Goal: Task Accomplishment & Management: Use online tool/utility

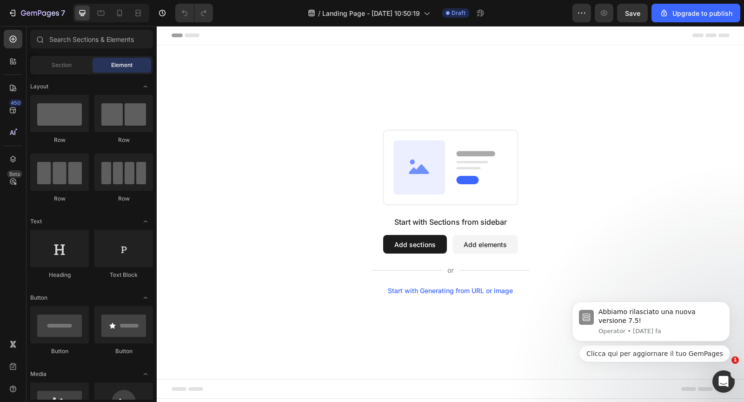
click at [418, 241] on button "Add sections" at bounding box center [415, 244] width 64 height 19
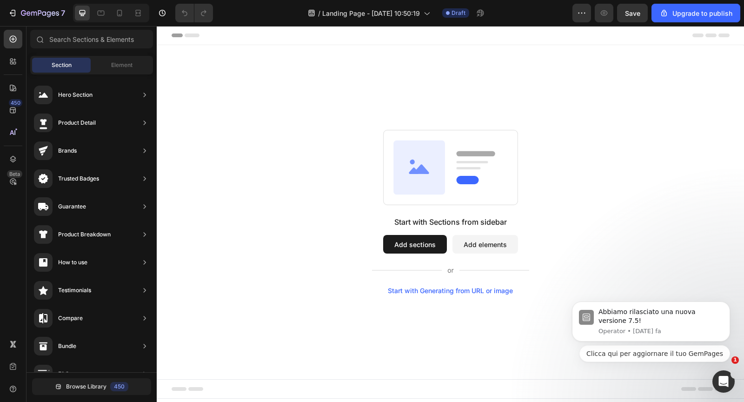
click at [421, 249] on button "Add sections" at bounding box center [415, 244] width 64 height 19
click at [475, 242] on button "Add elements" at bounding box center [485, 244] width 66 height 19
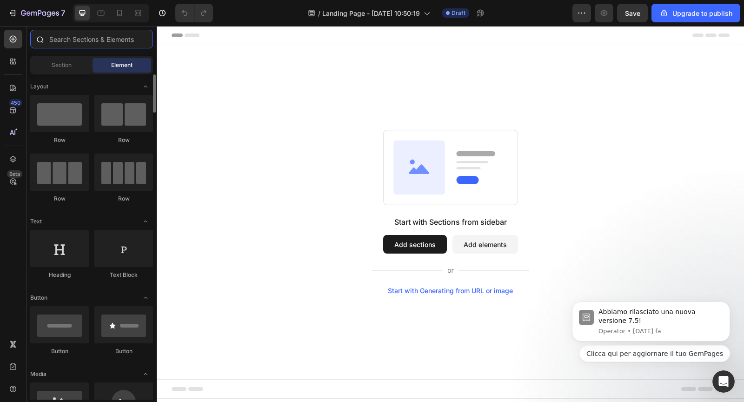
click at [57, 43] on input "text" at bounding box center [91, 39] width 123 height 19
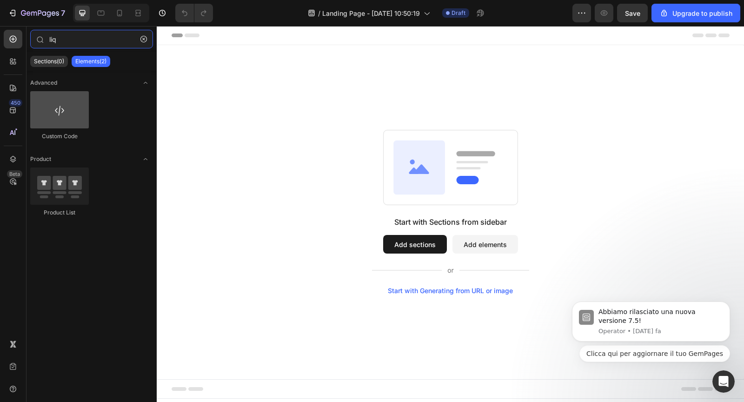
type input "liq"
click at [49, 109] on div at bounding box center [59, 109] width 59 height 37
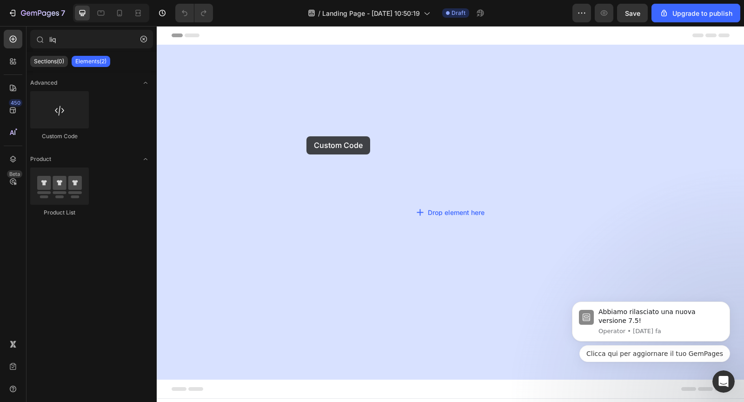
drag, startPoint x: 212, startPoint y: 139, endPoint x: 360, endPoint y: 152, distance: 148.8
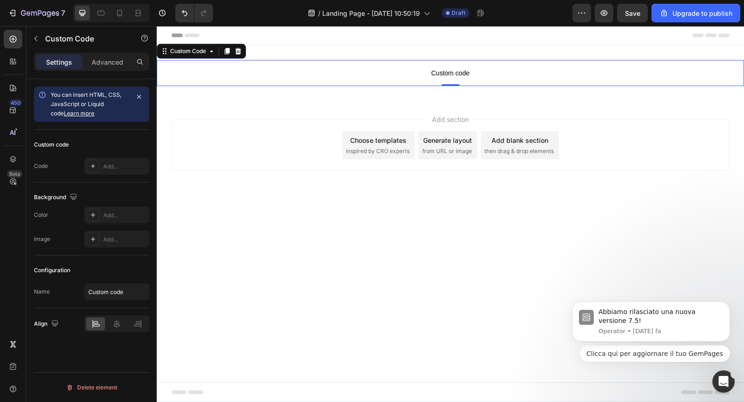
click at [298, 72] on span "Custom code" at bounding box center [450, 72] width 587 height 11
click at [450, 73] on span "Custom code" at bounding box center [450, 72] width 587 height 11
click at [114, 164] on div "Add..." at bounding box center [125, 166] width 44 height 8
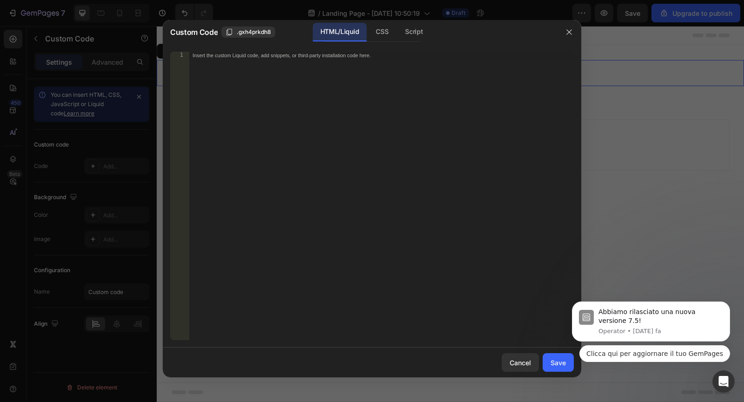
click at [289, 159] on div "Insert the custom Liquid code, add snippets, or third-party installation code h…" at bounding box center [381, 203] width 385 height 303
paste textarea "</html>"
type textarea "</html>"
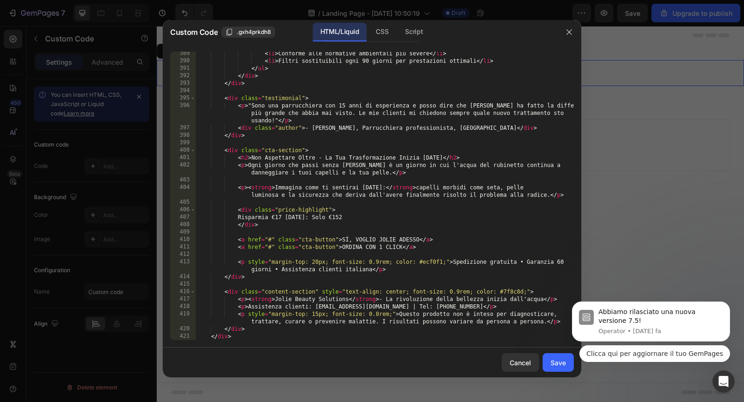
scroll to position [3095, 0]
click at [546, 358] on button "Save" at bounding box center [557, 362] width 31 height 19
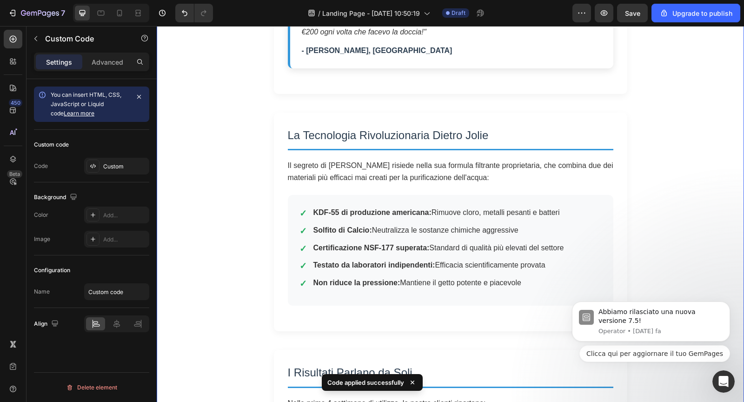
scroll to position [989, 0]
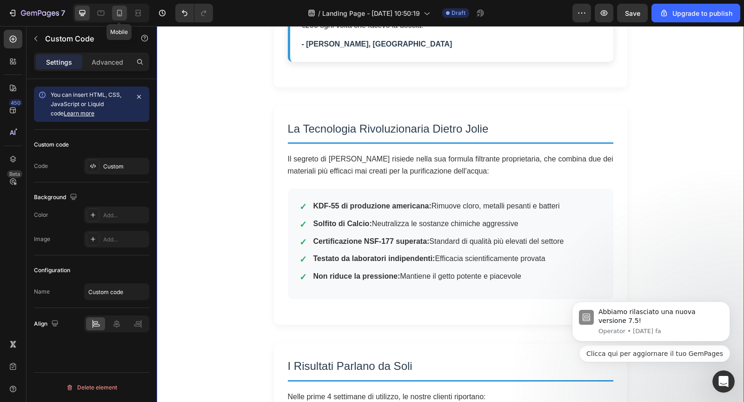
click at [115, 16] on icon at bounding box center [119, 12] width 9 height 9
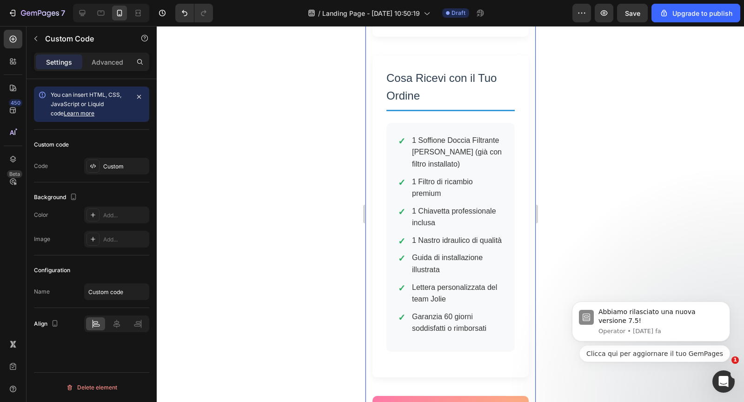
scroll to position [3340, 0]
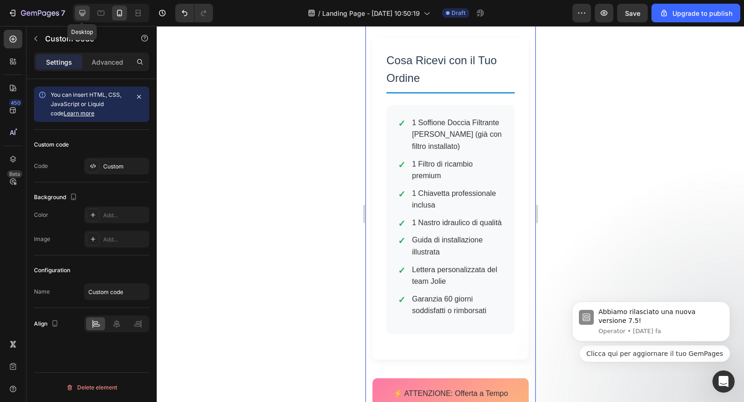
click at [84, 13] on icon at bounding box center [82, 12] width 9 height 9
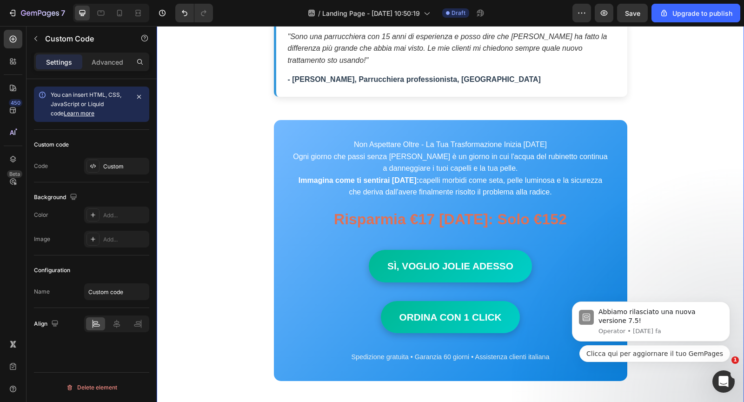
scroll to position [2653, 0]
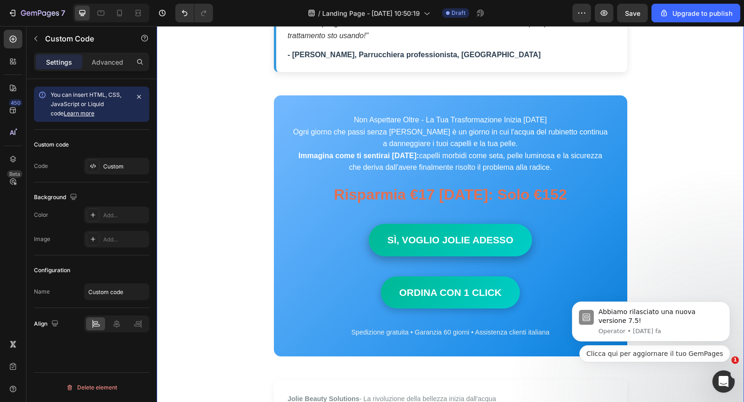
click at [402, 224] on link "SÌ, VOGLIO JOLIE ADESSO" at bounding box center [450, 240] width 163 height 32
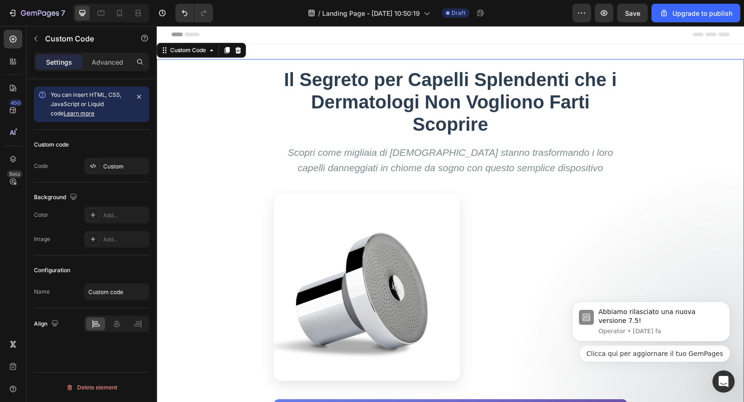
scroll to position [0, 0]
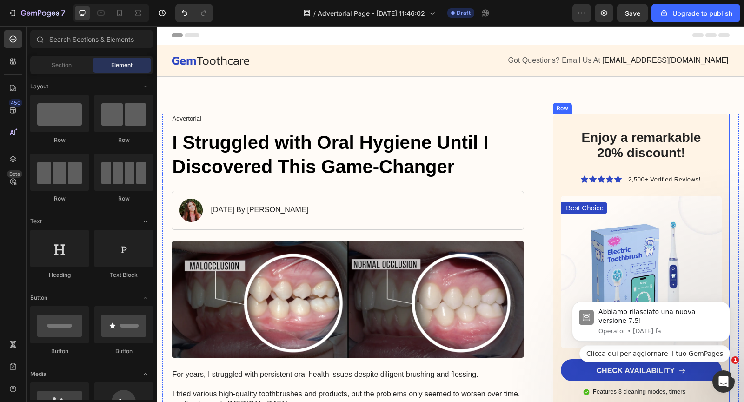
click at [553, 129] on div "Enjoy a remarkable 20% discount! Heading Icon Icon Icon Icon Icon Icon List 2,5…" at bounding box center [641, 287] width 176 height 347
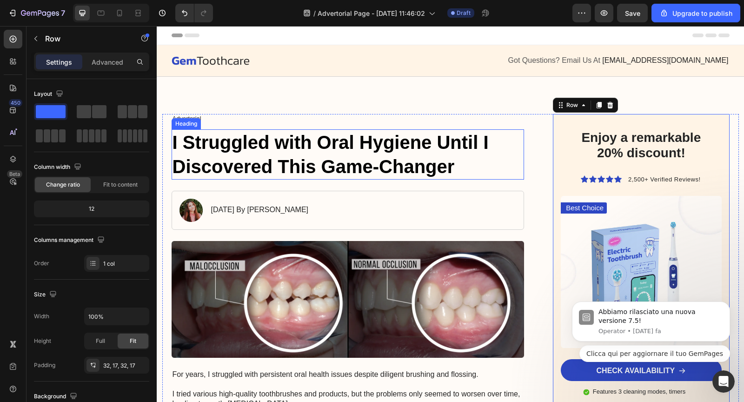
click at [350, 151] on h1 "I Struggled with Oral Hygiene Until I Discovered This Game-Changer" at bounding box center [348, 154] width 353 height 50
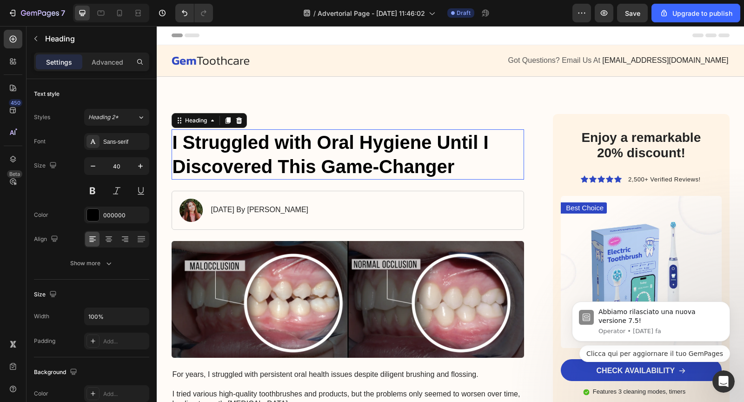
click at [350, 151] on h1 "I Struggled with Oral Hygiene Until I Discovered This Game-Changer" at bounding box center [348, 154] width 353 height 50
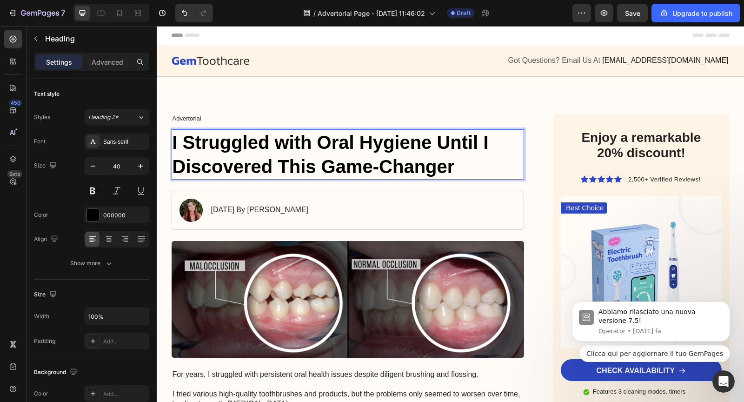
click at [350, 151] on p "I Struggled with Oral Hygiene Until I Discovered This Game-Changer" at bounding box center [347, 154] width 351 height 48
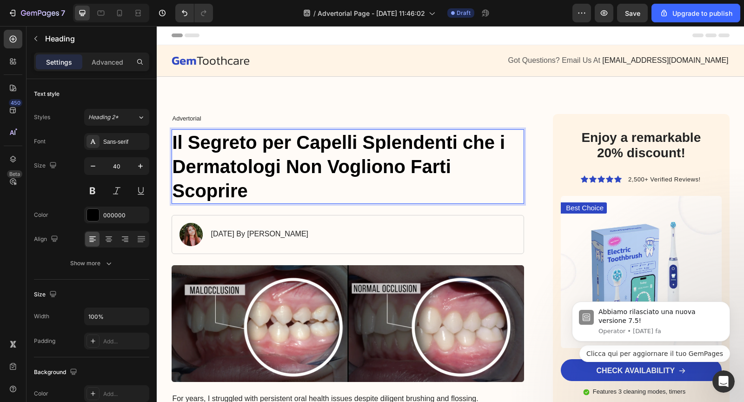
click at [233, 160] on strong "Il Segreto per Capelli Splendenti che i Dermatologi Non Vogliono Farti Scoprire" at bounding box center [338, 166] width 333 height 69
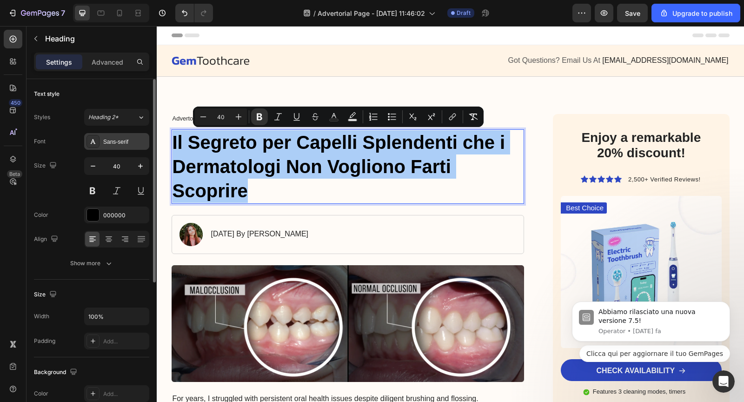
click at [126, 138] on div "Sans-serif" at bounding box center [125, 142] width 44 height 8
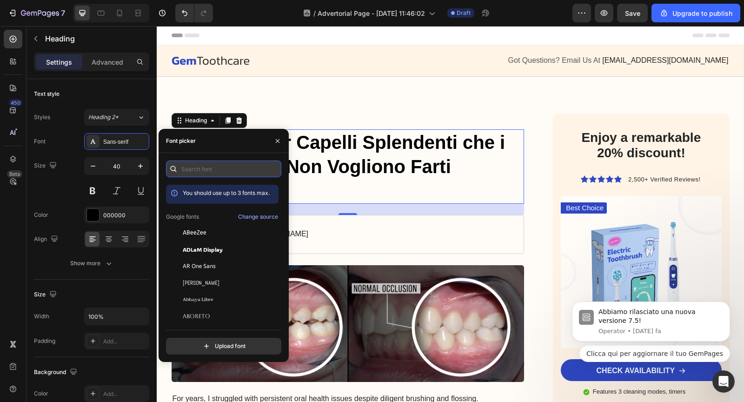
click at [196, 169] on input "text" at bounding box center [223, 168] width 115 height 17
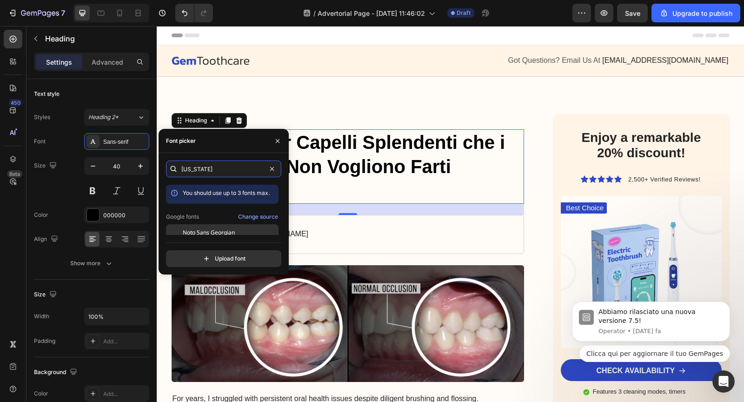
scroll to position [22, 0]
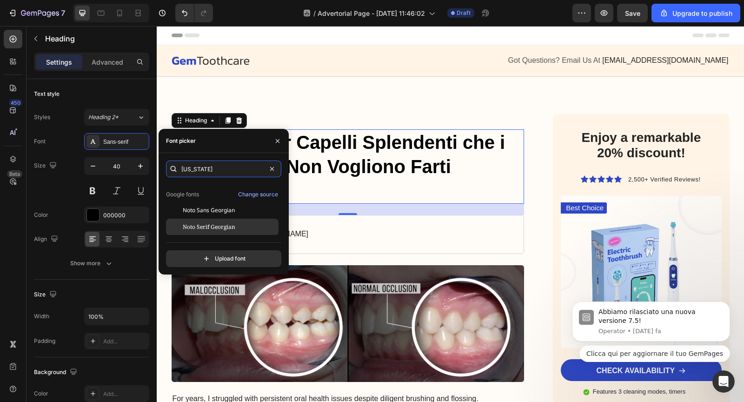
type input "[US_STATE]"
click at [198, 225] on span "Noto Serif Georgian" at bounding box center [209, 227] width 53 height 8
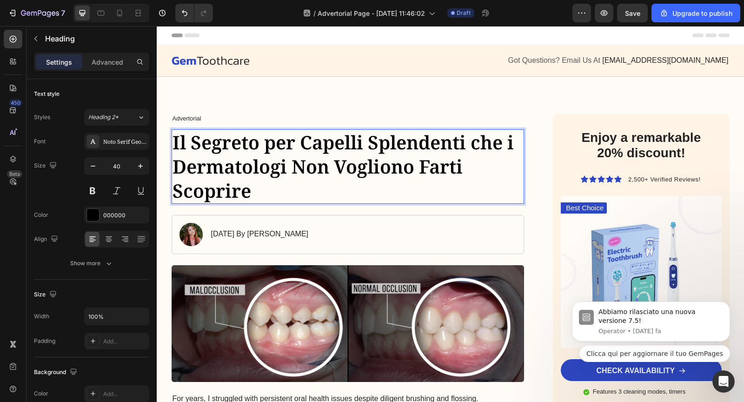
click at [300, 149] on strong "Il Segreto per Capelli Splendenti che i Dermatologi Non Vogliono Farti Scoprire" at bounding box center [342, 166] width 341 height 74
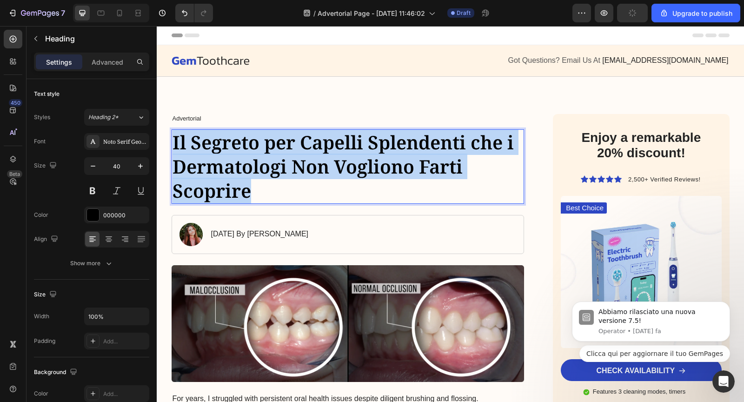
click at [300, 149] on strong "Il Segreto per Capelli Splendenti che i Dermatologi Non Vogliono Farti Scoprire" at bounding box center [342, 166] width 341 height 74
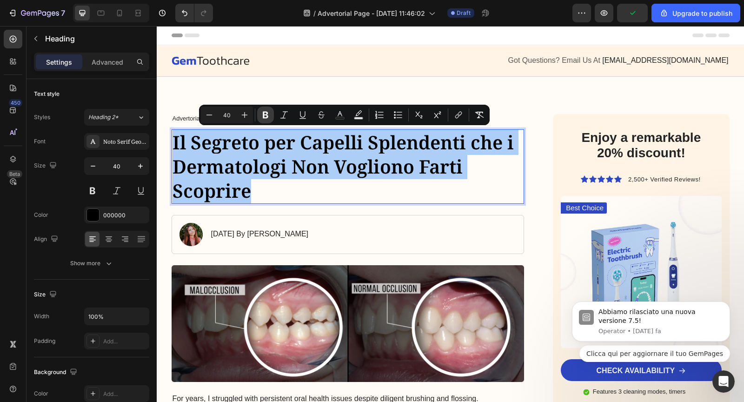
click at [265, 113] on icon "Editor contextual toolbar" at bounding box center [265, 114] width 9 height 9
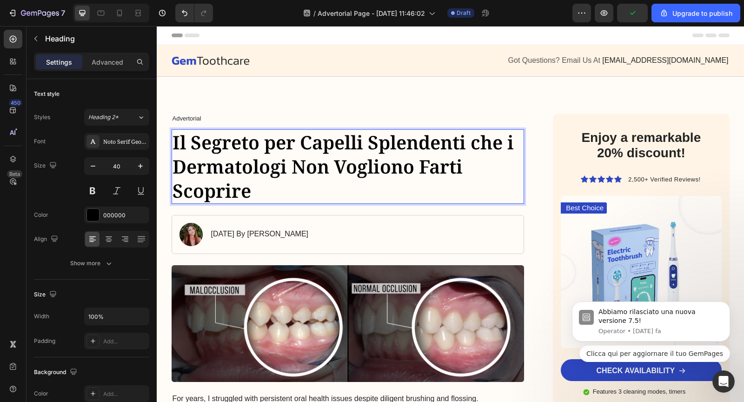
click at [249, 161] on p "Il Segreto per Capelli Splendenti che i Dermatologi Non Vogliono Farti Scoprire" at bounding box center [347, 166] width 351 height 73
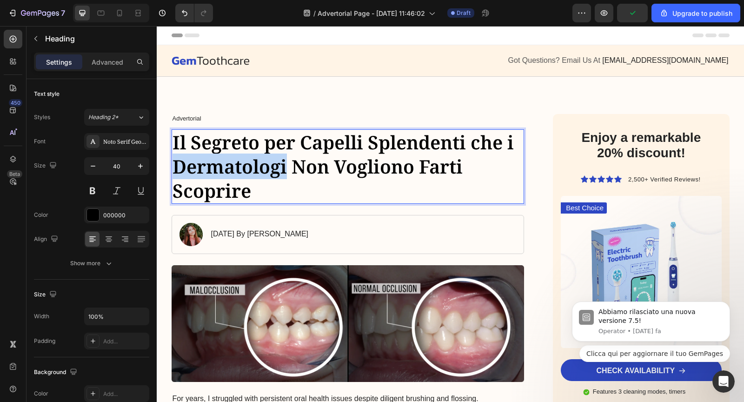
click at [249, 161] on p "Il Segreto per Capelli Splendenti che i Dermatologi Non Vogliono Farti Scoprire" at bounding box center [347, 166] width 351 height 73
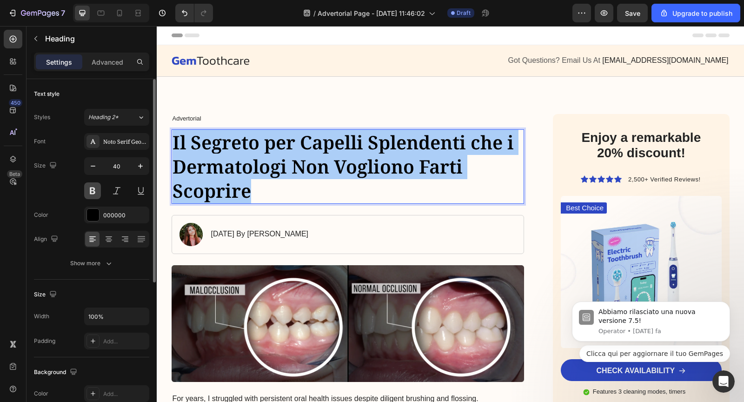
click at [93, 186] on button at bounding box center [92, 190] width 17 height 17
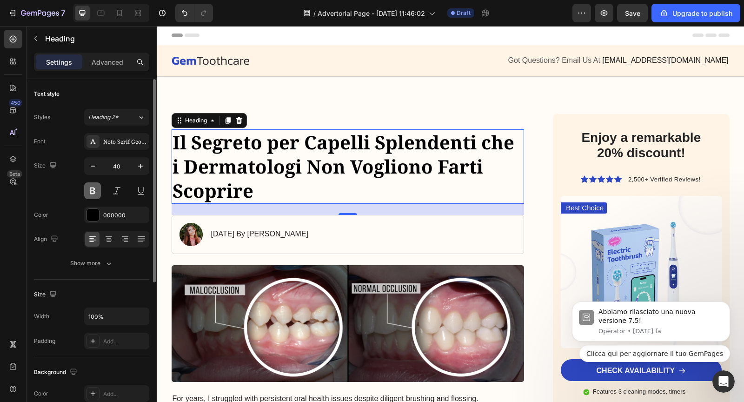
click at [95, 190] on button at bounding box center [92, 190] width 17 height 17
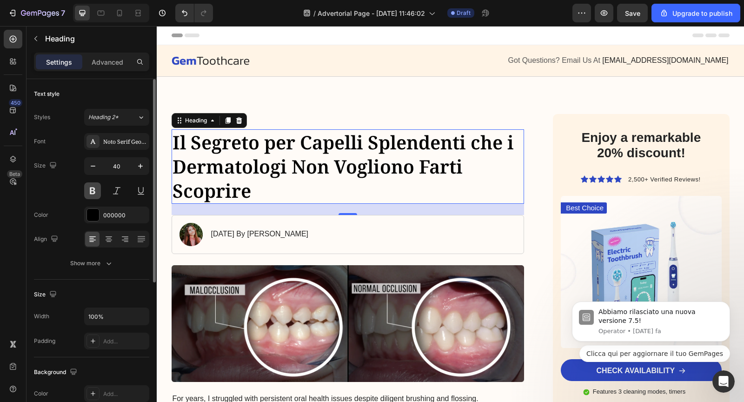
click at [95, 190] on button at bounding box center [92, 190] width 17 height 17
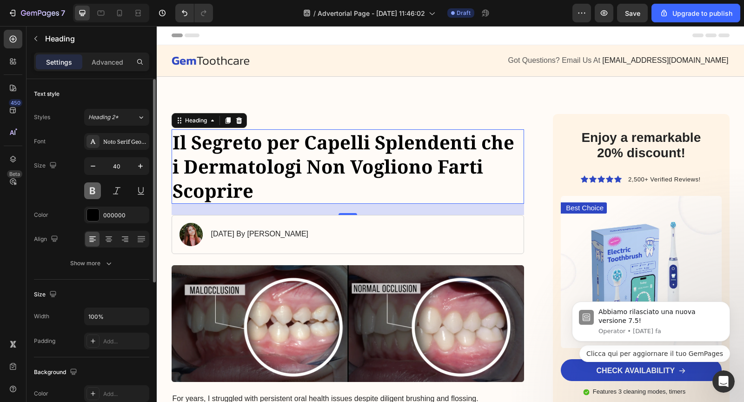
click at [95, 190] on button at bounding box center [92, 190] width 17 height 17
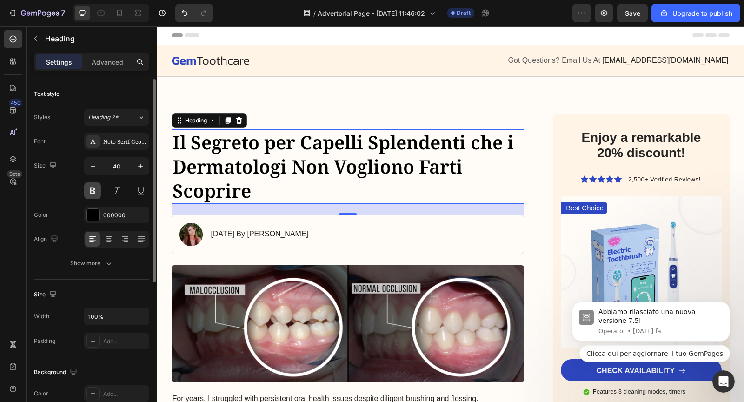
click at [95, 190] on button at bounding box center [92, 190] width 17 height 17
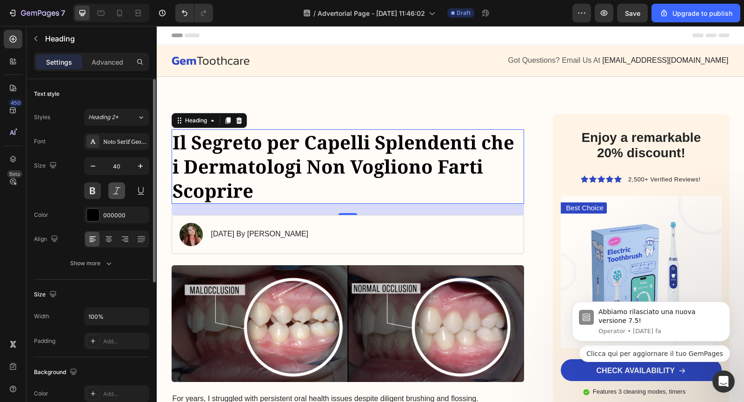
click at [115, 191] on button at bounding box center [116, 190] width 17 height 17
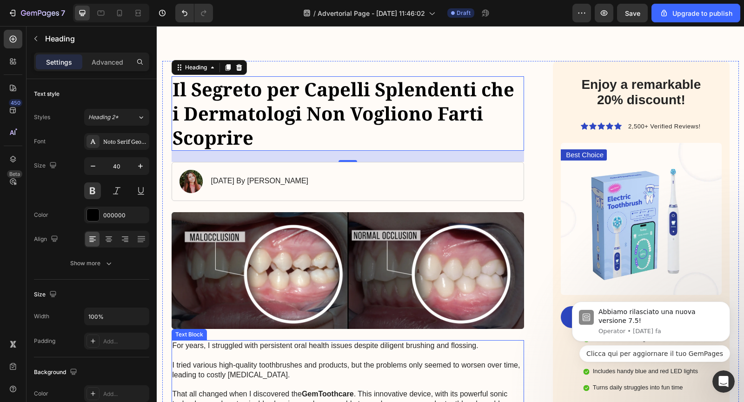
scroll to position [53, 0]
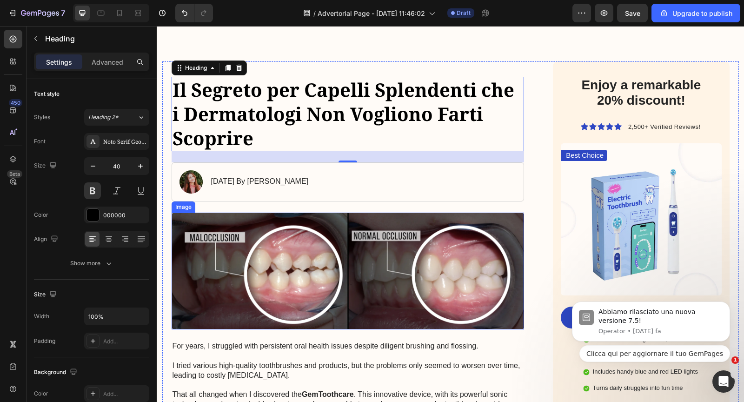
click at [321, 261] on img at bounding box center [348, 270] width 353 height 117
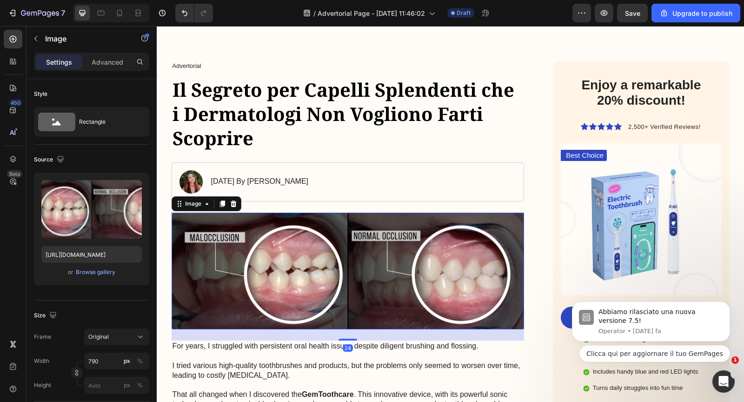
scroll to position [0, 0]
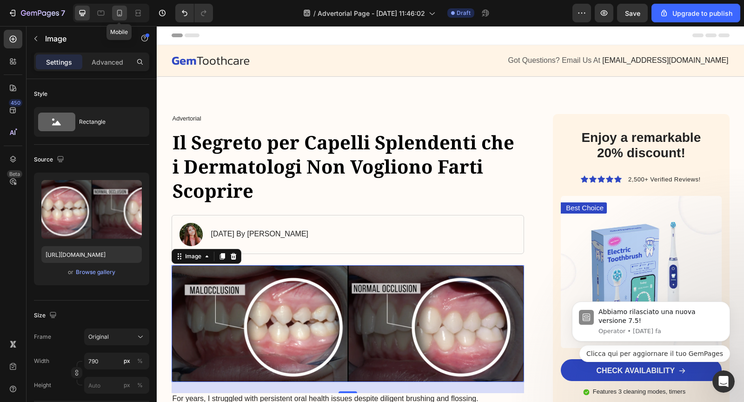
click at [116, 16] on icon at bounding box center [119, 12] width 9 height 9
type input "100"
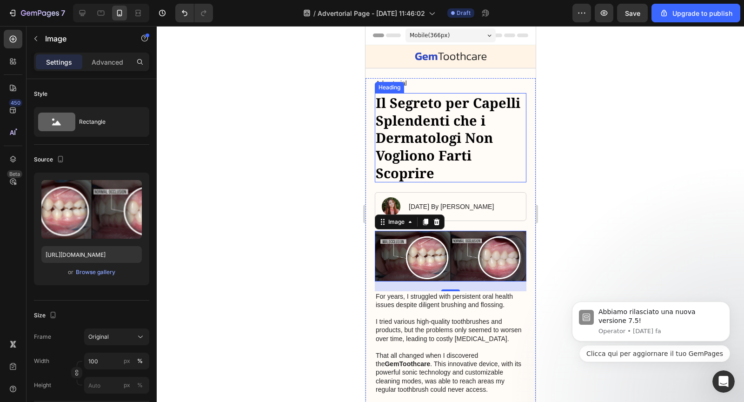
click at [450, 133] on p "Il Segreto per Capelli Splendenti che i Dermatologi Non Vogliono Farti Scoprire" at bounding box center [450, 138] width 150 height 88
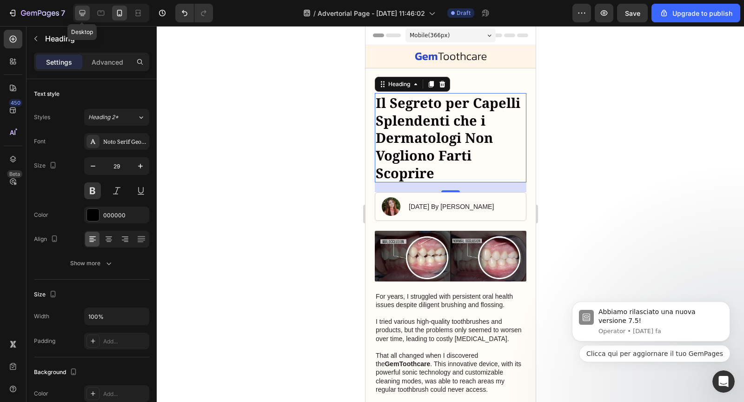
click at [85, 12] on icon at bounding box center [82, 12] width 9 height 9
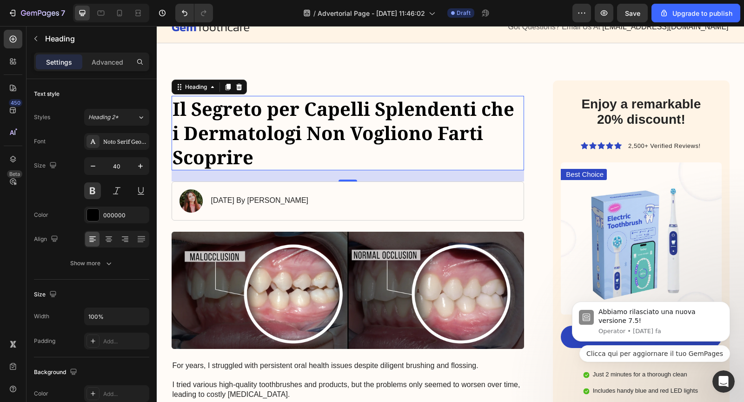
scroll to position [70, 0]
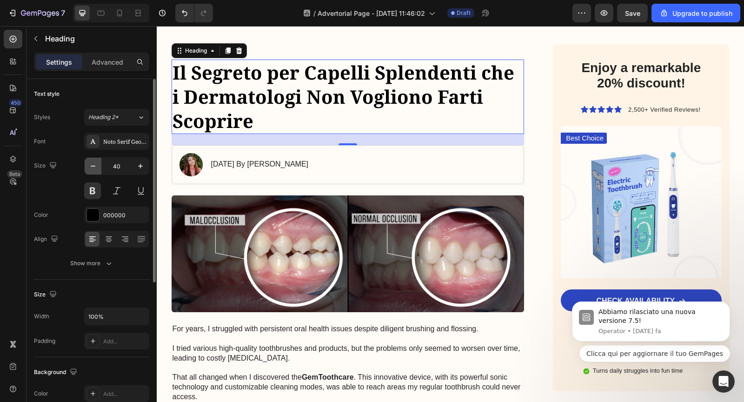
click at [95, 168] on icon "button" at bounding box center [92, 165] width 9 height 9
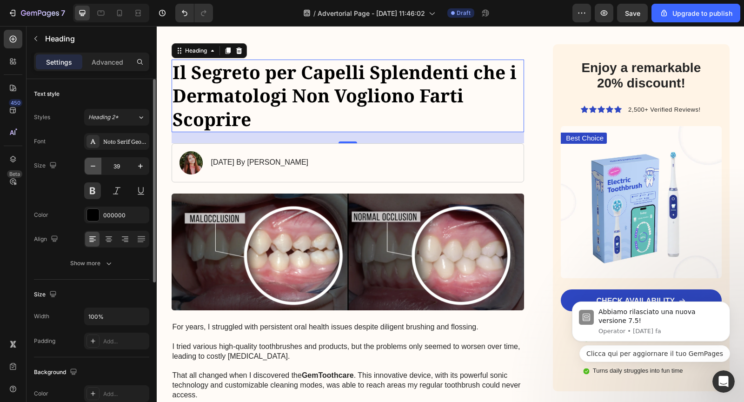
click at [95, 168] on icon "button" at bounding box center [92, 165] width 9 height 9
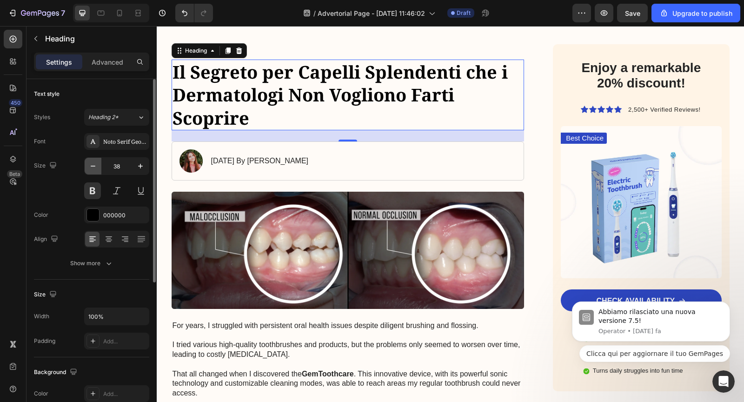
click at [95, 168] on icon "button" at bounding box center [92, 165] width 9 height 9
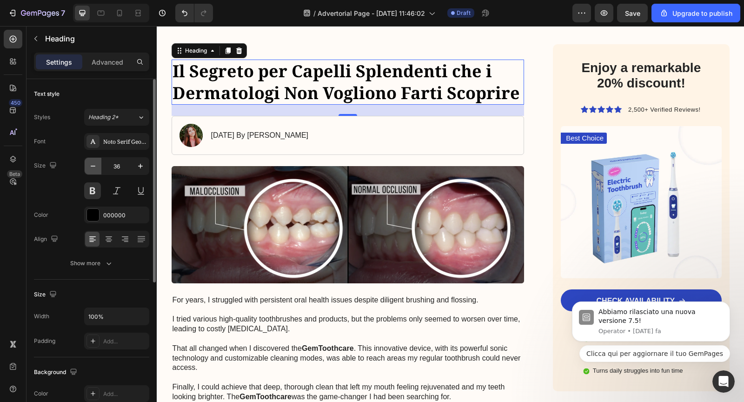
click at [95, 168] on icon "button" at bounding box center [92, 165] width 9 height 9
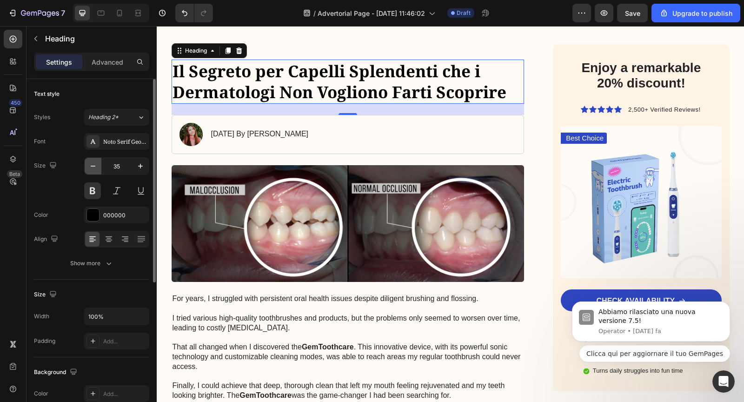
click at [95, 168] on icon "button" at bounding box center [92, 165] width 9 height 9
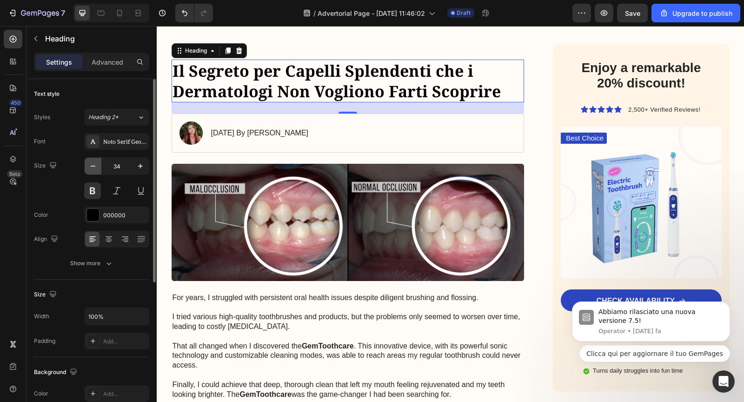
click at [95, 168] on icon "button" at bounding box center [92, 165] width 9 height 9
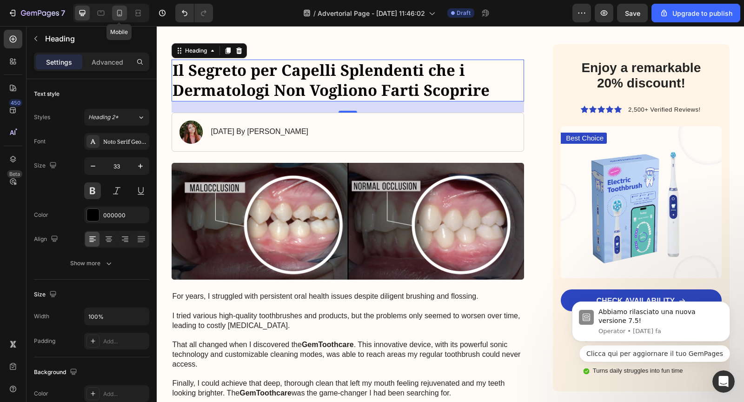
click at [118, 13] on icon at bounding box center [119, 12] width 9 height 9
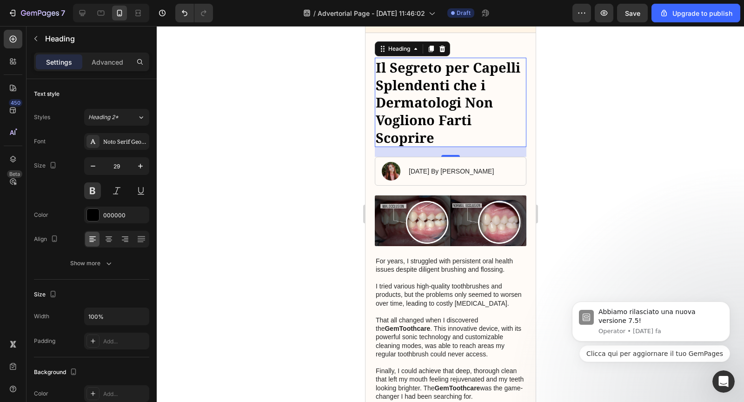
scroll to position [33, 0]
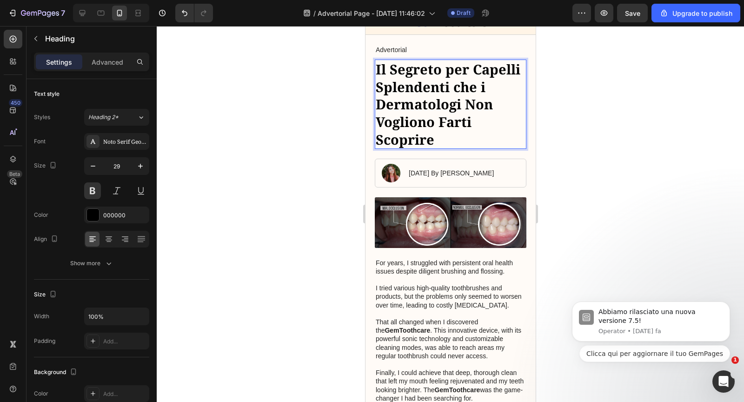
click at [454, 91] on p "Il Segreto per Capelli Splendenti che i Dermatologi Non Vogliono Farti Scoprire" at bounding box center [450, 104] width 150 height 88
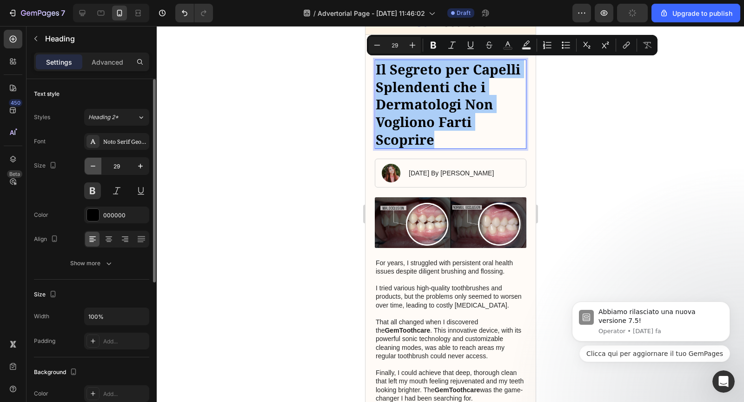
click at [96, 164] on icon "button" at bounding box center [92, 165] width 9 height 9
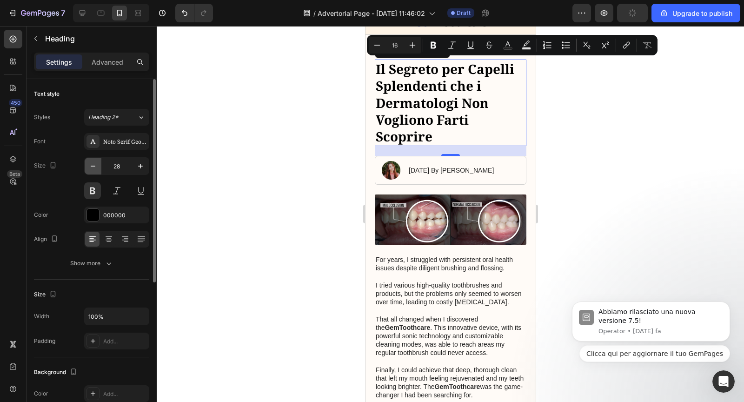
click at [96, 164] on icon "button" at bounding box center [92, 165] width 9 height 9
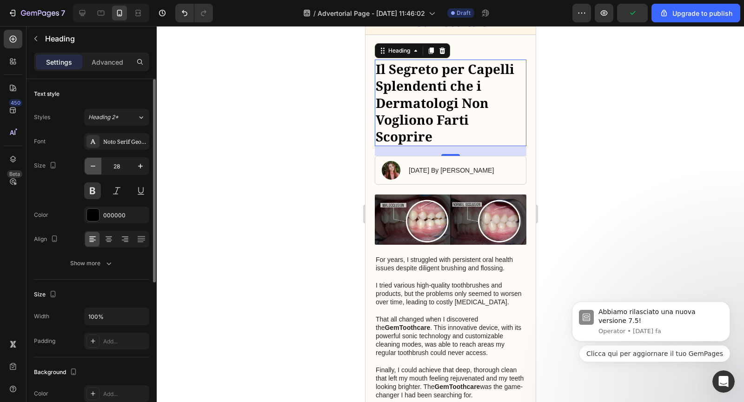
click at [96, 164] on icon "button" at bounding box center [92, 165] width 9 height 9
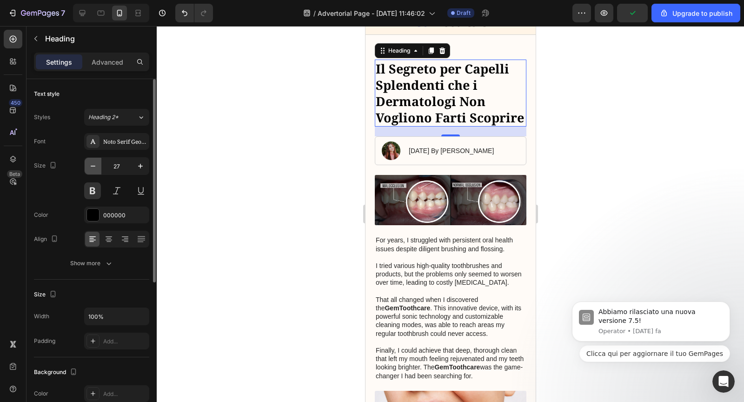
click at [96, 164] on icon "button" at bounding box center [92, 165] width 9 height 9
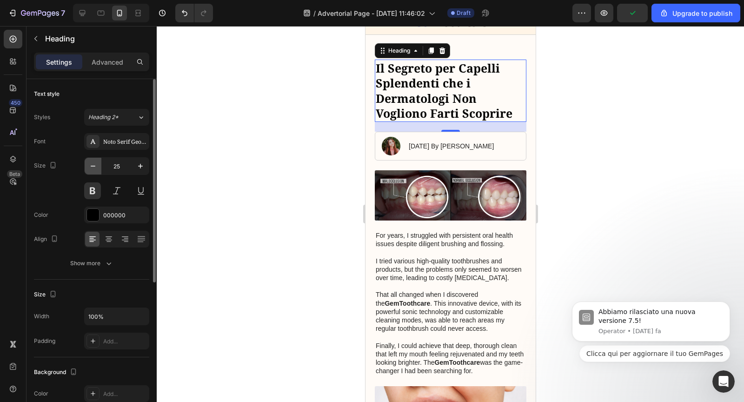
click at [96, 164] on icon "button" at bounding box center [92, 165] width 9 height 9
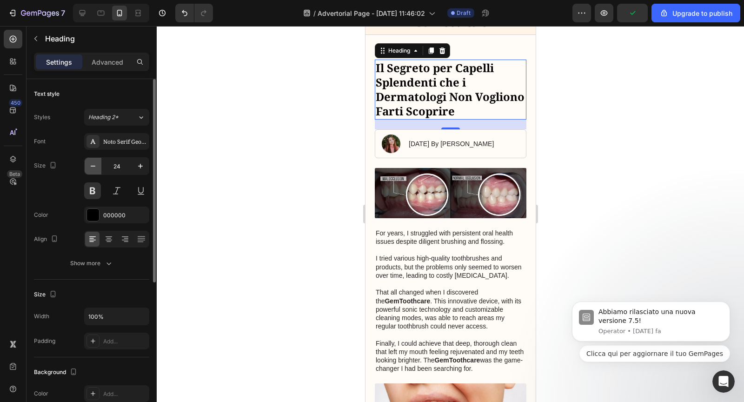
click at [96, 164] on icon "button" at bounding box center [92, 165] width 9 height 9
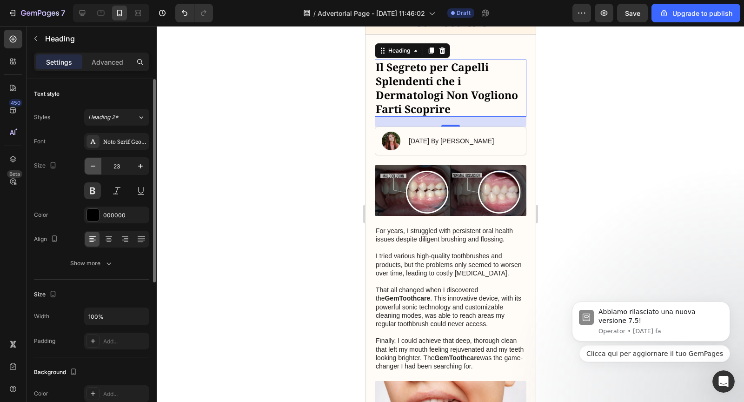
click at [96, 164] on icon "button" at bounding box center [92, 165] width 9 height 9
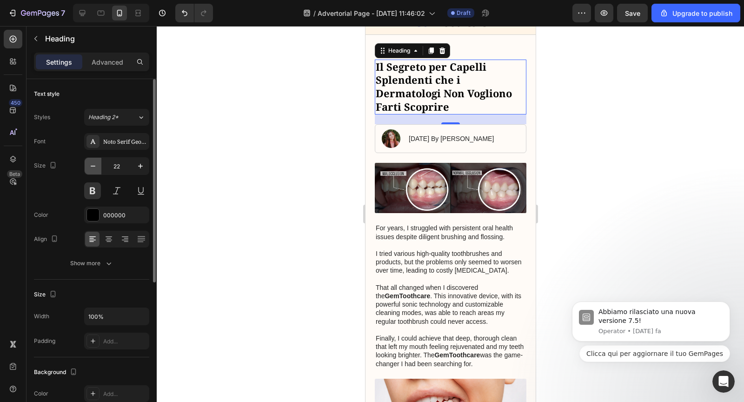
click at [96, 164] on icon "button" at bounding box center [92, 165] width 9 height 9
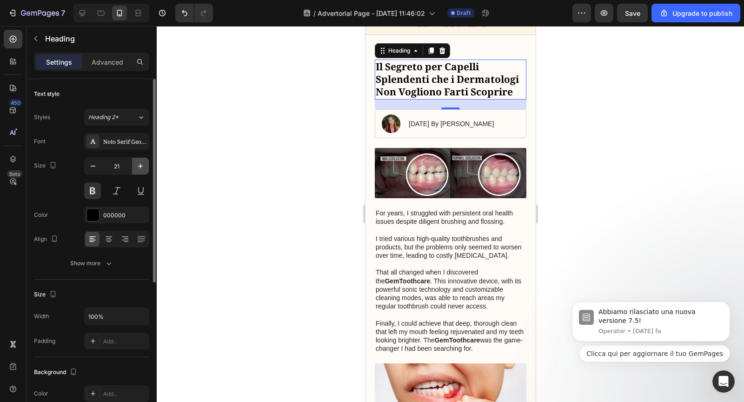
click at [137, 165] on icon "button" at bounding box center [140, 165] width 9 height 9
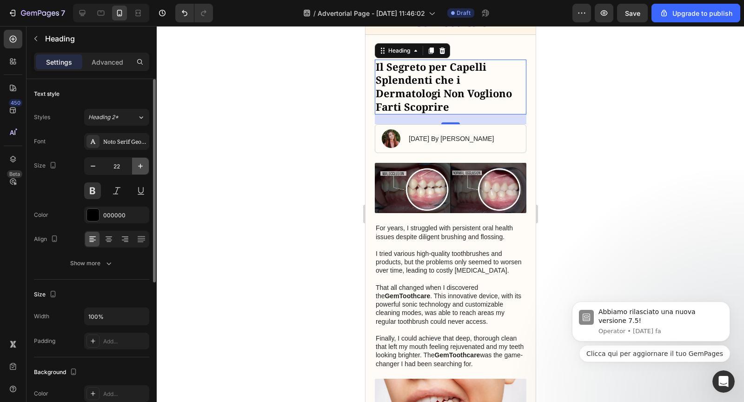
click at [137, 165] on icon "button" at bounding box center [140, 165] width 9 height 9
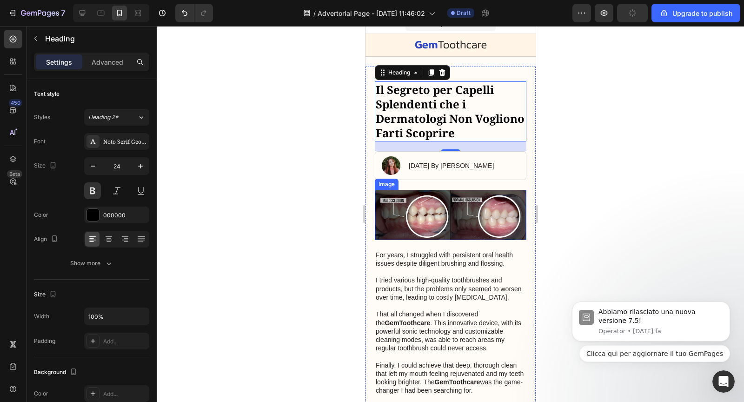
scroll to position [0, 0]
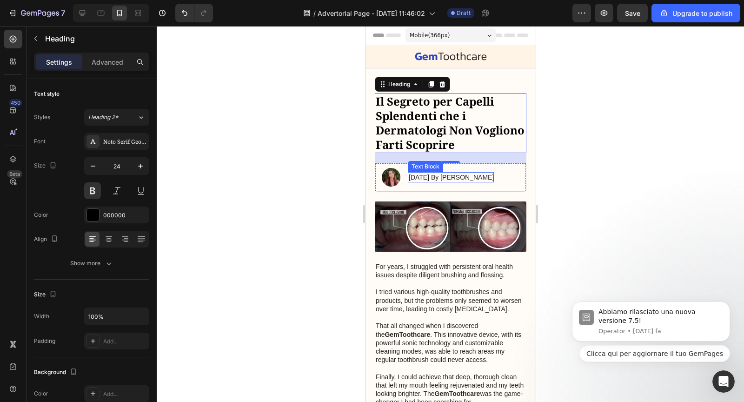
click at [447, 139] on p "Il Segreto per Capelli Splendenti che i Dermatologi Non Vogliono Farti Scoprire" at bounding box center [450, 123] width 150 height 58
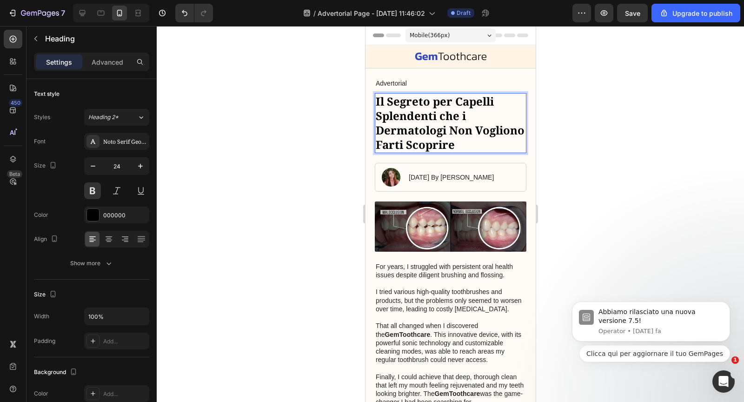
click at [447, 139] on p "Il Segreto per Capelli Splendenti che i Dermatologi Non Vogliono Farti Scoprire" at bounding box center [450, 123] width 150 height 58
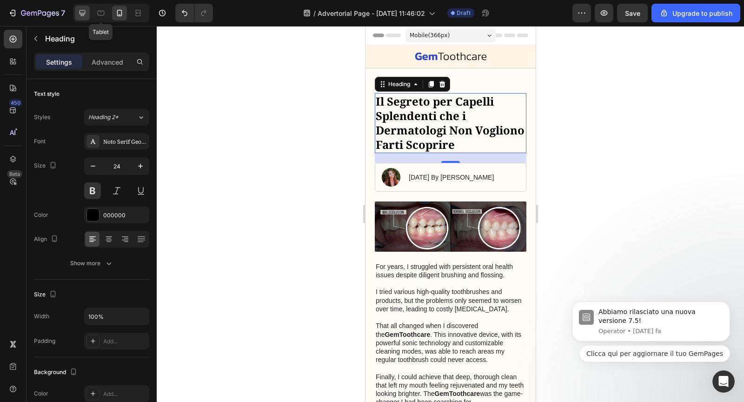
click at [85, 14] on icon at bounding box center [82, 12] width 9 height 9
type input "33"
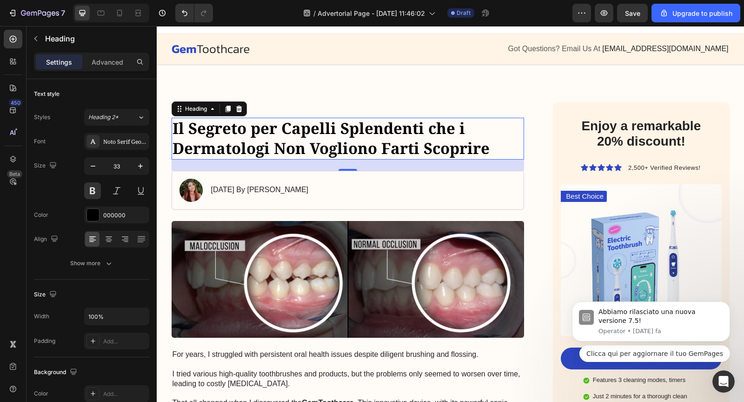
scroll to position [15, 0]
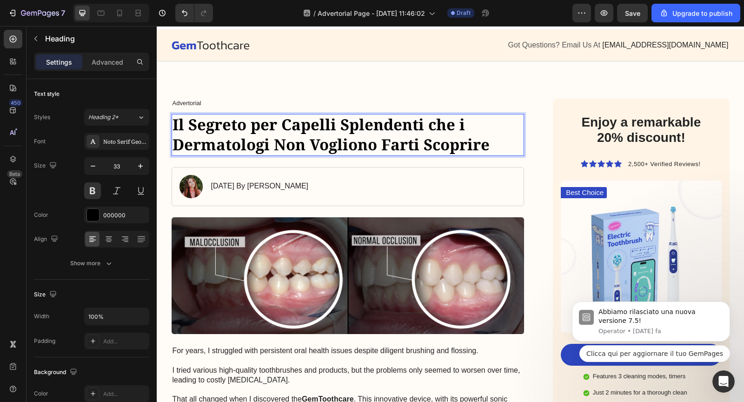
click at [481, 115] on p "Il Segreto per Capelli Splendenti che i Dermatologi Non Vogliono Farti Scoprire" at bounding box center [347, 135] width 351 height 40
click at [480, 118] on p "Il Segreto per Capelli Splendenti che i Dermatologi Non Vogliono Farti Scoprire" at bounding box center [347, 135] width 351 height 40
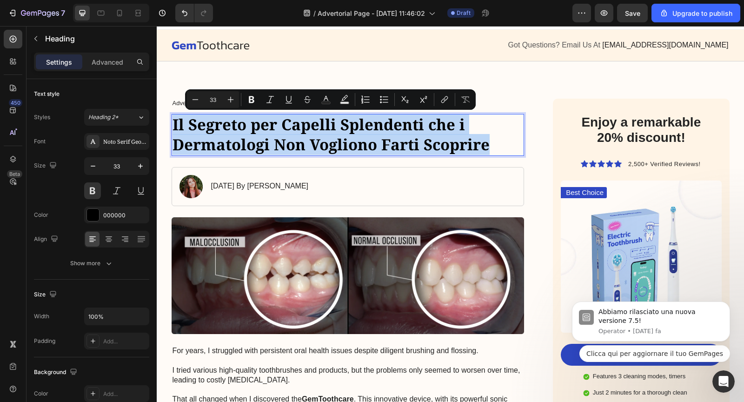
click at [294, 144] on p "Il Segreto per Capelli Splendenti che i Dermatologi Non Vogliono Farti Scoprire" at bounding box center [347, 135] width 351 height 40
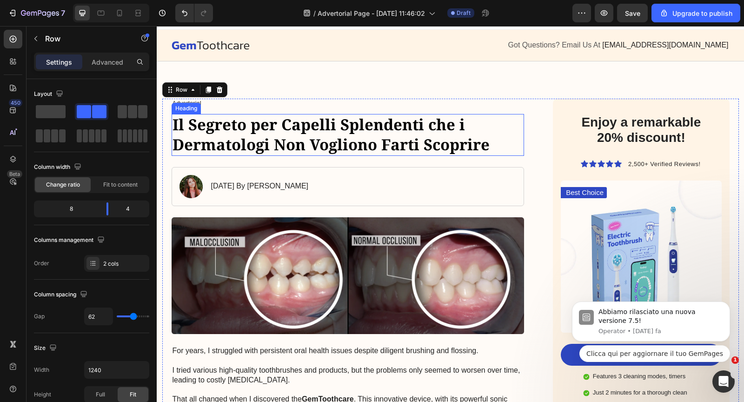
click at [329, 150] on p "Il Segreto per Capelli Splendenti che i Dermatologi Non Vogliono Farti Scoprire" at bounding box center [347, 135] width 351 height 40
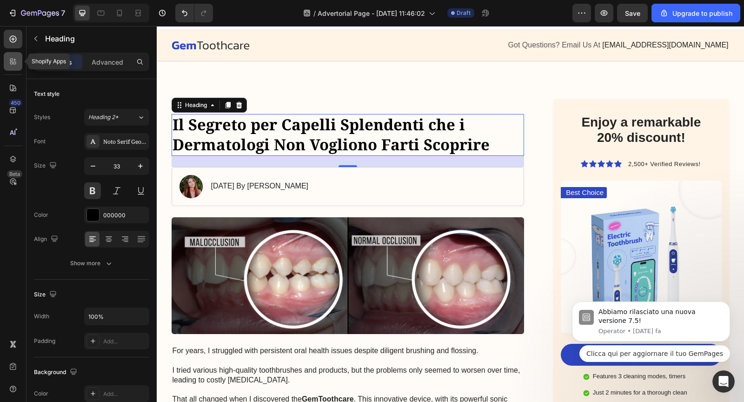
click at [18, 59] on div at bounding box center [13, 61] width 19 height 19
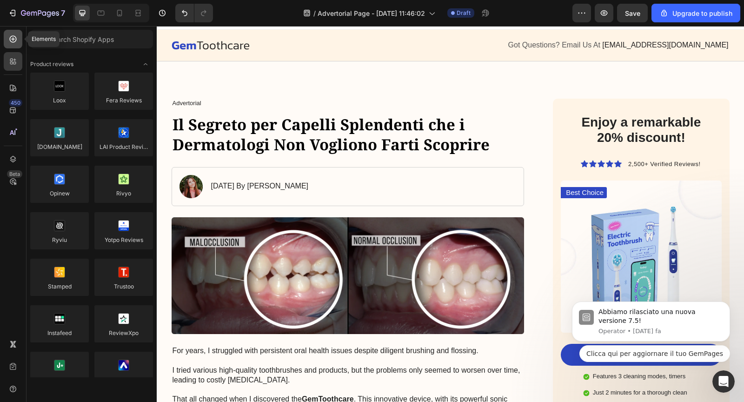
click at [13, 40] on icon at bounding box center [12, 38] width 9 height 9
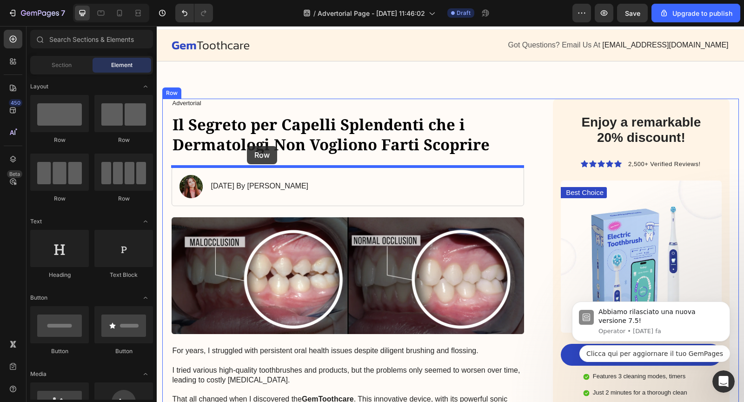
drag, startPoint x: 212, startPoint y: 140, endPoint x: 247, endPoint y: 146, distance: 35.8
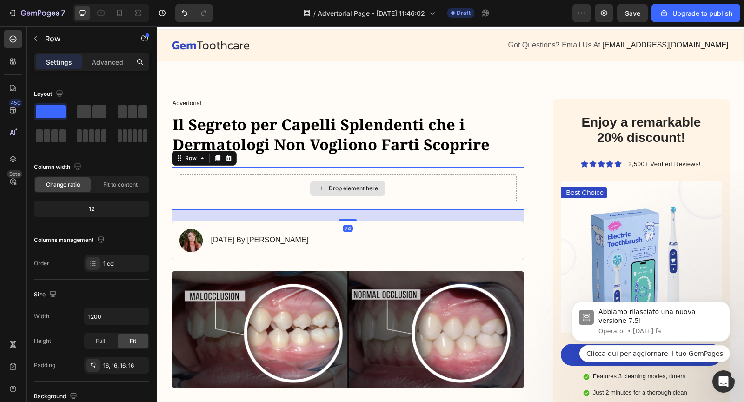
click at [271, 187] on div "Drop element here" at bounding box center [348, 188] width 338 height 28
click at [11, 47] on div at bounding box center [13, 39] width 19 height 19
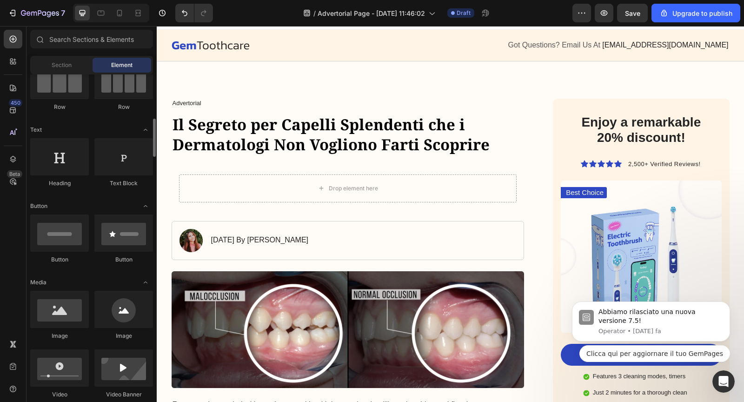
scroll to position [132, 0]
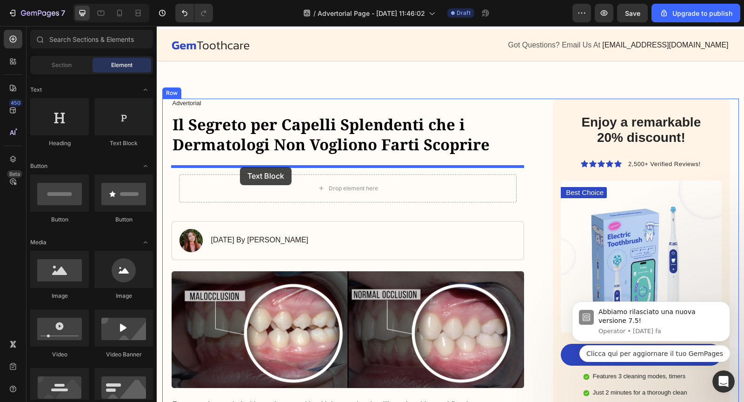
drag, startPoint x: 272, startPoint y: 155, endPoint x: 240, endPoint y: 167, distance: 34.3
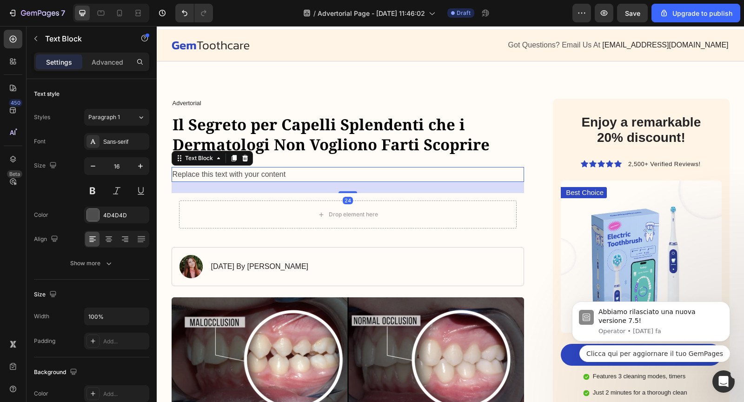
click at [239, 175] on div "Replace this text with your content" at bounding box center [348, 174] width 353 height 15
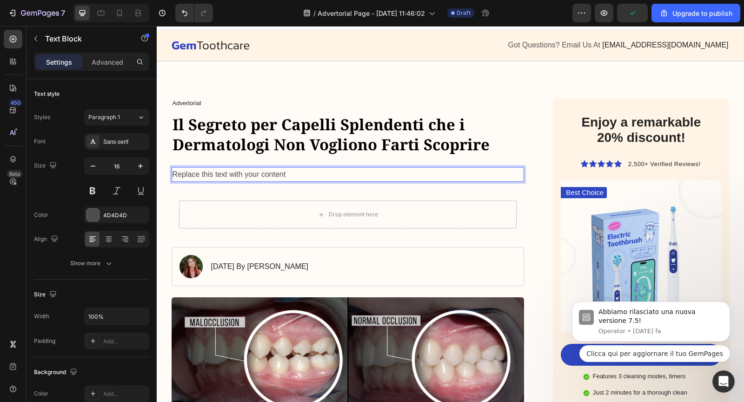
click at [269, 173] on p "Replace this text with your content" at bounding box center [347, 174] width 351 height 13
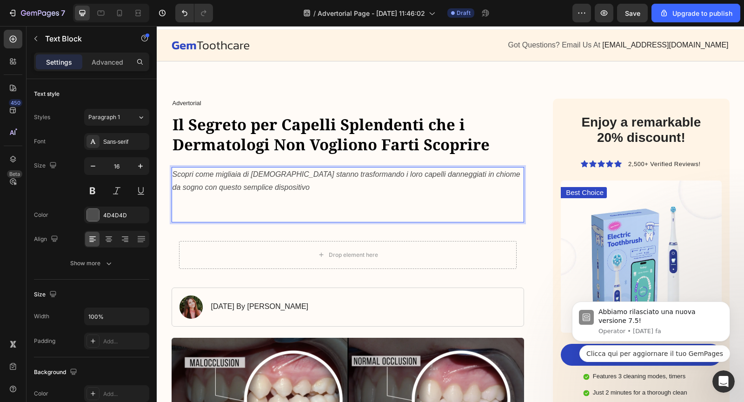
click at [198, 177] on icon "Scopri come migliaia di [DEMOGRAPHIC_DATA] stanno trasformando i loro capelli d…" at bounding box center [346, 180] width 348 height 21
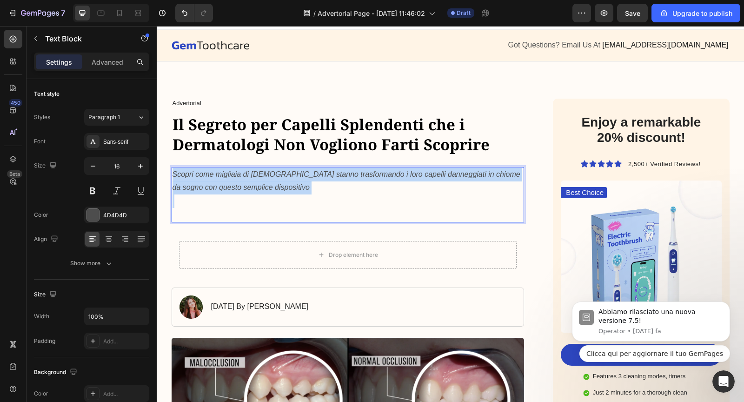
click at [198, 177] on icon "Scopri come migliaia di [DEMOGRAPHIC_DATA] stanno trasformando i loro capelli d…" at bounding box center [346, 180] width 348 height 21
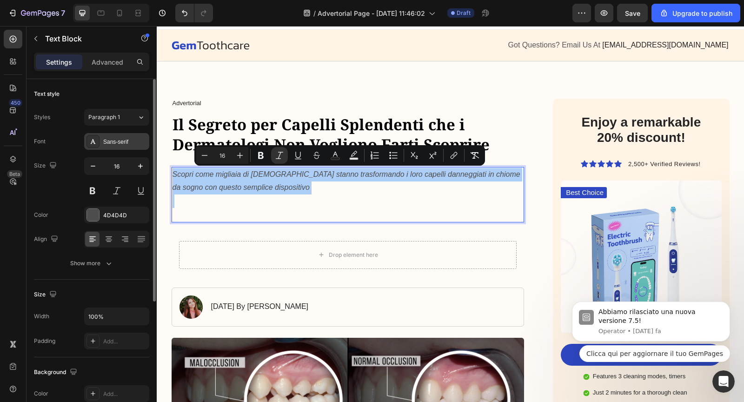
click at [115, 140] on div "Sans-serif" at bounding box center [125, 142] width 44 height 8
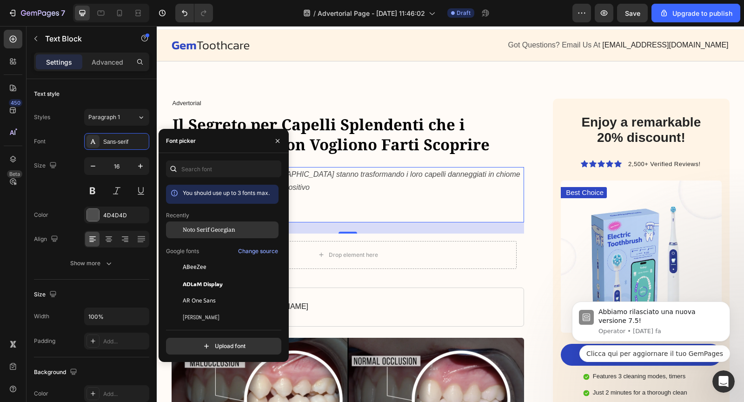
click at [199, 227] on span "Noto Serif Georgian" at bounding box center [209, 229] width 53 height 8
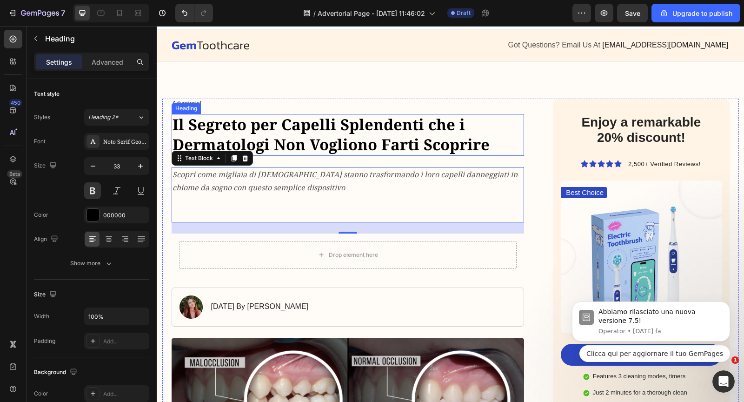
click at [493, 130] on p "Il Segreto per Capelli Splendenti che i Dermatologi Non Vogliono Farti Scoprire" at bounding box center [347, 135] width 351 height 40
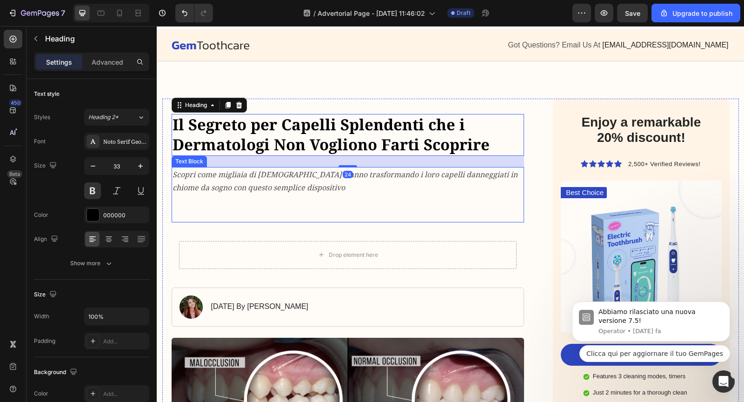
click at [381, 186] on p "Scopri come migliaia di [DEMOGRAPHIC_DATA] stanno trasformando i loro capelli d…" at bounding box center [347, 181] width 351 height 27
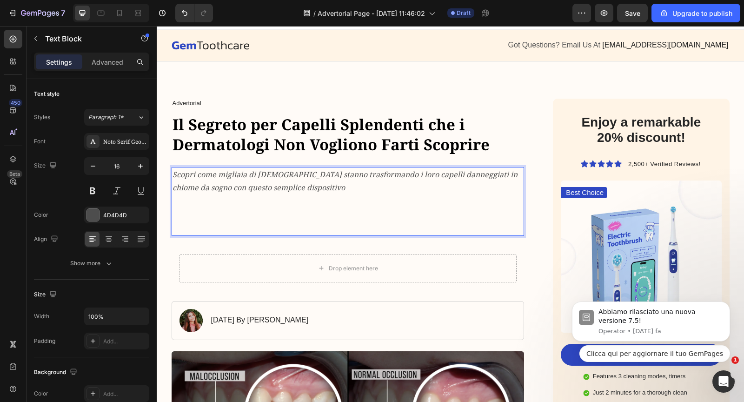
click at [381, 186] on p "Scopri come migliaia di [DEMOGRAPHIC_DATA] stanno trasformando i loro capelli d…" at bounding box center [347, 181] width 351 height 27
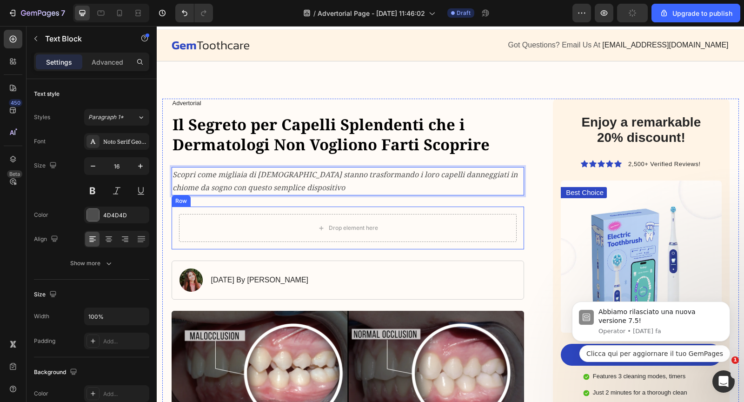
click at [407, 210] on div "Drop element here Row" at bounding box center [348, 227] width 353 height 43
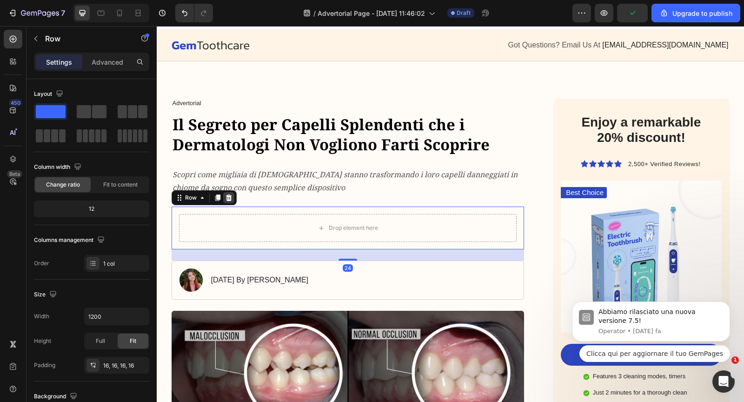
click at [228, 199] on icon at bounding box center [228, 197] width 6 height 7
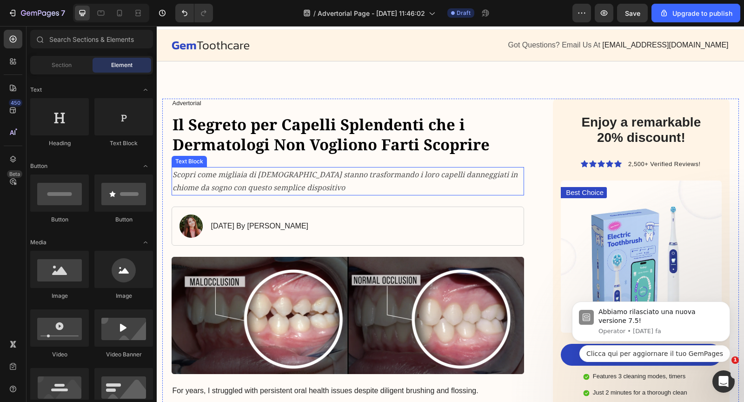
click at [287, 186] on p "Scopri come migliaia di [DEMOGRAPHIC_DATA] stanno trasformando i loro capelli d…" at bounding box center [347, 181] width 351 height 27
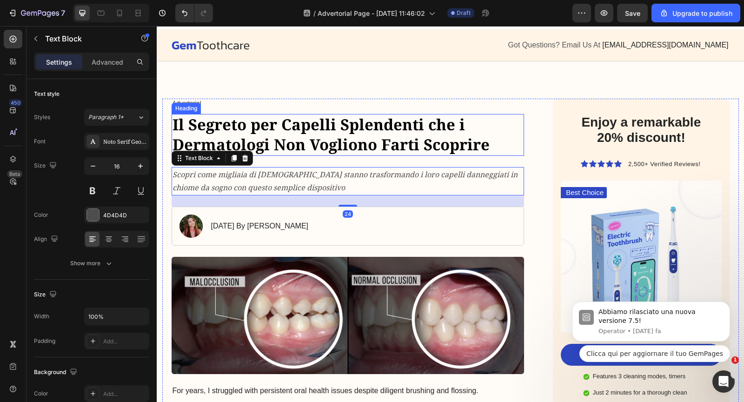
click at [331, 152] on p "Il Segreto per Capelli Splendenti che i Dermatologi Non Vogliono Farti Scoprire" at bounding box center [347, 135] width 351 height 40
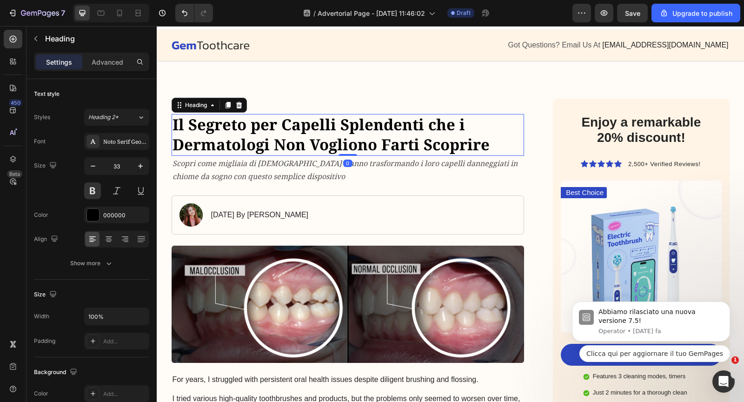
drag, startPoint x: 343, startPoint y: 165, endPoint x: 338, endPoint y: 147, distance: 17.9
click at [338, 147] on div "Il Segreto per Capelli Splendenti [MEDICAL_DATA] Dermatologi Non Vogliono Farti…" at bounding box center [348, 135] width 353 height 42
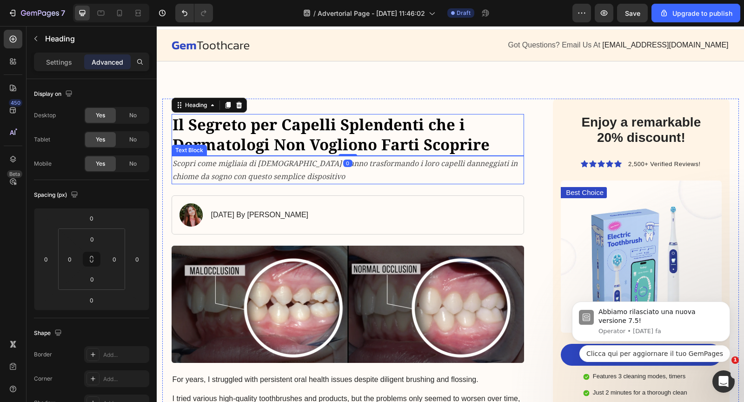
click at [328, 166] on icon "Scopri come migliaia di [DEMOGRAPHIC_DATA] stanno trasformando i loro capelli d…" at bounding box center [344, 170] width 345 height 24
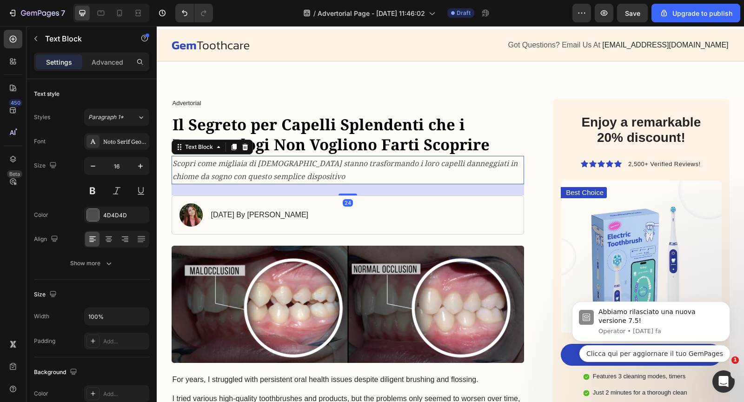
click at [405, 215] on div "Image [DATE] By [PERSON_NAME] Text Block Row" at bounding box center [348, 214] width 353 height 39
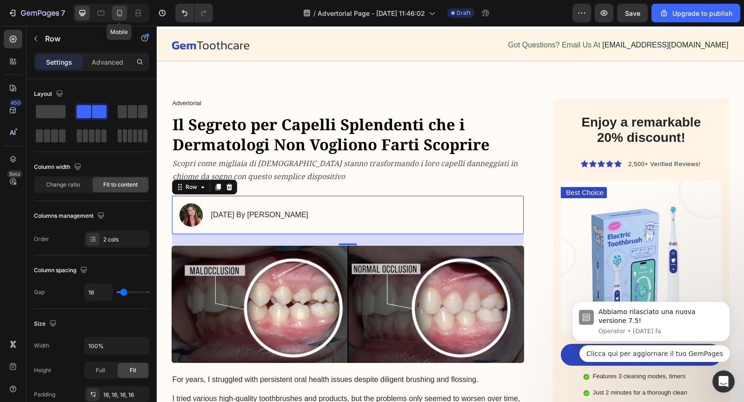
click at [112, 14] on div at bounding box center [119, 13] width 15 height 15
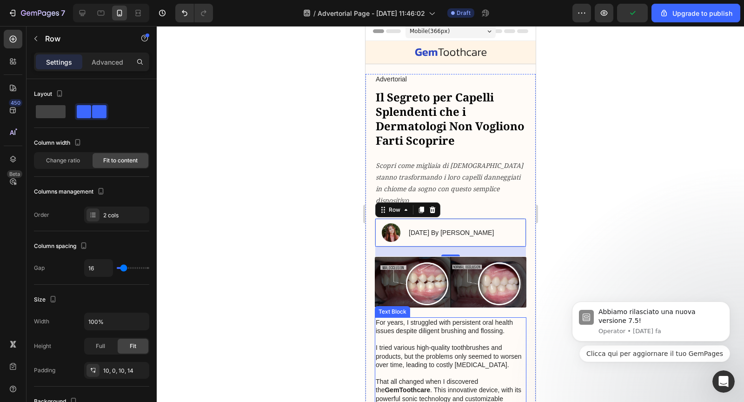
scroll to position [3, 0]
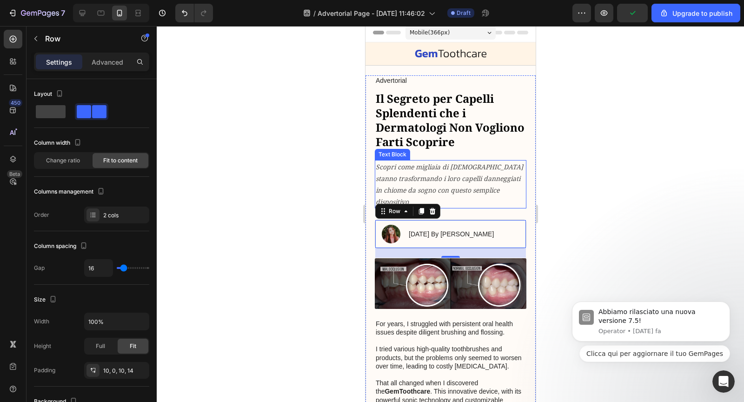
click at [435, 160] on div "Scopri come migliaia di [DEMOGRAPHIC_DATA] stanno trasformando i loro capelli d…" at bounding box center [450, 184] width 152 height 49
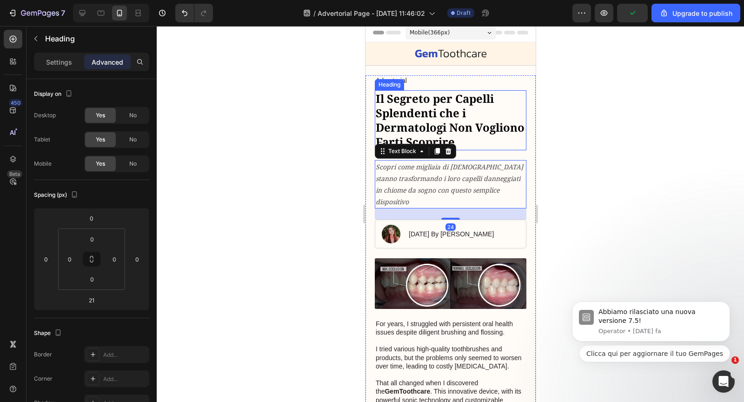
click at [470, 139] on p "Il Segreto per Capelli Splendenti che i Dermatologi Non Vogliono Farti Scoprire" at bounding box center [450, 120] width 150 height 58
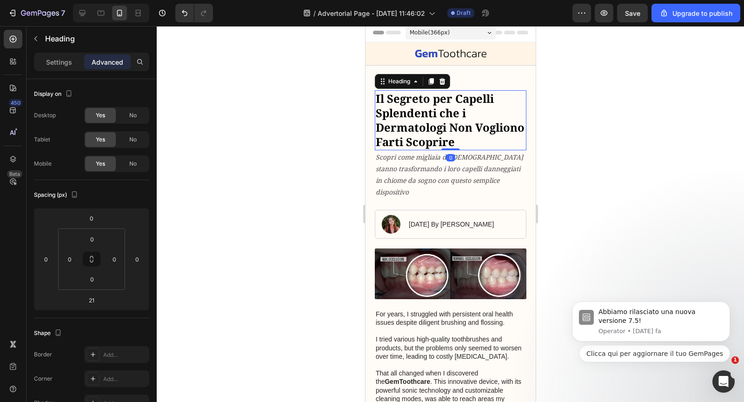
drag, startPoint x: 455, startPoint y: 159, endPoint x: 449, endPoint y: 138, distance: 22.1
click at [449, 138] on div "Il Segreto per Capelli Splendenti [MEDICAL_DATA] Dermatologi Non Vogliono Farti…" at bounding box center [450, 120] width 152 height 60
type input "0"
click at [422, 169] on icon "Scopri come migliaia di [DEMOGRAPHIC_DATA] stanno trasformando i loro capelli d…" at bounding box center [448, 174] width 147 height 44
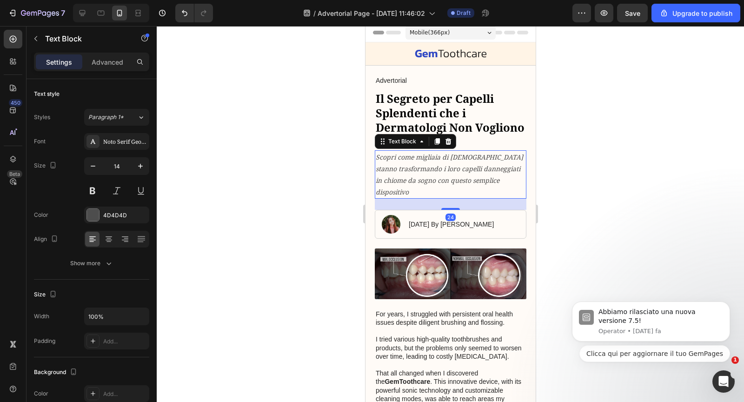
scroll to position [0, 0]
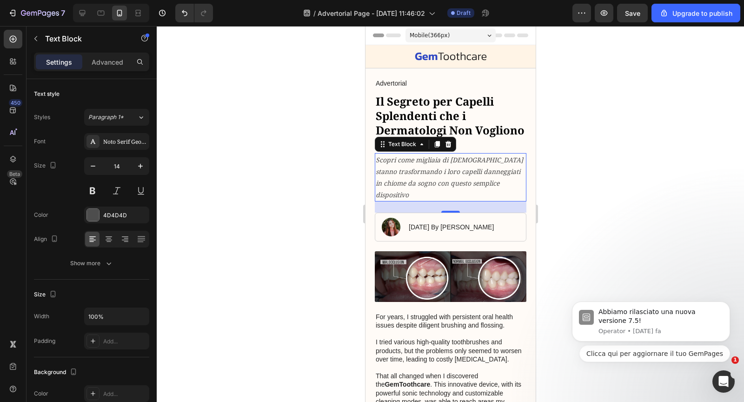
click at [438, 34] on span "Mobile ( 366 px)" at bounding box center [429, 35] width 40 height 9
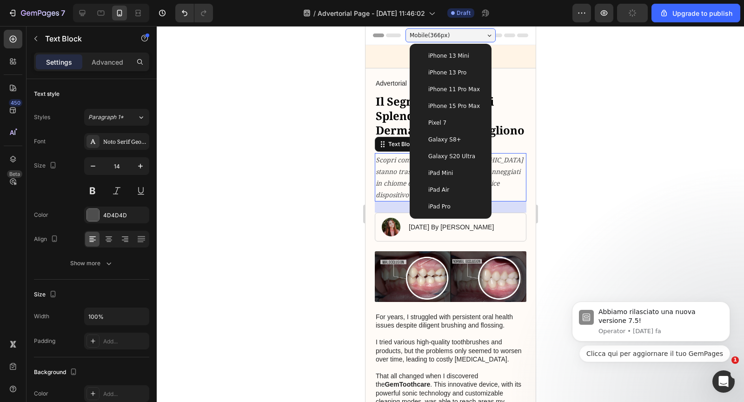
click at [441, 65] on div "iPhone 13 Pro" at bounding box center [450, 72] width 74 height 17
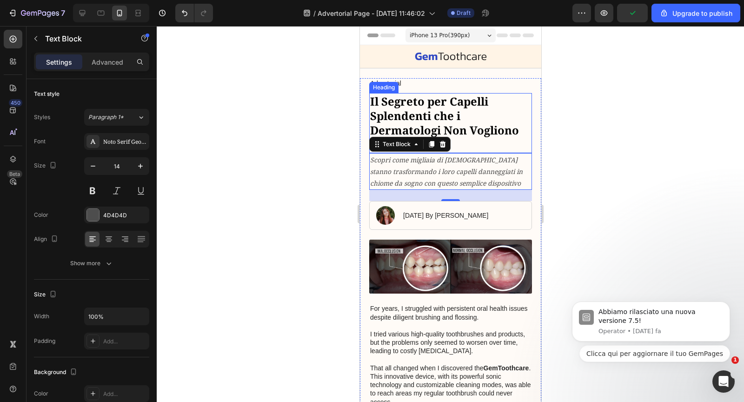
click at [502, 119] on p "Il Segreto per Capelli Splendenti che i Dermatologi Non Vogliono Farti Scoprire" at bounding box center [450, 123] width 161 height 58
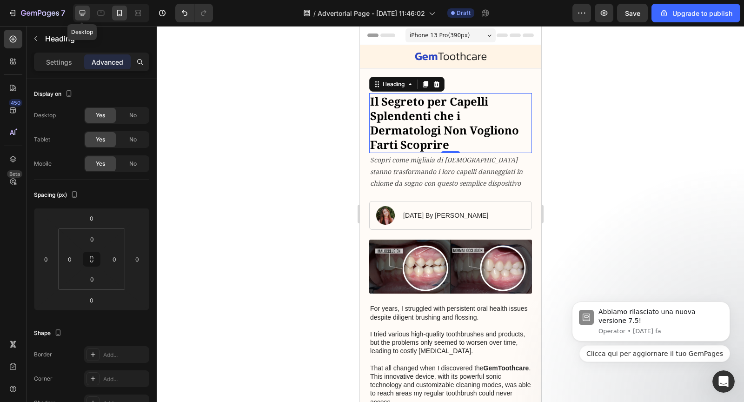
click at [83, 15] on icon at bounding box center [82, 12] width 9 height 9
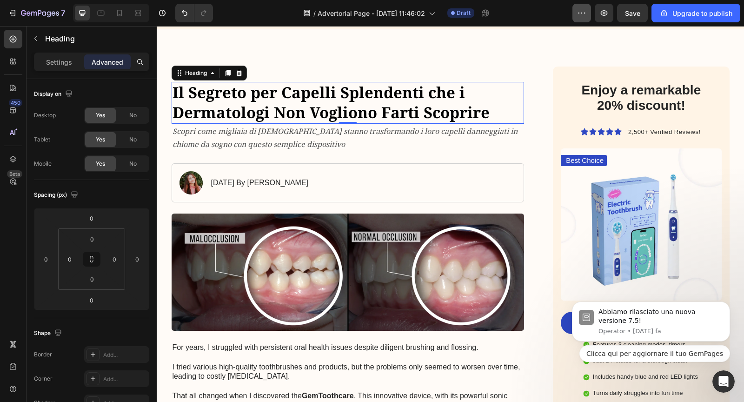
scroll to position [70, 0]
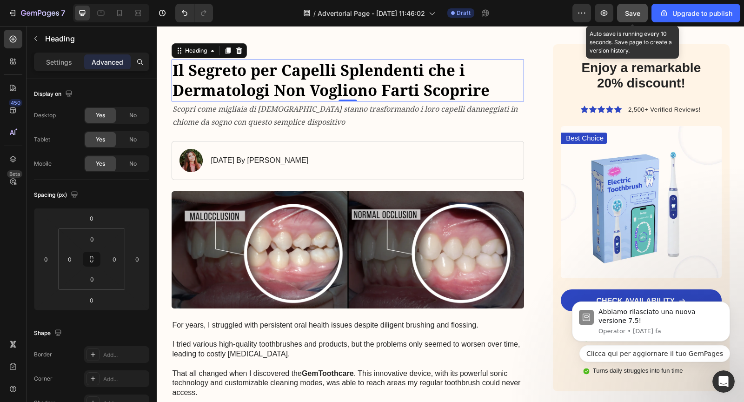
click at [634, 11] on span "Save" at bounding box center [632, 13] width 15 height 8
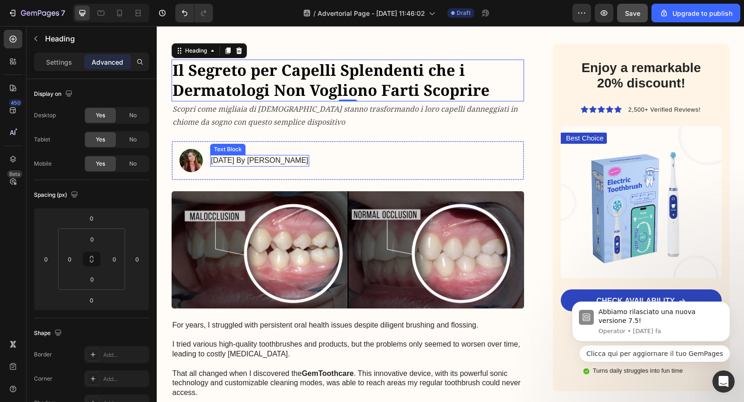
click at [219, 161] on p "[DATE] By [PERSON_NAME]" at bounding box center [260, 161] width 98 height 10
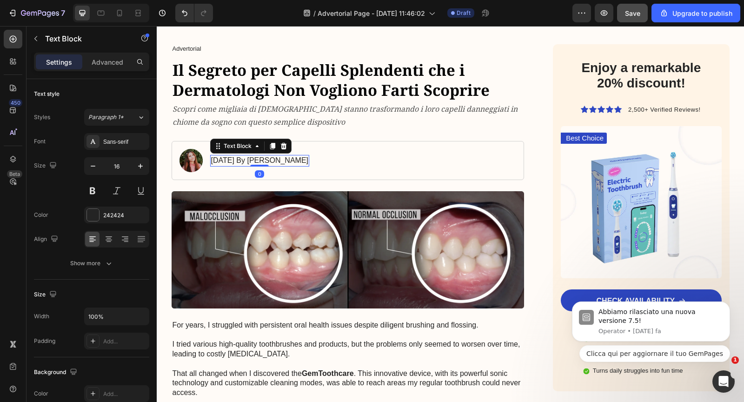
click at [225, 159] on p "[DATE] By [PERSON_NAME]" at bounding box center [260, 161] width 98 height 10
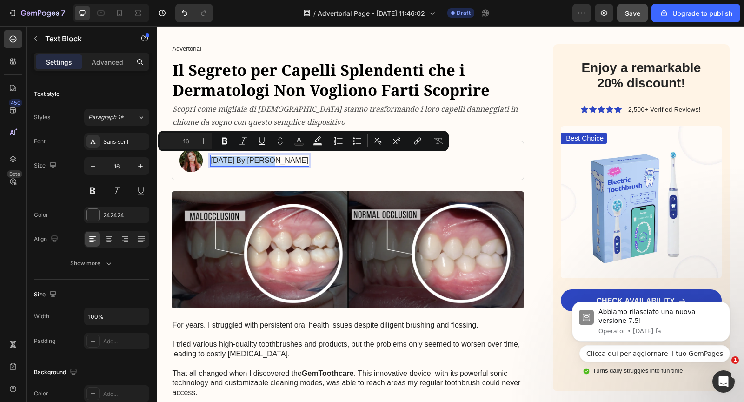
drag, startPoint x: 267, startPoint y: 160, endPoint x: 212, endPoint y: 162, distance: 55.8
click at [212, 162] on p "[DATE] By [PERSON_NAME]" at bounding box center [260, 161] width 98 height 10
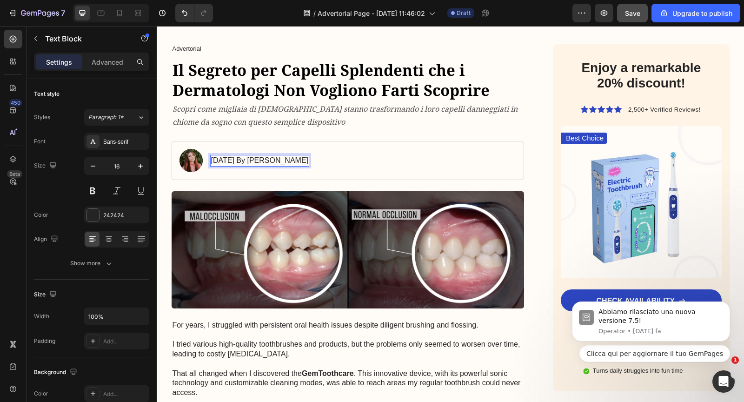
click at [271, 159] on p "[DATE] By [PERSON_NAME]" at bounding box center [260, 161] width 98 height 10
click at [278, 160] on p "[DATE] - [PERSON_NAME]" at bounding box center [256, 161] width 91 height 10
click at [296, 161] on p "[DATE] - [PERSON_NAME]" at bounding box center [256, 161] width 91 height 10
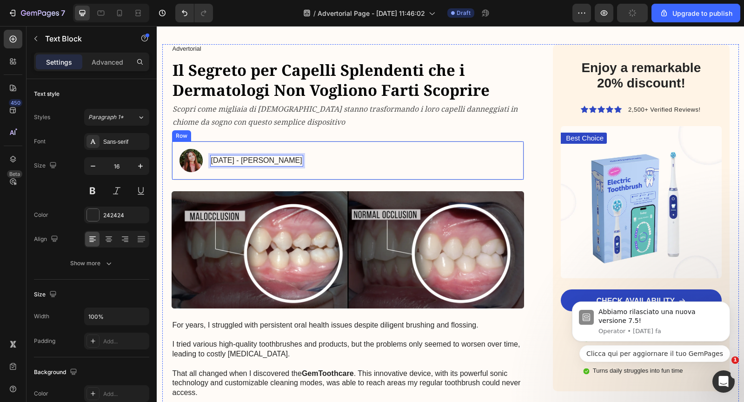
click at [335, 159] on div "Image [DATE] - [PERSON_NAME] Text Block 0 Row" at bounding box center [348, 160] width 353 height 39
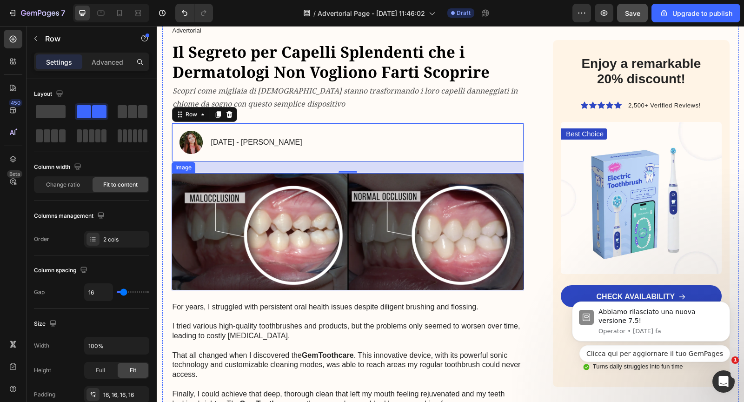
scroll to position [89, 0]
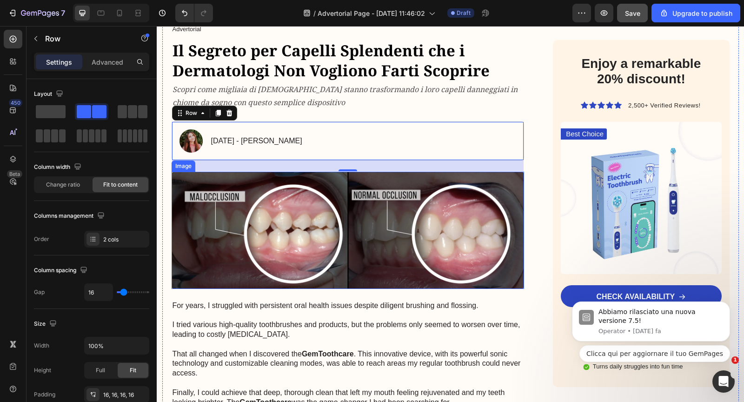
click at [312, 237] on img at bounding box center [348, 230] width 353 height 117
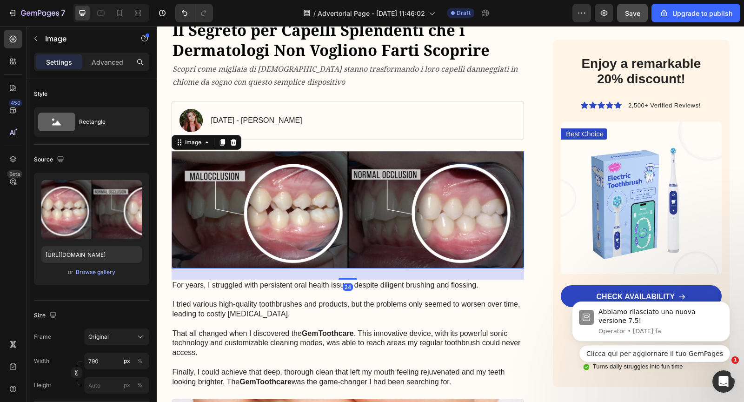
scroll to position [121, 0]
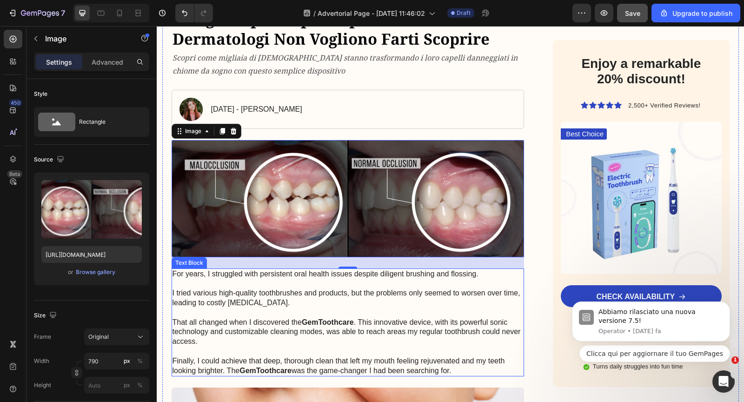
click at [313, 282] on p "For years, I struggled with persistent oral health issues despite diligent brus…" at bounding box center [347, 322] width 351 height 106
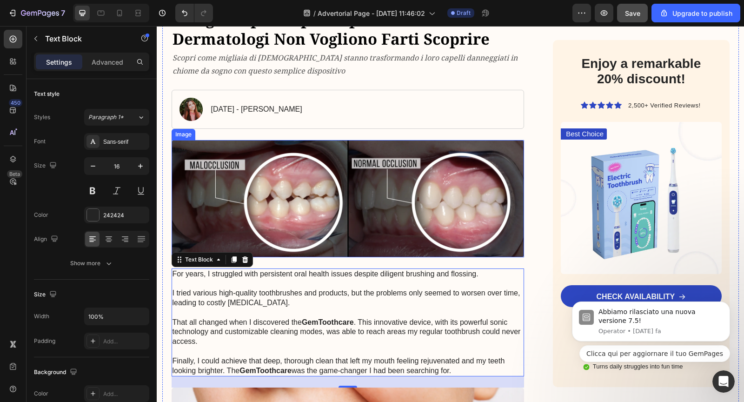
click at [332, 169] on img at bounding box center [348, 198] width 353 height 117
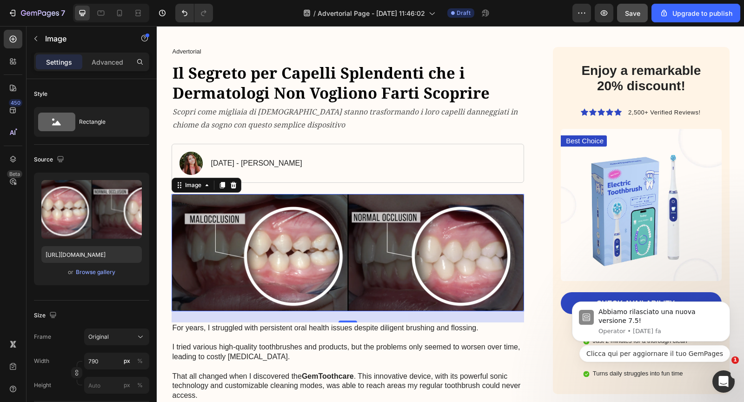
scroll to position [69, 0]
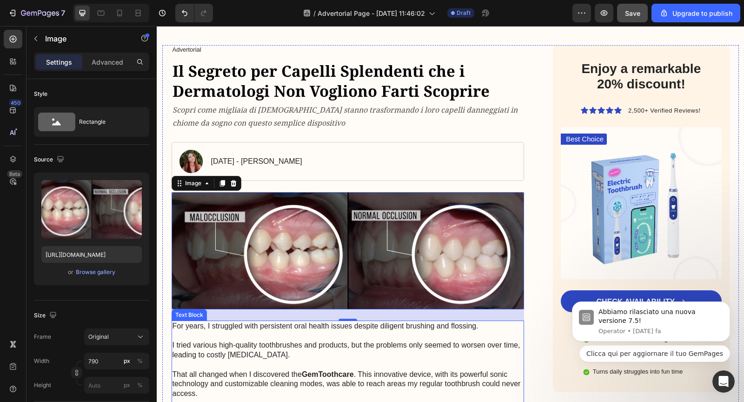
click at [434, 337] on p "For years, I struggled with persistent oral health issues despite diligent brus…" at bounding box center [347, 374] width 351 height 106
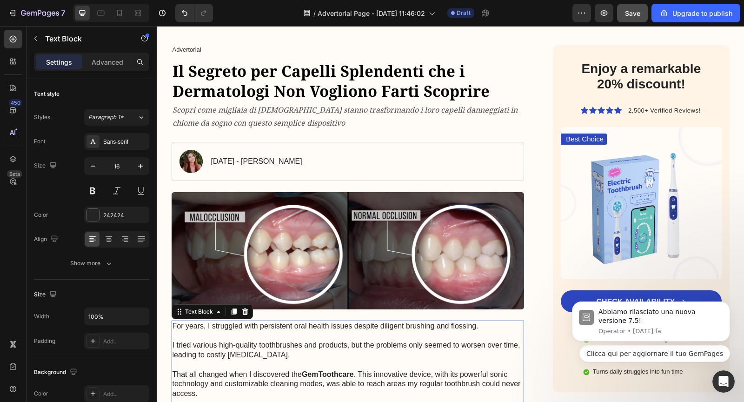
scroll to position [211, 0]
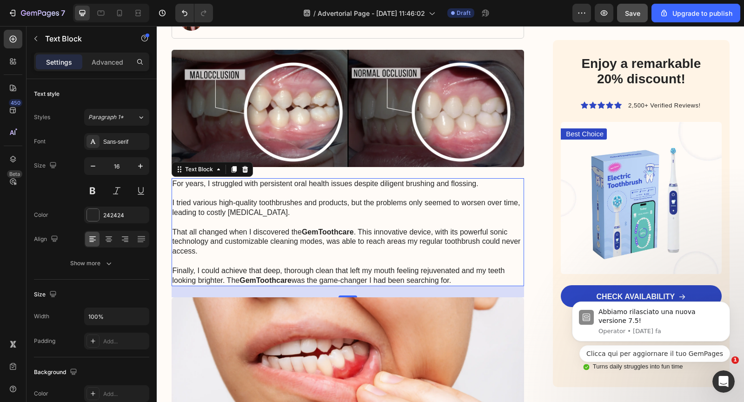
click at [362, 242] on p "For years, I struggled with persistent oral health issues despite diligent brus…" at bounding box center [347, 232] width 351 height 106
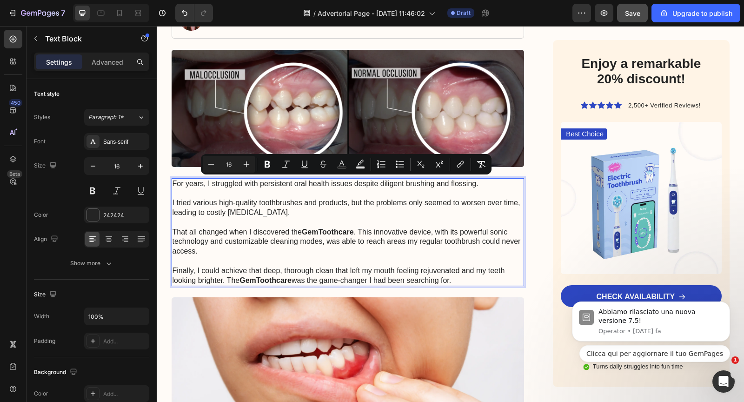
drag, startPoint x: 459, startPoint y: 278, endPoint x: 172, endPoint y: 184, distance: 302.2
click at [172, 184] on p "For years, I struggled with persistent oral health issues despite diligent brus…" at bounding box center [347, 232] width 351 height 106
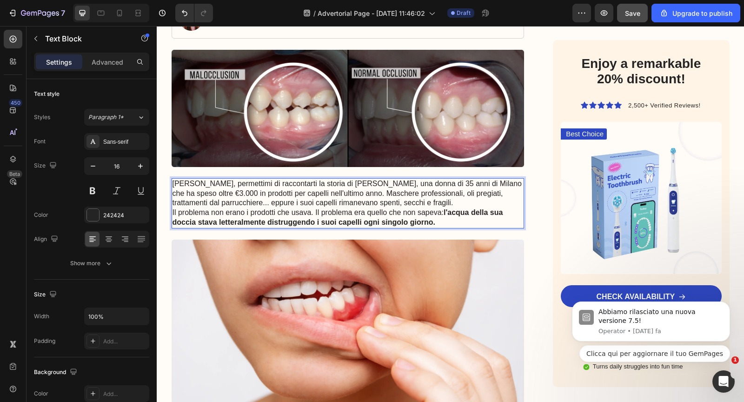
click at [405, 202] on p "[PERSON_NAME], permettimi di raccontarti la storia di [PERSON_NAME], una donna …" at bounding box center [347, 193] width 351 height 29
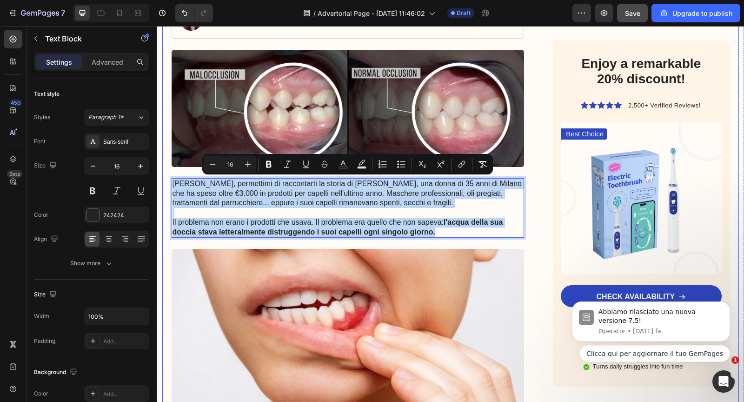
drag, startPoint x: 440, startPoint y: 231, endPoint x: 181, endPoint y: 177, distance: 264.5
click at [181, 178] on div "[PERSON_NAME], permettimi di raccontarti la storia di [PERSON_NAME], una donna …" at bounding box center [348, 208] width 353 height 60
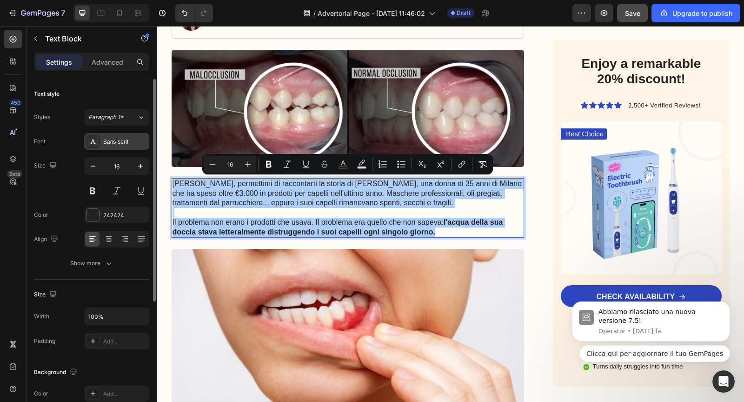
click at [117, 135] on div "Sans-serif" at bounding box center [116, 141] width 65 height 17
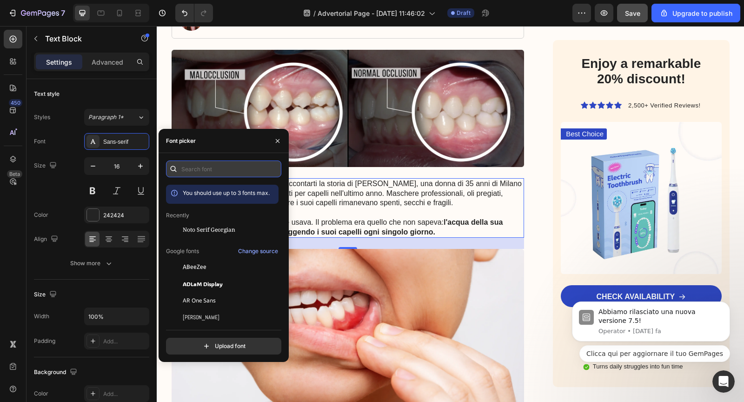
click at [201, 176] on input "text" at bounding box center [223, 168] width 115 height 17
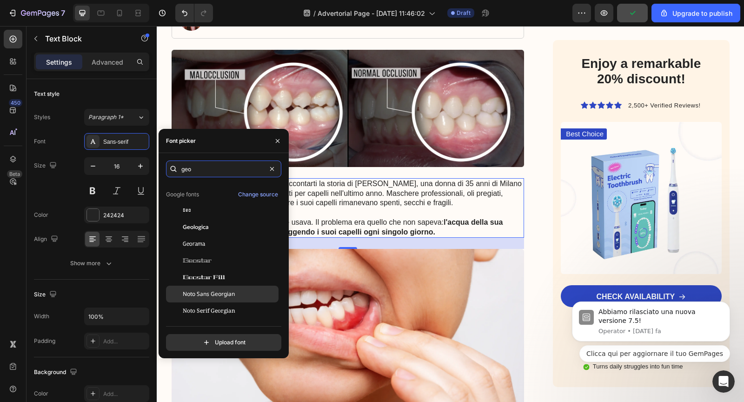
scroll to position [22, 0]
type input "geo"
click at [219, 308] on span "Noto Serif Georgian" at bounding box center [209, 311] width 53 height 8
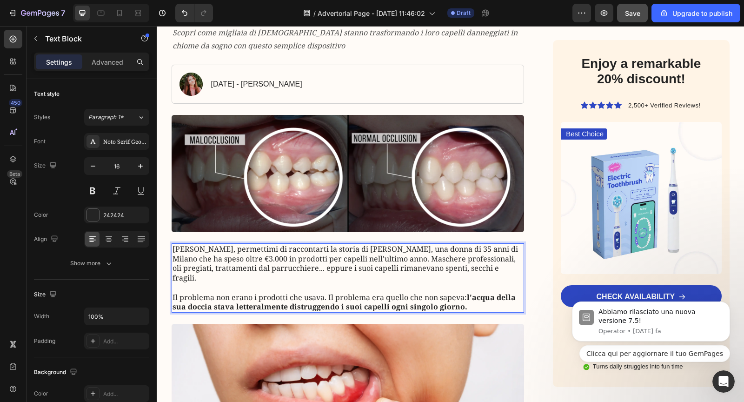
scroll to position [144, 0]
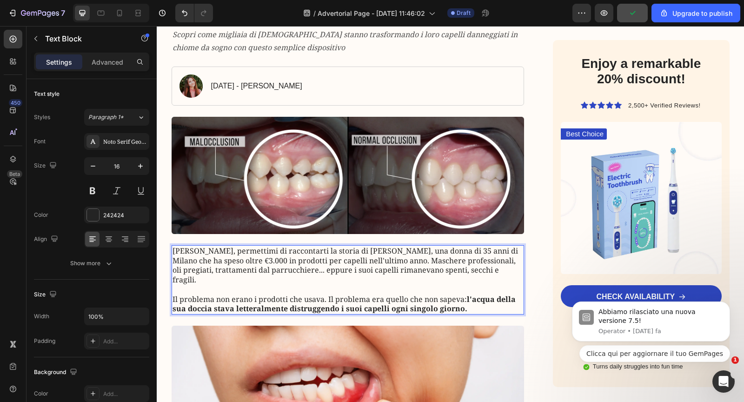
click at [367, 203] on img at bounding box center [348, 175] width 353 height 117
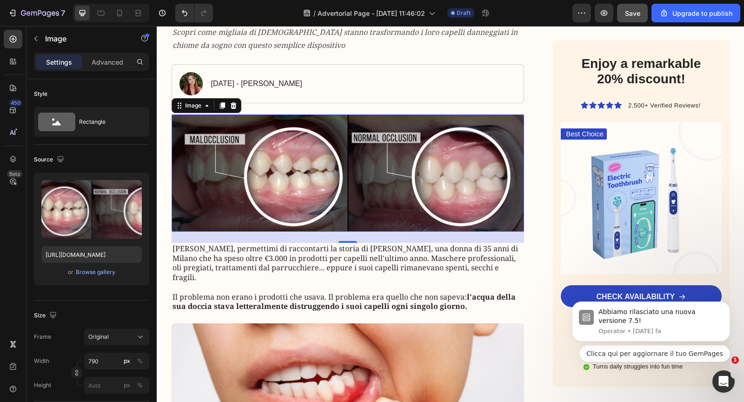
scroll to position [150, 0]
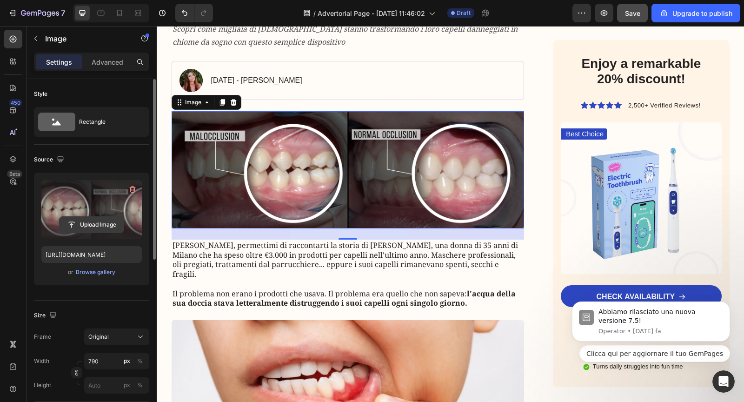
click at [66, 225] on input "file" at bounding box center [92, 225] width 64 height 16
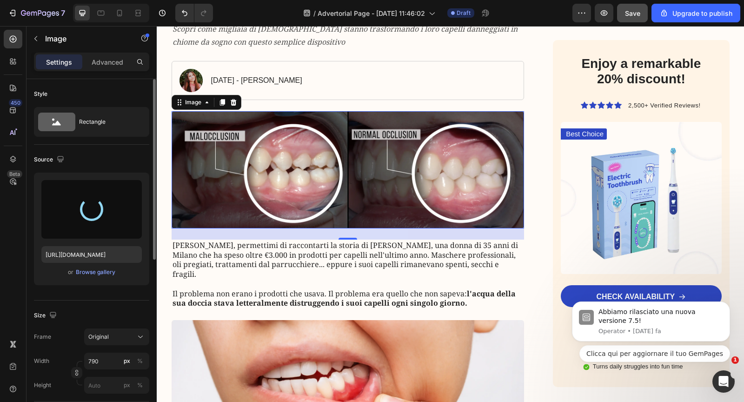
type input "[URL][DOMAIN_NAME]"
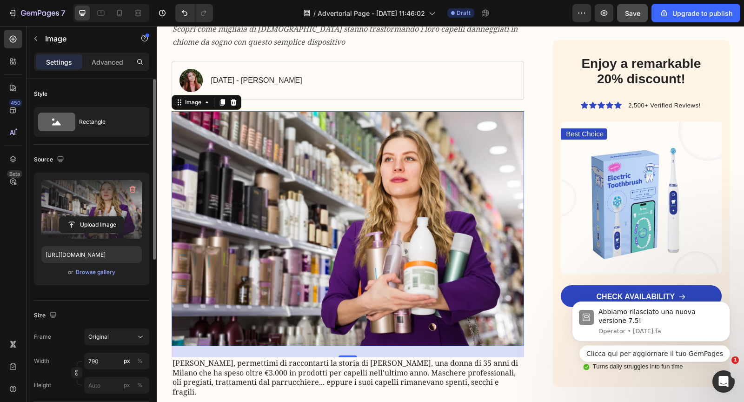
click at [295, 211] on img at bounding box center [348, 228] width 353 height 235
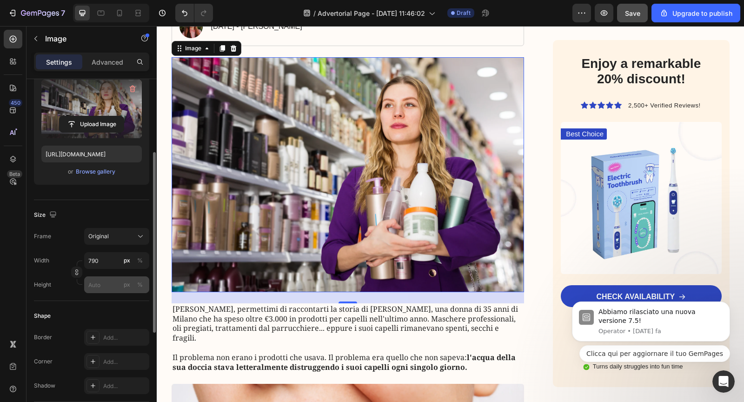
scroll to position [114, 0]
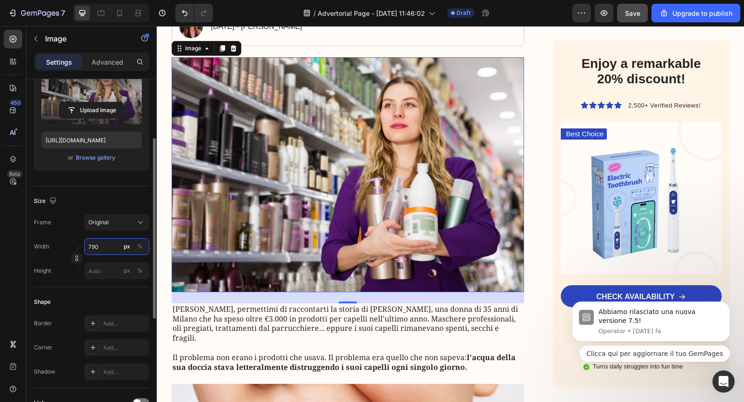
click at [103, 244] on input "790" at bounding box center [116, 246] width 65 height 17
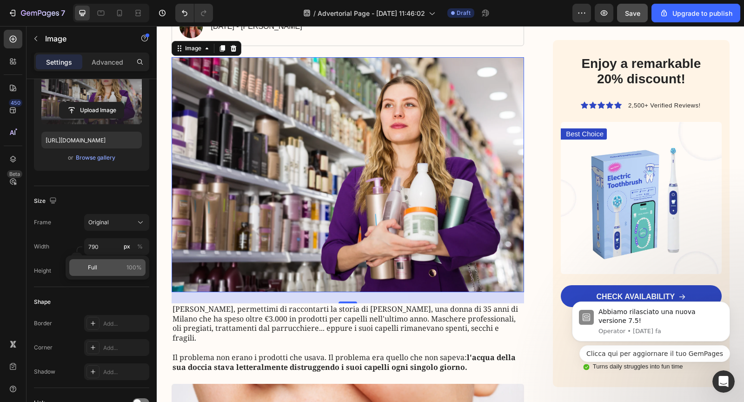
click at [140, 267] on span "100%" at bounding box center [133, 267] width 15 height 8
type input "100"
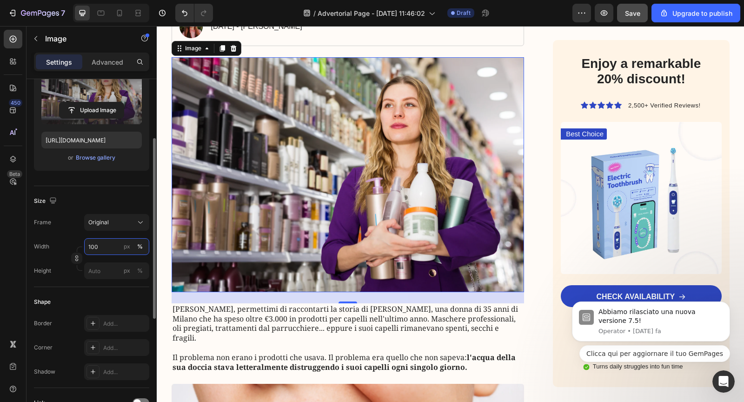
click at [107, 246] on input "100" at bounding box center [116, 246] width 65 height 17
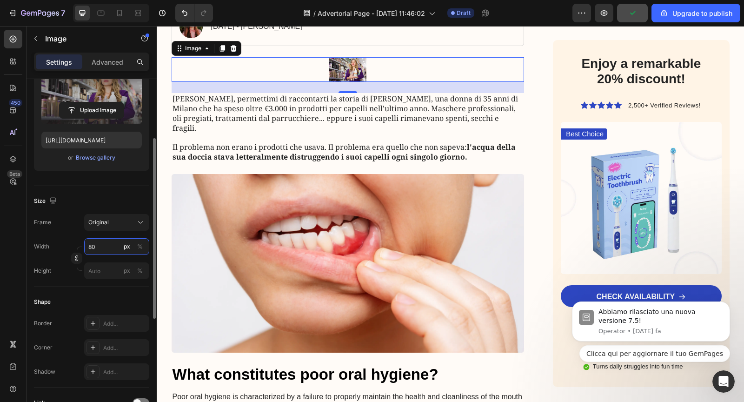
type input "8"
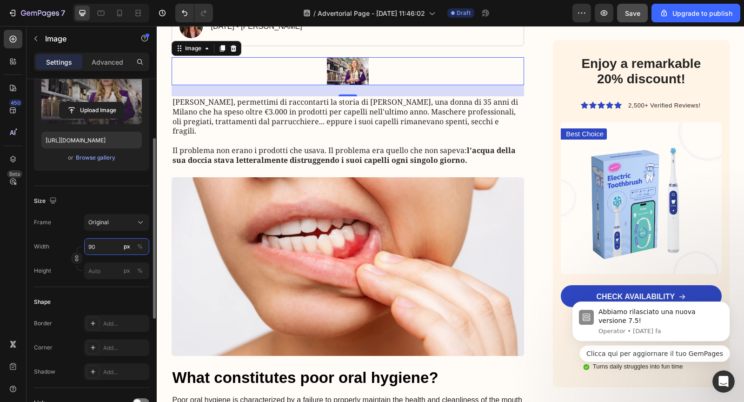
click at [102, 249] on input "90" at bounding box center [116, 246] width 65 height 17
type input "9"
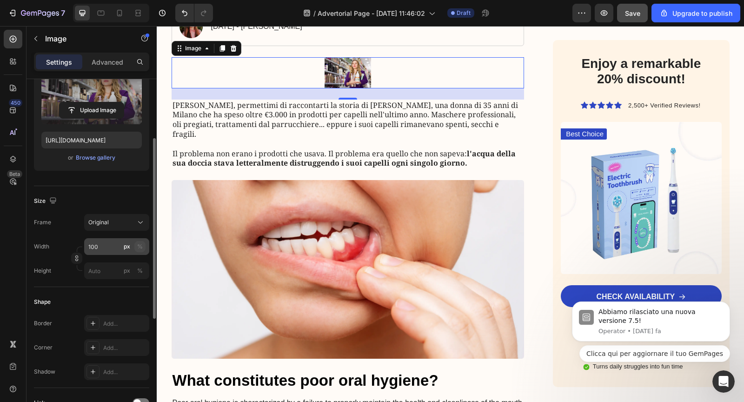
click at [139, 245] on div "%" at bounding box center [140, 246] width 6 height 8
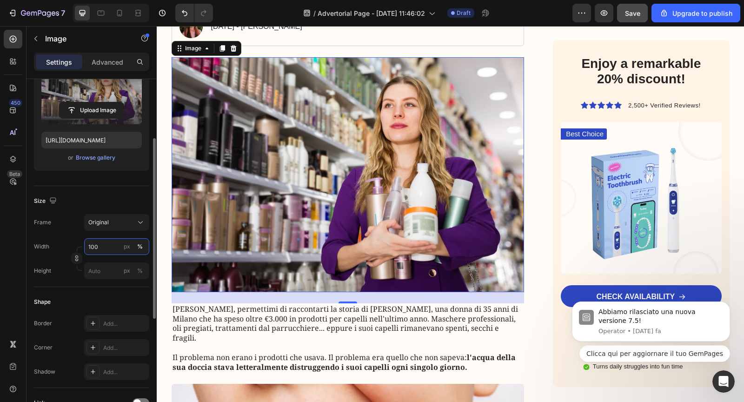
click at [112, 247] on input "100" at bounding box center [116, 246] width 65 height 17
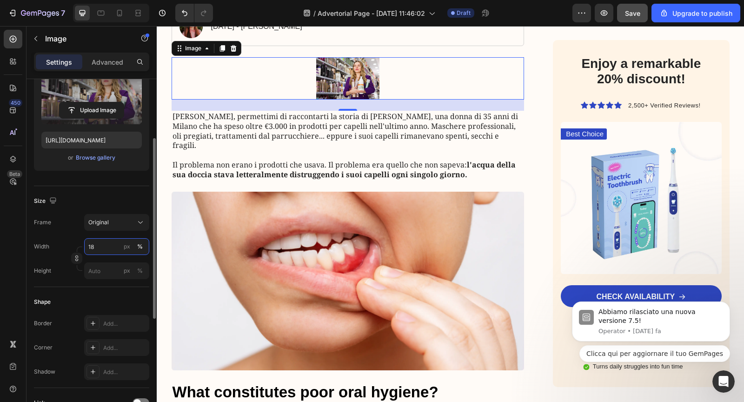
type input "1"
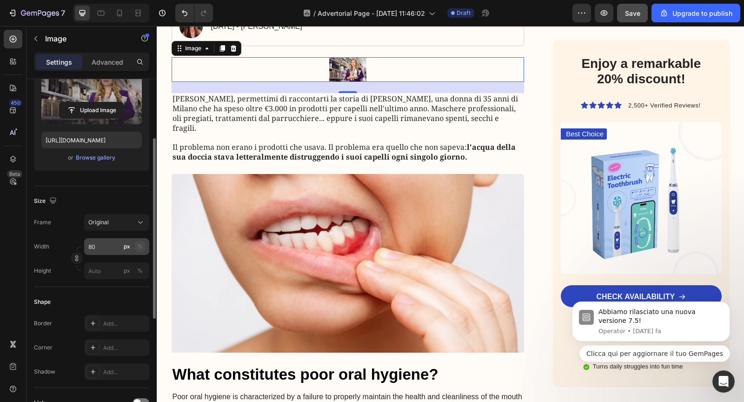
click at [142, 243] on div "%" at bounding box center [140, 246] width 6 height 8
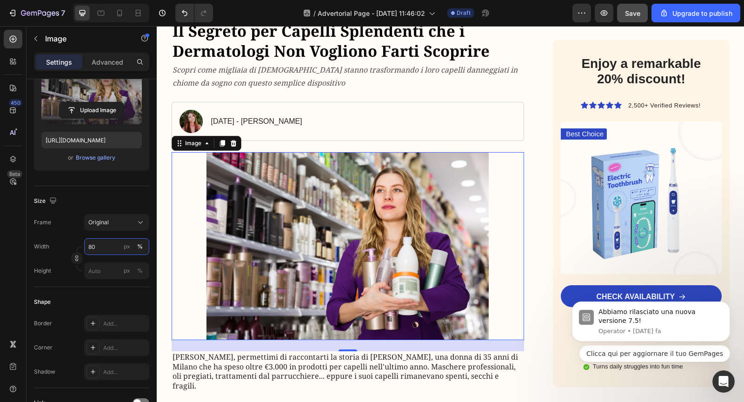
scroll to position [132, 0]
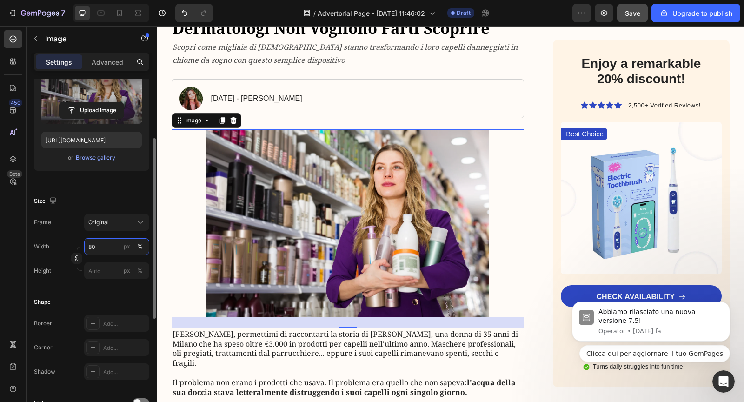
click at [109, 246] on input "80" at bounding box center [116, 246] width 65 height 17
type input "8"
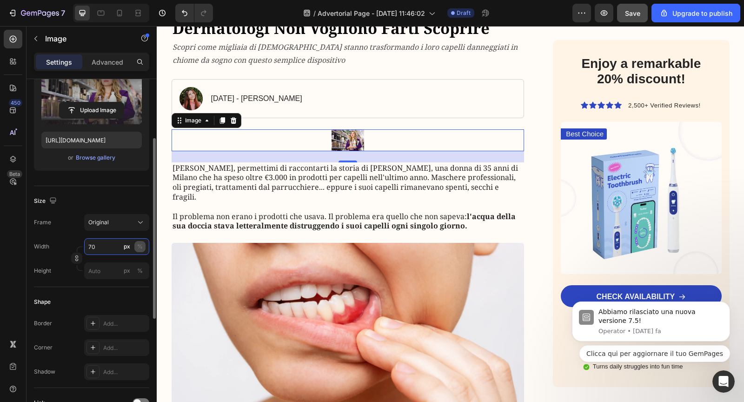
type input "70"
click at [135, 248] on button "%" at bounding box center [139, 246] width 11 height 11
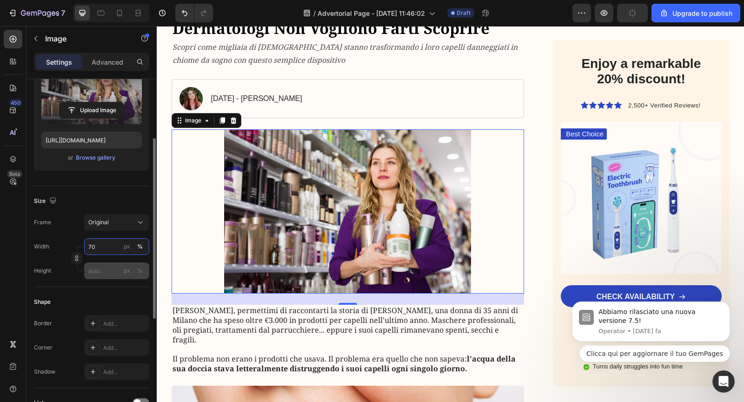
scroll to position [132, 0]
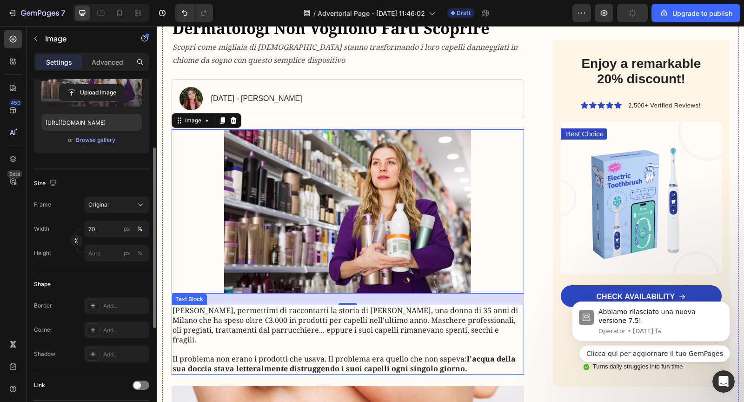
click at [211, 311] on p "[PERSON_NAME], permettimi di raccontarti la storia di [PERSON_NAME], una donna …" at bounding box center [347, 324] width 351 height 39
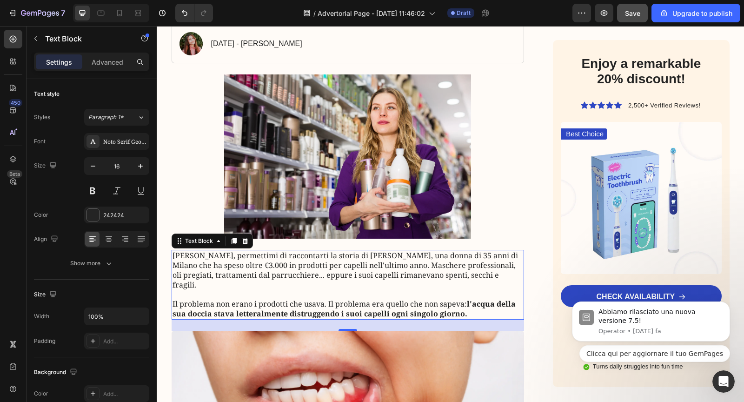
scroll to position [152, 0]
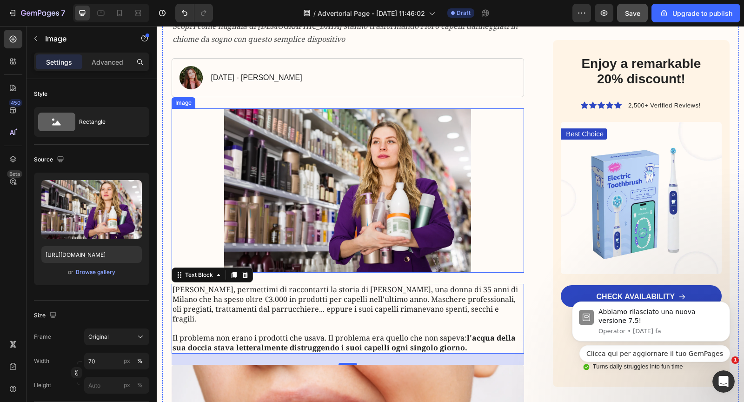
click at [278, 231] on img at bounding box center [347, 190] width 247 height 164
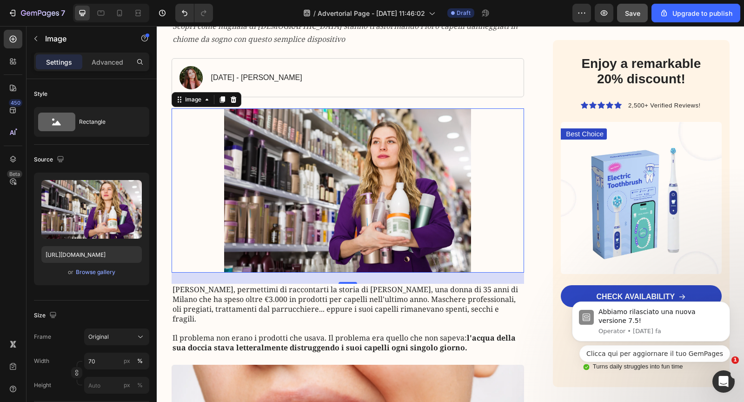
click at [293, 161] on img at bounding box center [347, 190] width 247 height 164
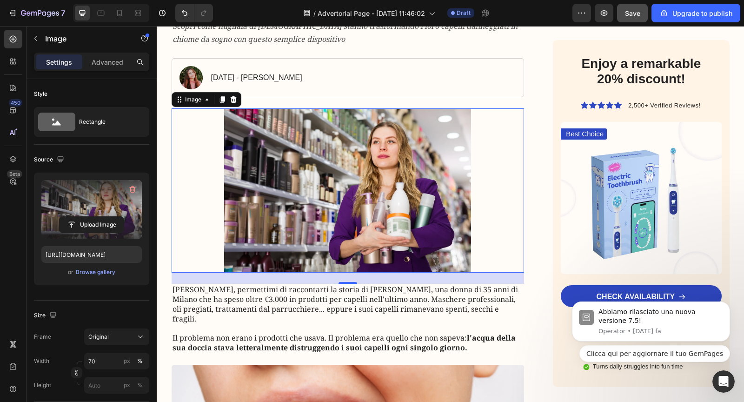
click at [112, 192] on label at bounding box center [91, 209] width 100 height 59
click at [112, 217] on input "file" at bounding box center [92, 225] width 64 height 16
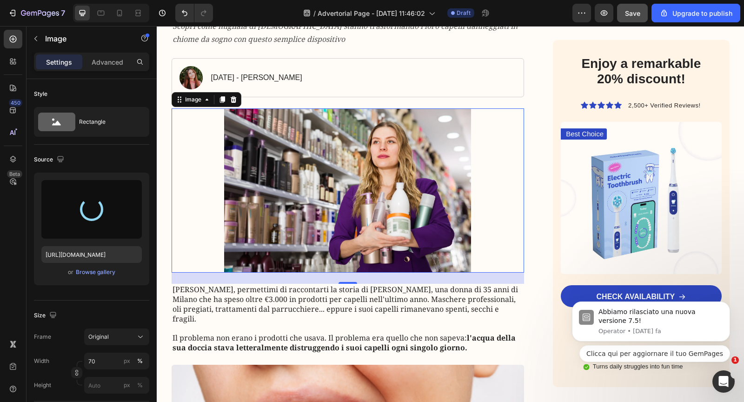
type input "[URL][DOMAIN_NAME]"
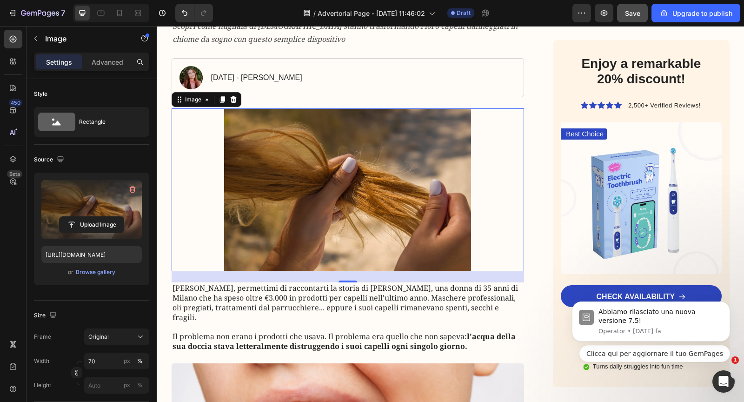
click at [219, 214] on div at bounding box center [348, 189] width 353 height 163
click at [191, 211] on div at bounding box center [348, 189] width 353 height 163
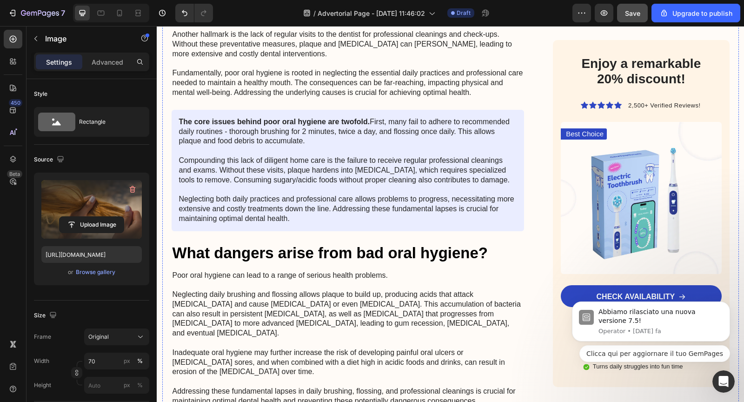
scroll to position [1036, 0]
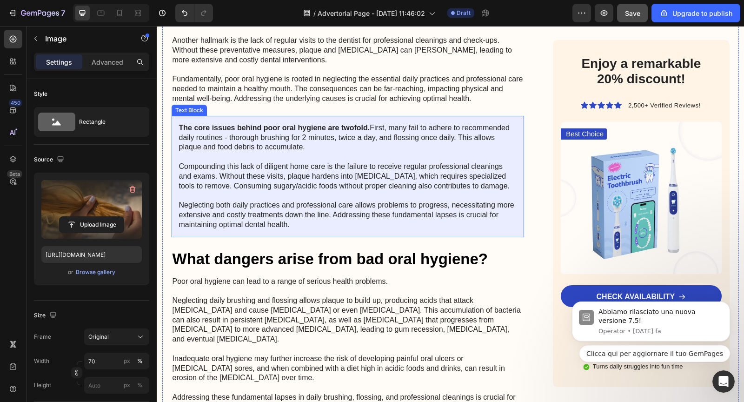
click at [345, 192] on p "The core issues behind poor oral hygiene are twofold. First, many fail to adher…" at bounding box center [348, 176] width 338 height 106
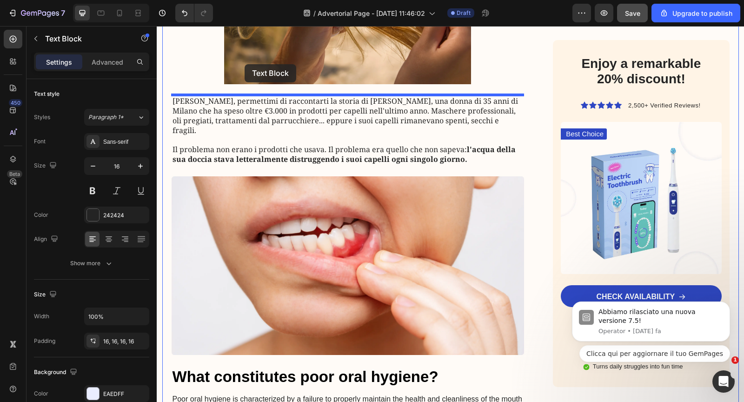
scroll to position [336, 0]
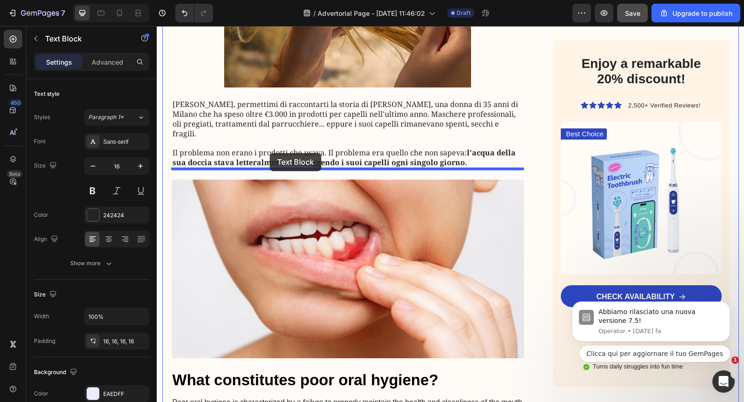
drag, startPoint x: 182, startPoint y: 211, endPoint x: 270, endPoint y: 153, distance: 104.7
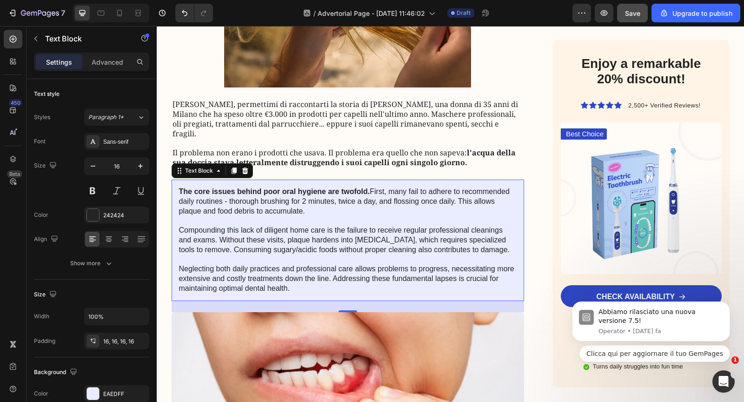
click at [271, 194] on p "The core issues behind poor oral hygiene are twofold. First, many fail to adher…" at bounding box center [348, 240] width 338 height 106
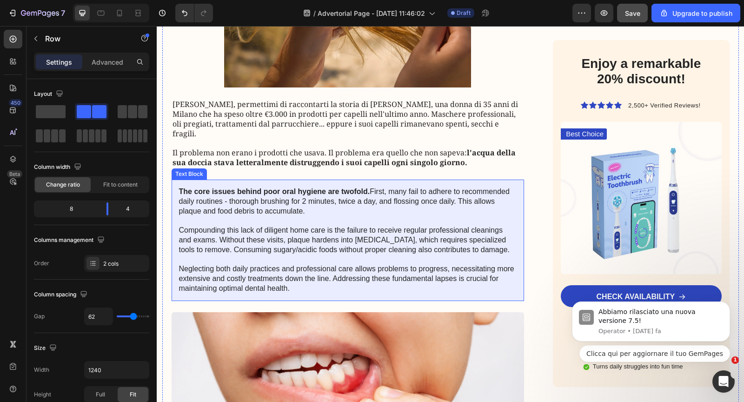
click at [278, 245] on p "The core issues behind poor oral hygiene are twofold. First, many fail to adher…" at bounding box center [348, 240] width 338 height 106
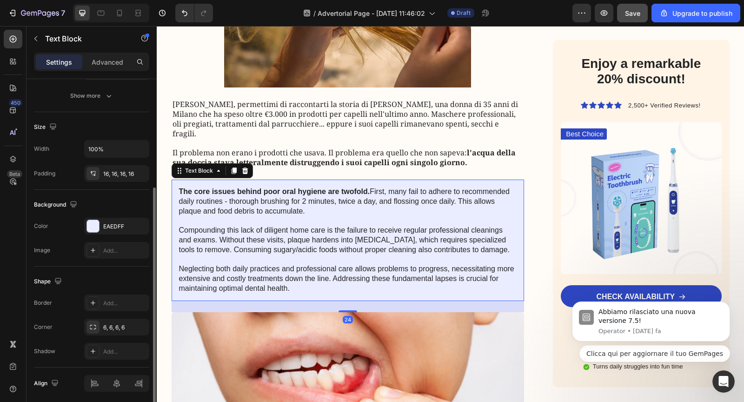
scroll to position [168, 0]
click at [98, 229] on div "EAEDFF" at bounding box center [116, 225] width 65 height 17
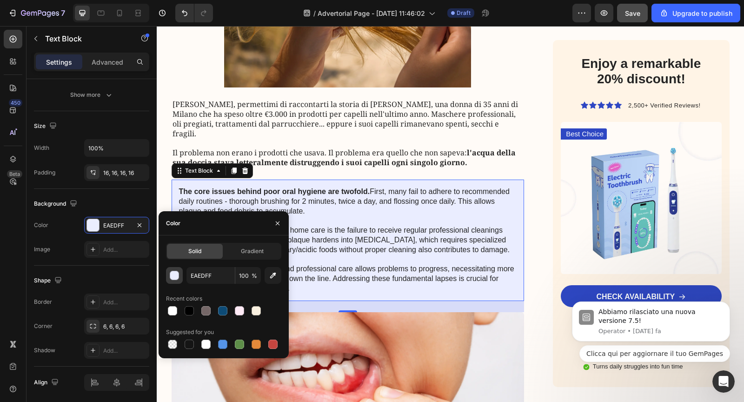
click at [174, 277] on div "button" at bounding box center [174, 275] width 9 height 9
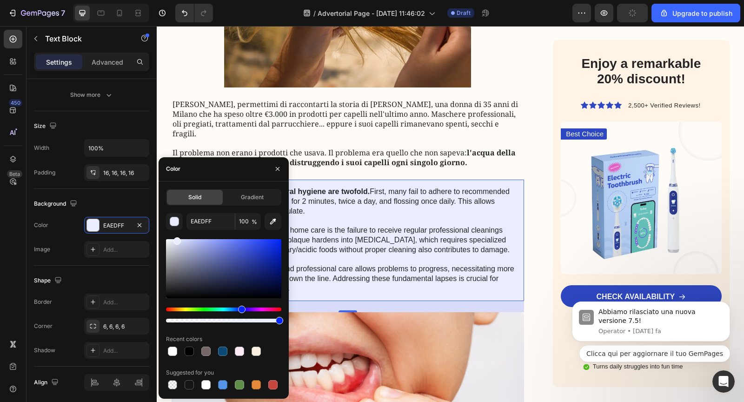
click at [185, 308] on div "Hue" at bounding box center [223, 309] width 115 height 4
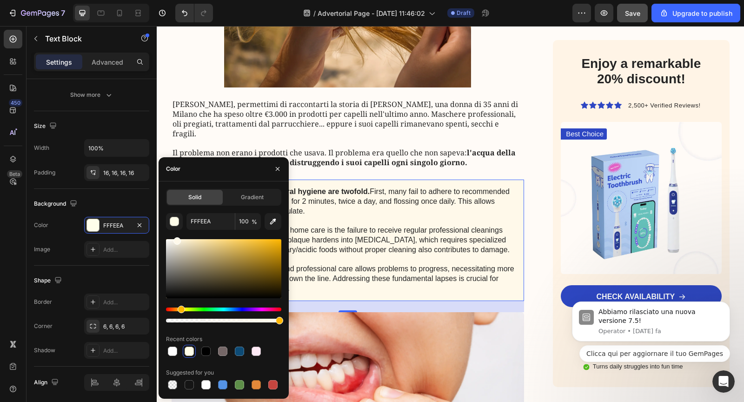
drag, startPoint x: 188, startPoint y: 310, endPoint x: 180, endPoint y: 310, distance: 7.9
click at [180, 310] on div "Hue" at bounding box center [181, 308] width 7 height 7
click at [188, 244] on div at bounding box center [223, 268] width 115 height 59
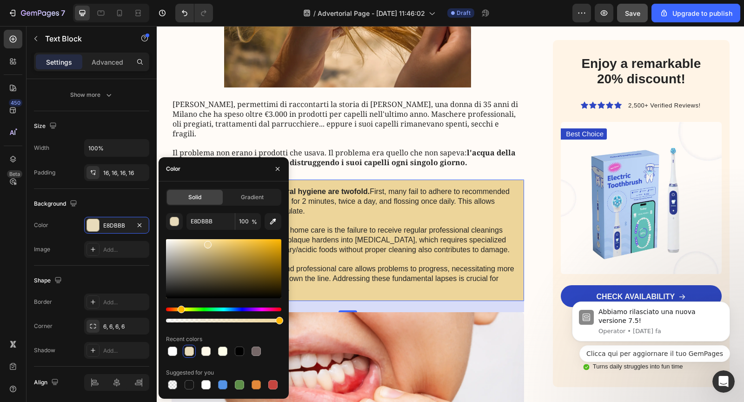
click at [206, 243] on div at bounding box center [223, 268] width 115 height 59
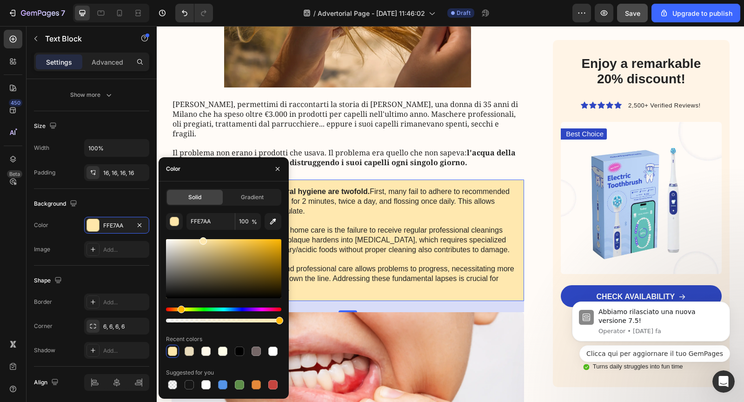
drag, startPoint x: 206, startPoint y: 243, endPoint x: 203, endPoint y: 233, distance: 10.0
click at [203, 233] on div "FFE7AA 100 % Recent colors Suggested for you" at bounding box center [223, 302] width 115 height 178
type input "FFE8AF"
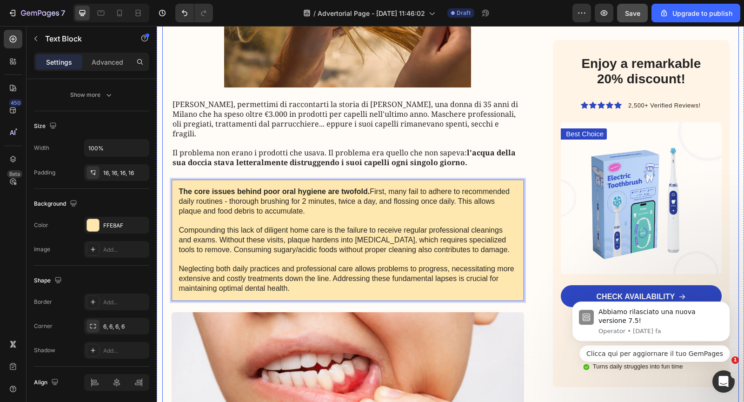
click at [343, 148] on strong "l'acqua della sua doccia stava letteralmente distruggendo i suoi capelli ogni s…" at bounding box center [343, 157] width 343 height 20
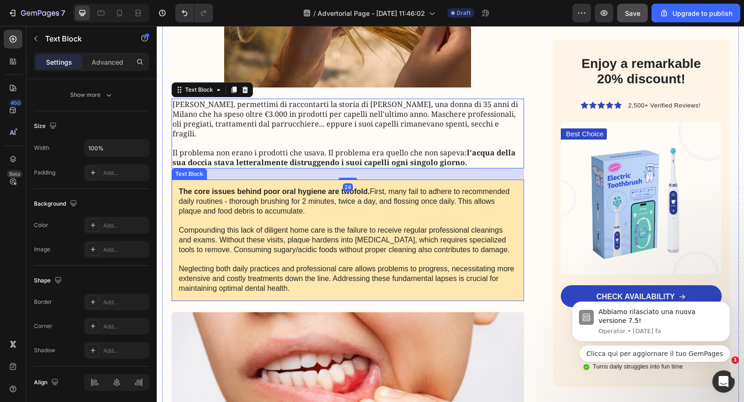
click at [174, 215] on div "The core issues behind poor oral hygiene are twofold. First, many fail to adher…" at bounding box center [348, 239] width 353 height 121
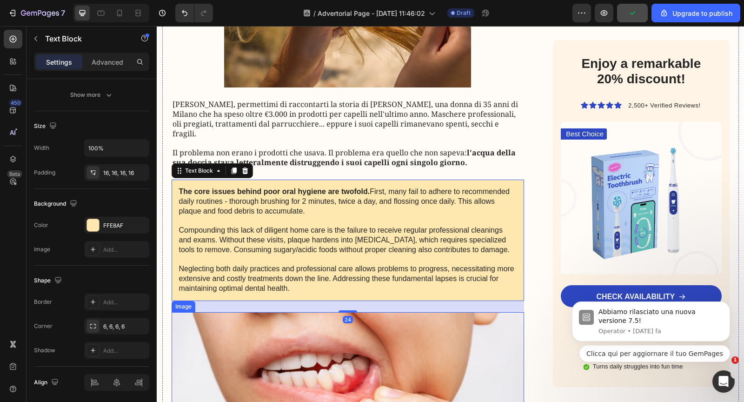
click at [204, 333] on img at bounding box center [348, 401] width 353 height 179
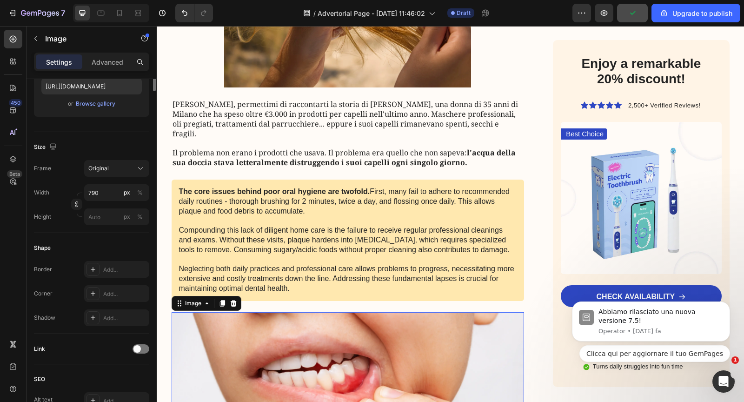
scroll to position [0, 0]
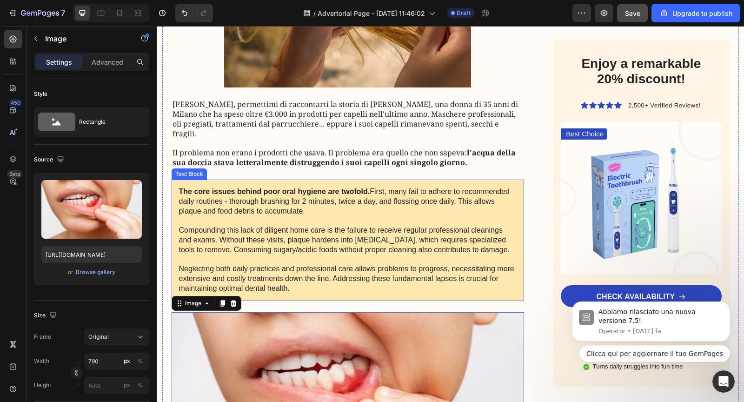
click at [190, 251] on p "The core issues behind poor oral hygiene are twofold. First, many fail to adher…" at bounding box center [348, 240] width 338 height 106
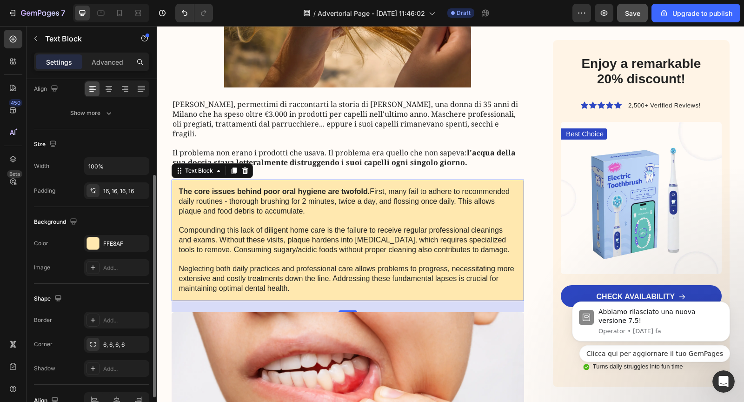
scroll to position [155, 0]
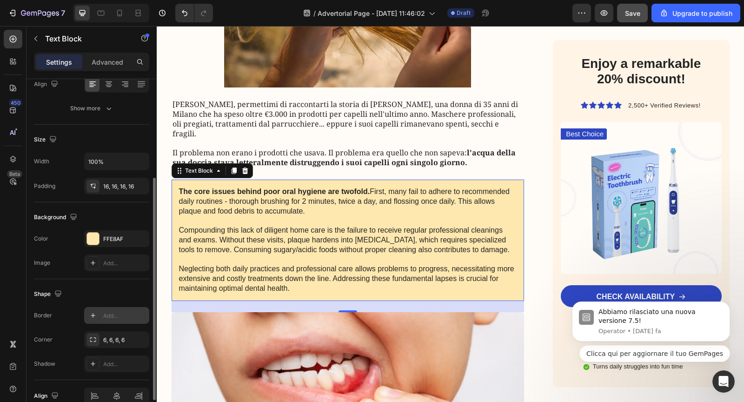
click at [93, 314] on icon at bounding box center [92, 314] width 7 height 7
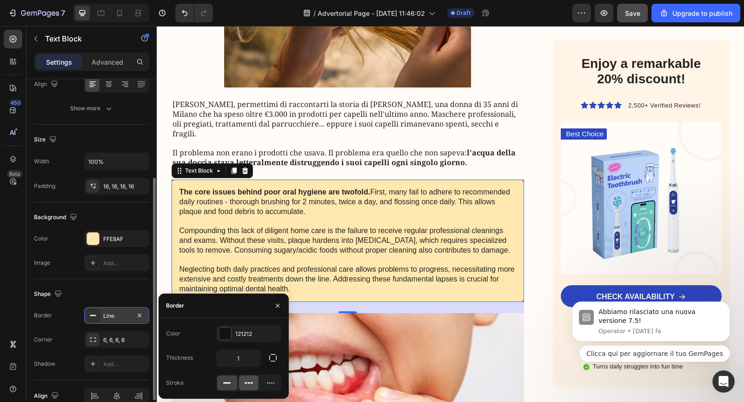
click at [252, 379] on icon at bounding box center [248, 382] width 9 height 9
click at [230, 380] on icon at bounding box center [226, 382] width 9 height 9
click at [248, 358] on input "1" at bounding box center [239, 358] width 44 height 17
click at [269, 358] on icon "button" at bounding box center [272, 357] width 9 height 9
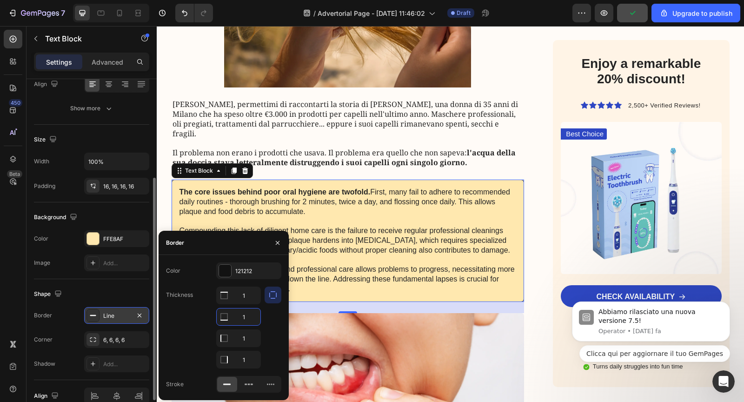
click at [250, 318] on input "1" at bounding box center [239, 316] width 44 height 17
type input "0"
click at [252, 302] on input "1" at bounding box center [239, 295] width 44 height 17
type input "0"
click at [253, 325] on input "1" at bounding box center [239, 316] width 44 height 17
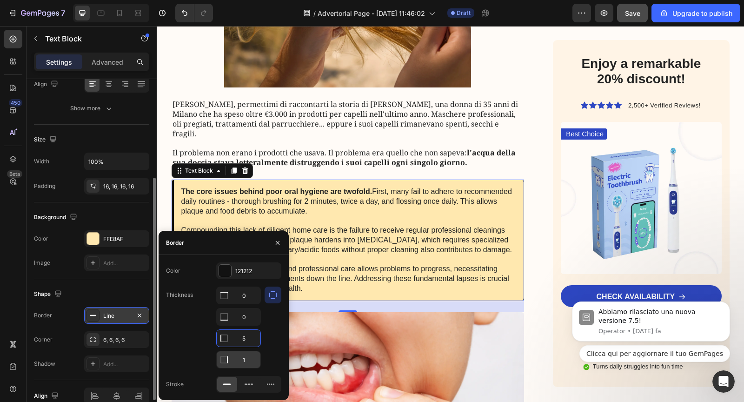
type input "5"
click at [255, 304] on input "1" at bounding box center [239, 295] width 44 height 17
type input "0"
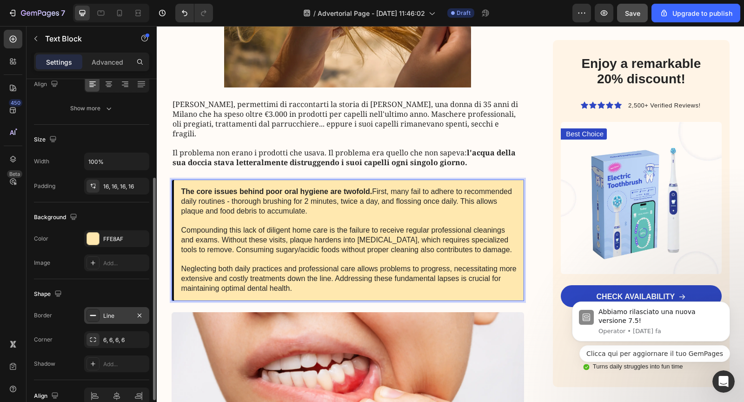
click at [266, 126] on p "[PERSON_NAME], permettimi di raccontarti la storia di [PERSON_NAME], una donna …" at bounding box center [347, 118] width 351 height 39
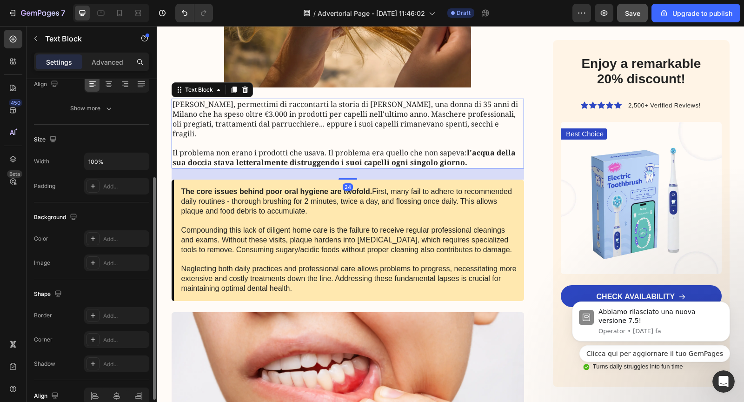
scroll to position [154, 0]
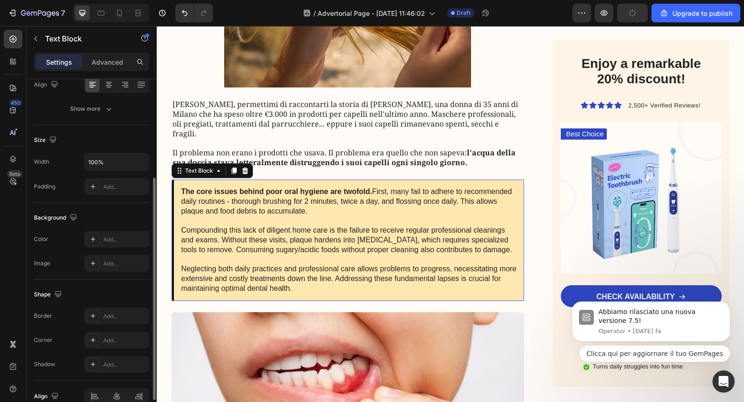
click at [239, 203] on p "The core issues behind poor oral hygiene are twofold. First, many fail to adher…" at bounding box center [349, 240] width 336 height 106
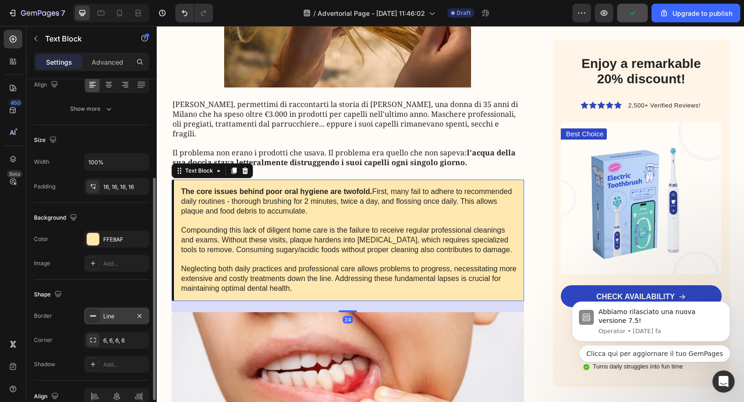
click at [92, 316] on icon at bounding box center [92, 315] width 7 height 7
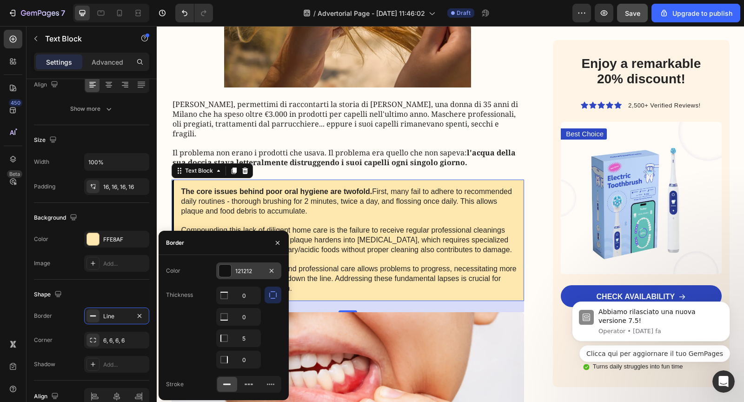
click at [224, 270] on div at bounding box center [225, 271] width 12 height 12
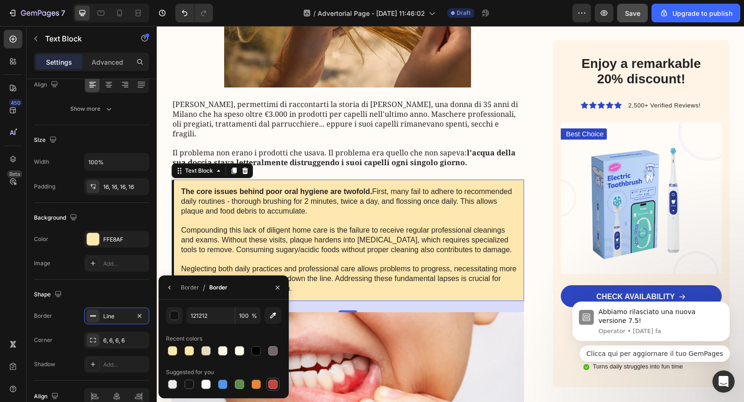
click at [272, 383] on div at bounding box center [272, 383] width 9 height 9
click at [172, 315] on div "button" at bounding box center [174, 315] width 9 height 9
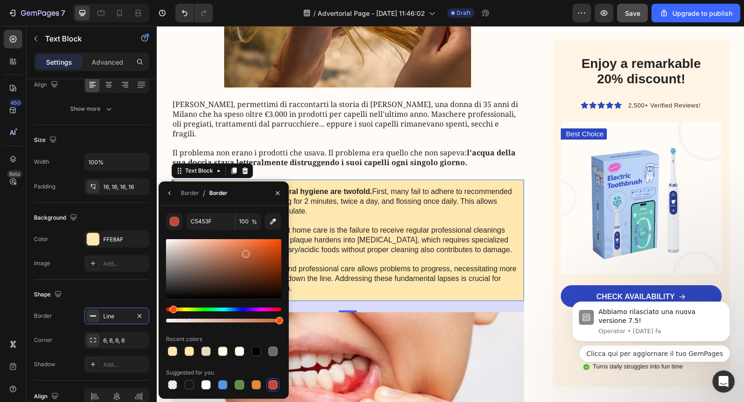
drag, startPoint x: 178, startPoint y: 307, endPoint x: 172, endPoint y: 306, distance: 6.1
click at [172, 307] on div "Hue" at bounding box center [223, 309] width 115 height 4
type input "C5673F"
drag, startPoint x: 255, startPoint y: 249, endPoint x: 269, endPoint y: 244, distance: 15.0
click at [269, 244] on div at bounding box center [223, 268] width 115 height 59
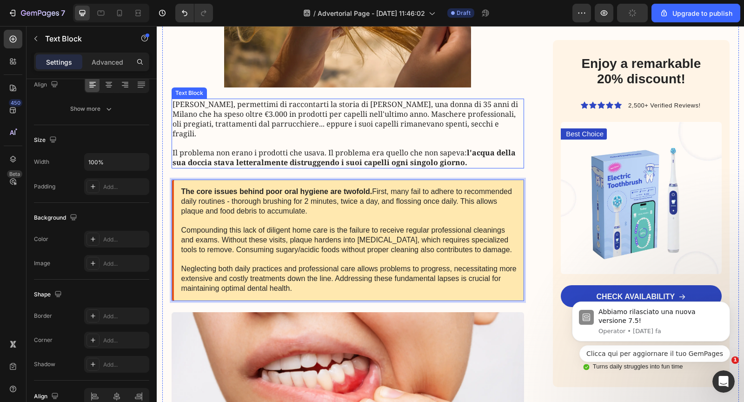
click at [366, 125] on p "[PERSON_NAME], permettimi di raccontarti la storia di [PERSON_NAME], una donna …" at bounding box center [347, 118] width 351 height 39
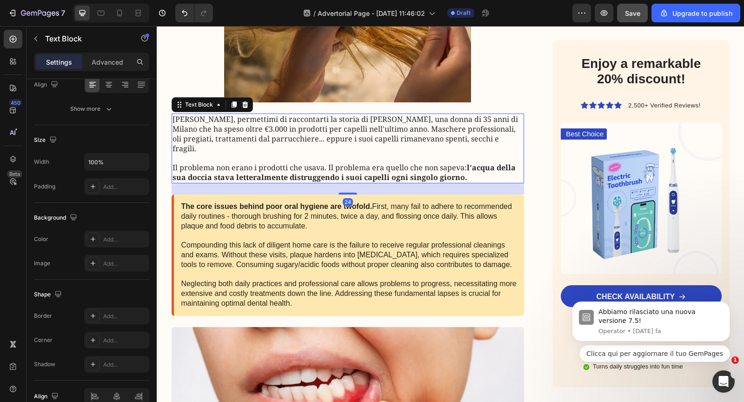
scroll to position [317, 0]
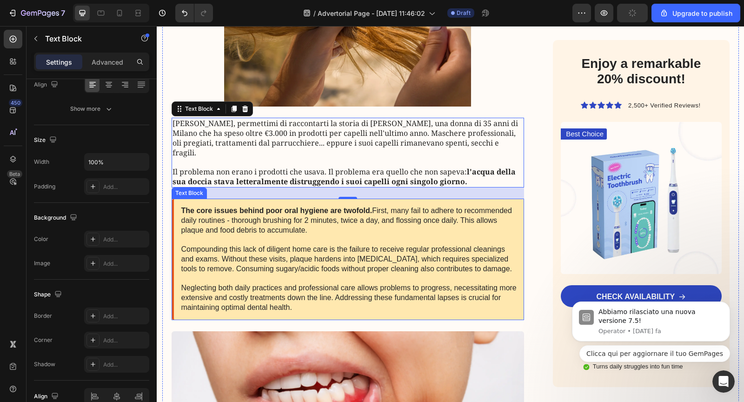
click at [297, 239] on p "The core issues behind poor oral hygiene are twofold. First, many fail to adher…" at bounding box center [349, 259] width 336 height 106
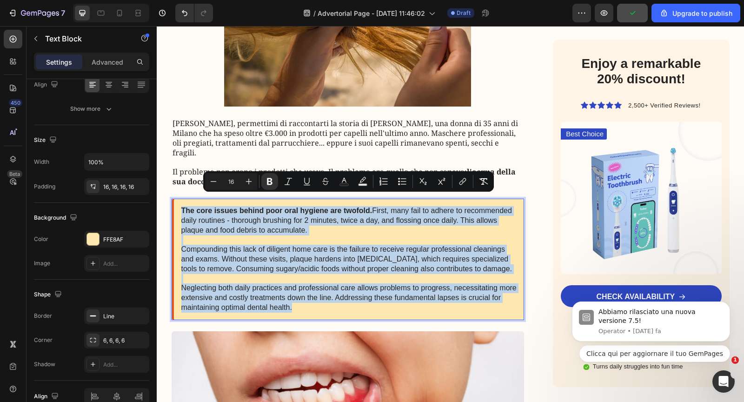
drag, startPoint x: 296, startPoint y: 297, endPoint x: 178, endPoint y: 201, distance: 151.7
click at [178, 201] on div "The core issues behind poor oral hygiene are twofold. First, many fail to adher…" at bounding box center [348, 258] width 353 height 121
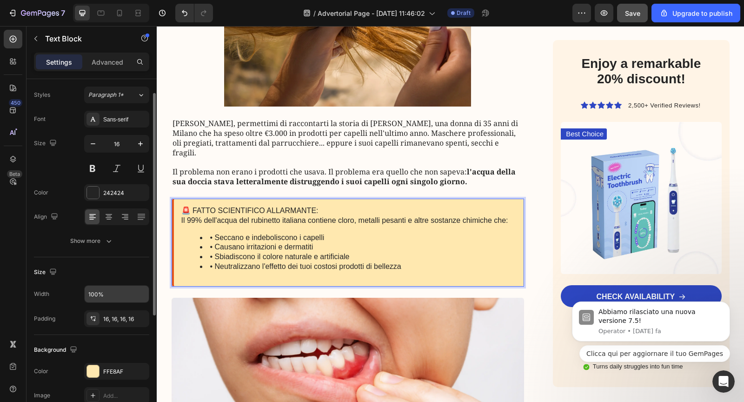
scroll to position [0, 0]
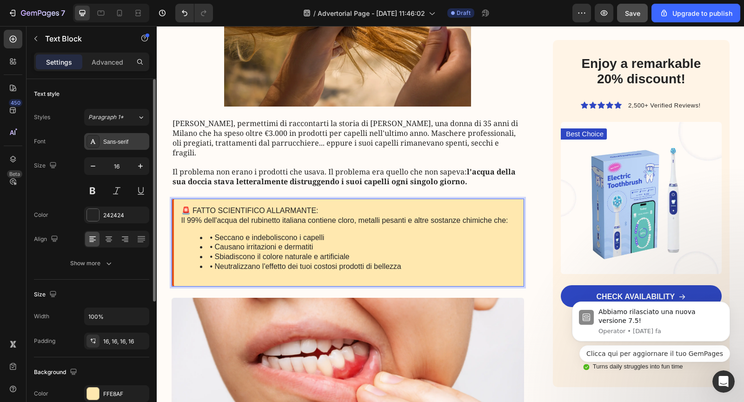
click at [113, 141] on div "Sans-serif" at bounding box center [125, 142] width 44 height 8
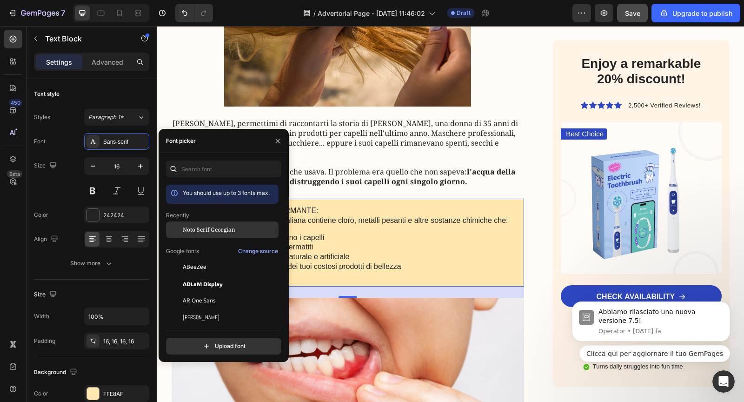
click at [188, 292] on div "Noto Serif Georgian" at bounding box center [222, 300] width 112 height 17
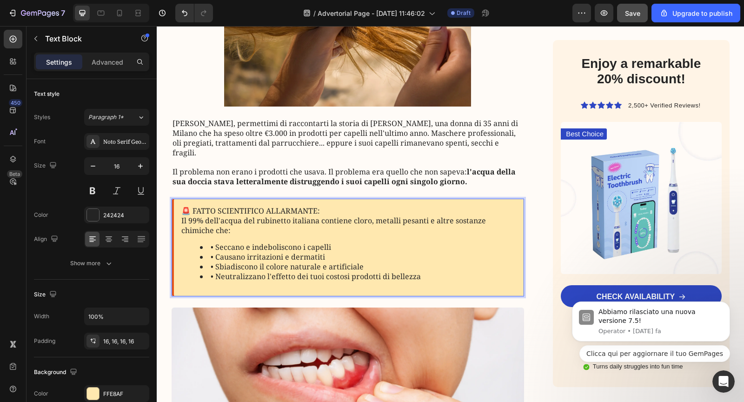
click at [322, 206] on p "🚨 FATTO SCIENTIFICO ALLARMANTE:" at bounding box center [349, 211] width 336 height 10
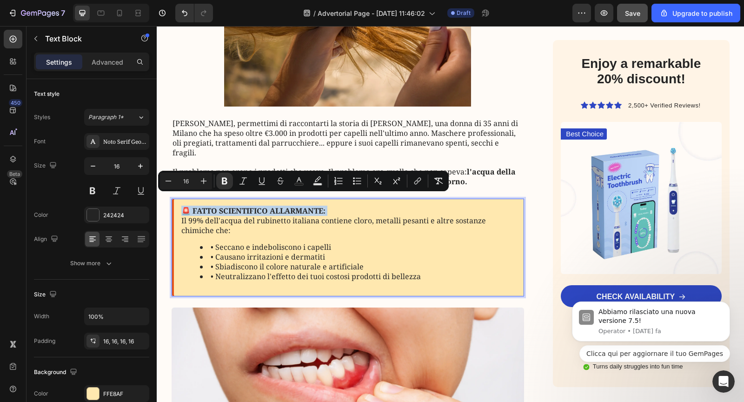
click at [322, 205] on strong "🚨 FATTO SCIENTIFICO ALLARMANTE:" at bounding box center [253, 210] width 144 height 10
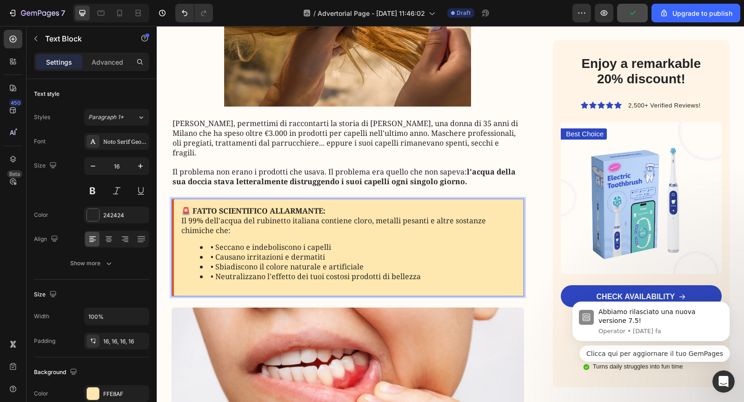
click at [300, 205] on strong "🚨 FATTO SCIENTIFICO ALLARMANTE:" at bounding box center [253, 210] width 144 height 10
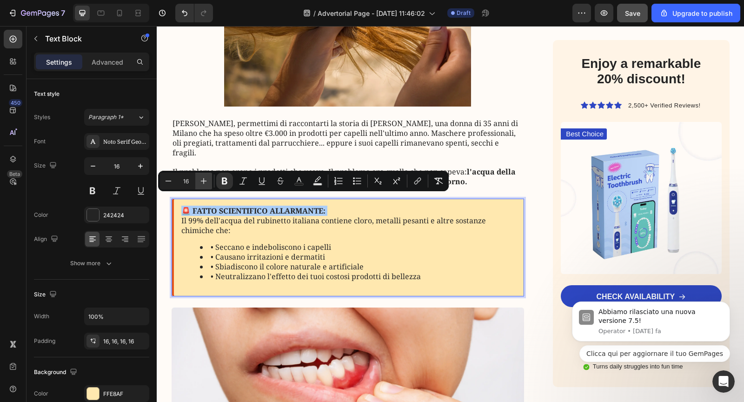
click at [204, 178] on icon "Editor contextual toolbar" at bounding box center [203, 180] width 9 height 9
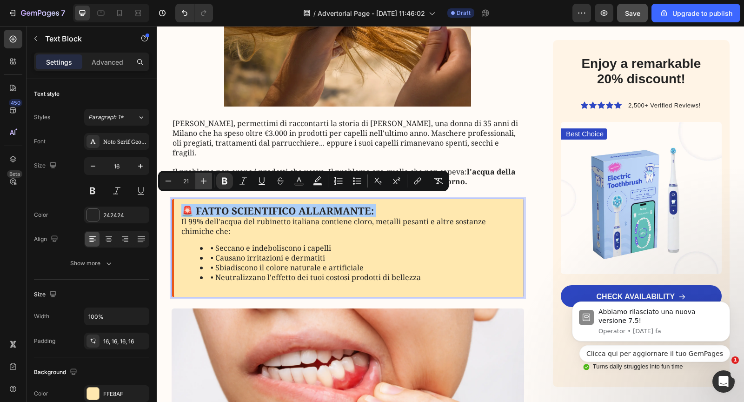
click at [204, 178] on icon "Editor contextual toolbar" at bounding box center [203, 180] width 9 height 9
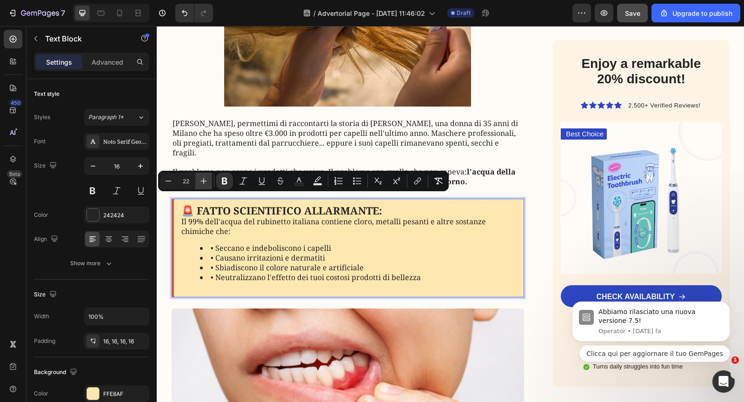
click at [204, 178] on icon "Editor contextual toolbar" at bounding box center [203, 180] width 9 height 9
type input "23"
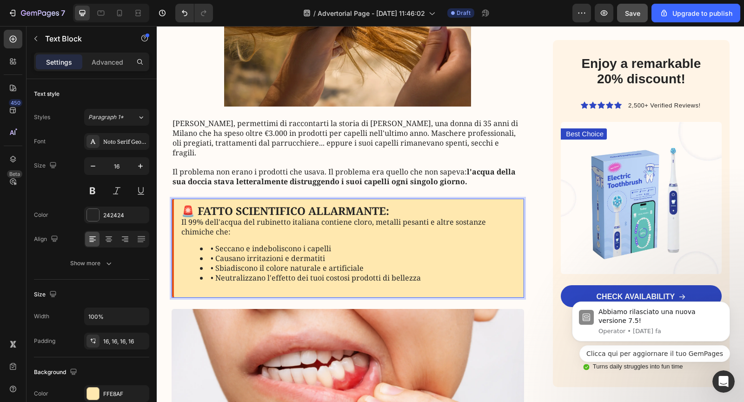
click at [186, 217] on p "Il 99% dell'acqua del rubinetto italiana contiene cloro, metalli pesanti e altr…" at bounding box center [349, 227] width 336 height 20
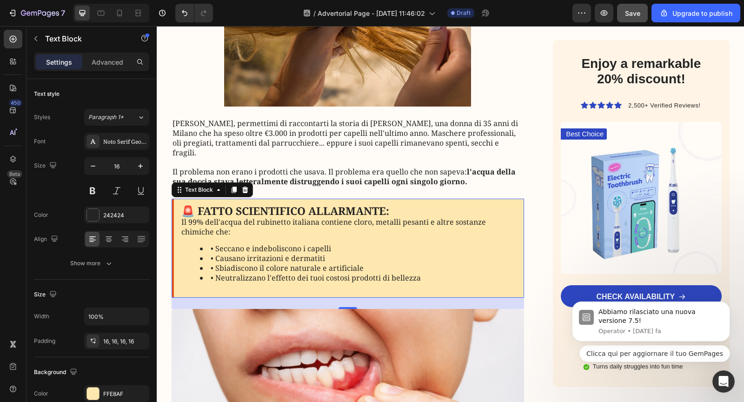
click at [179, 213] on div "🚨 FATTO SCIENTIFICO ALLARMANTE: Il 99% dell'acqua del rubinetto italiana contie…" at bounding box center [348, 247] width 353 height 99
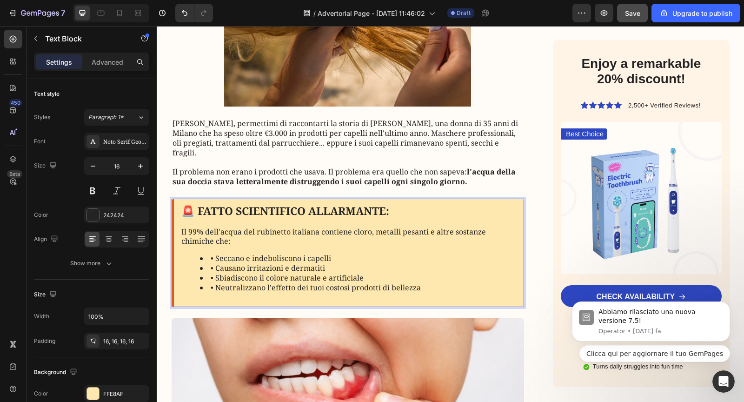
click at [207, 253] on li "• Seccano e indeboliscono i capelli" at bounding box center [358, 258] width 317 height 10
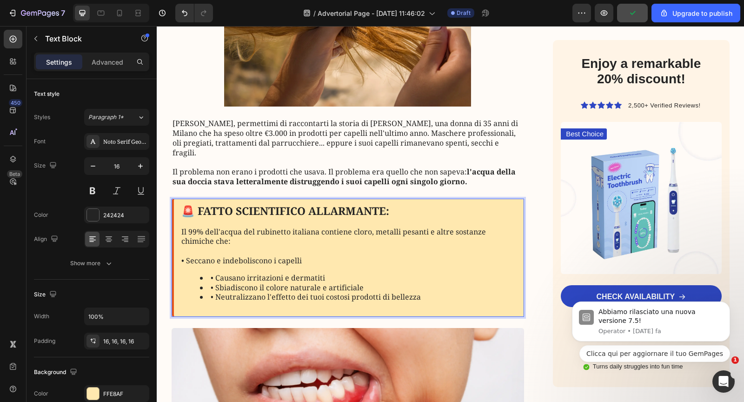
click at [214, 273] on li "• Causano irritazioni e dermatiti" at bounding box center [358, 278] width 317 height 10
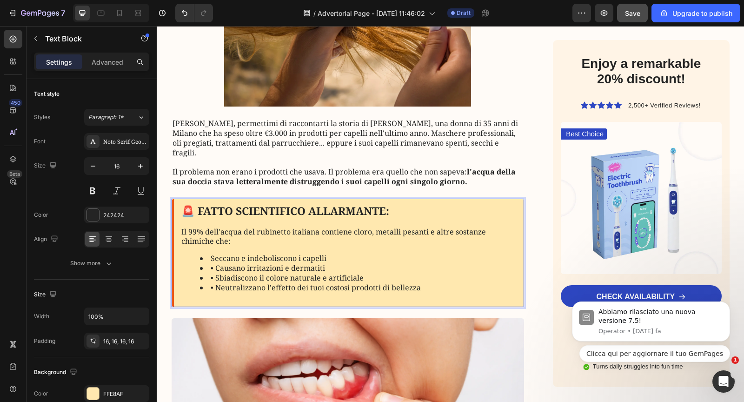
click at [215, 263] on li "• Causano irritazioni e dermatiti" at bounding box center [358, 268] width 317 height 10
click at [616, 17] on div "Preview Save Upgrade to publish" at bounding box center [656, 13] width 168 height 19
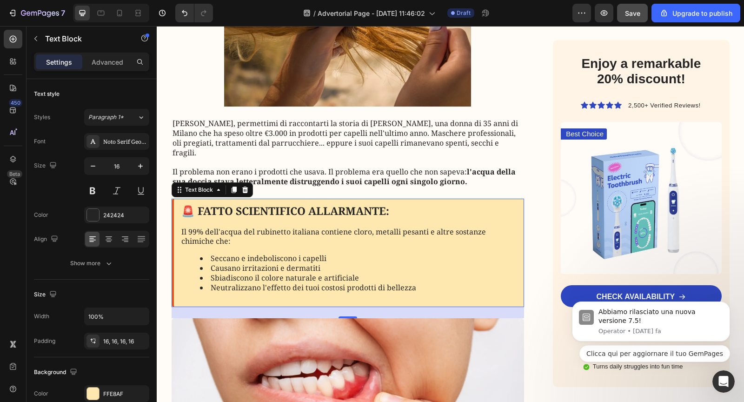
click at [629, 17] on div "Save" at bounding box center [632, 13] width 15 height 10
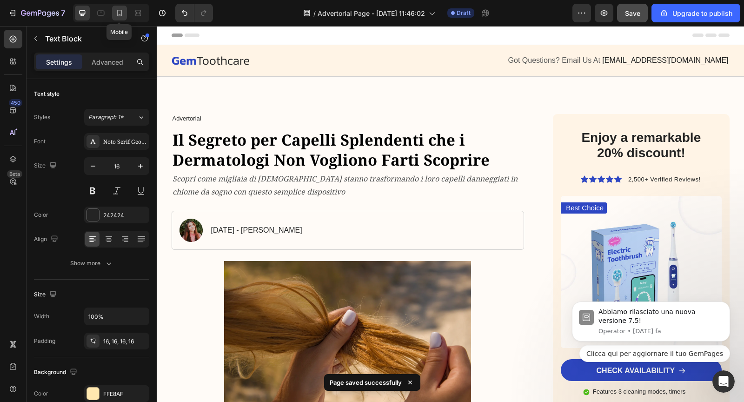
click at [119, 16] on icon at bounding box center [119, 12] width 9 height 9
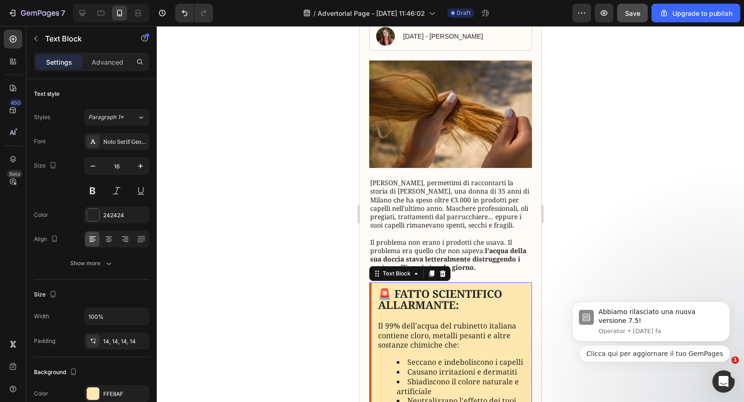
scroll to position [160, 0]
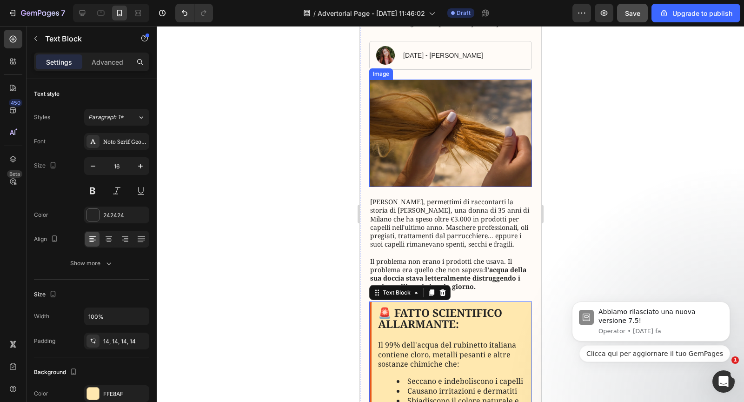
click at [406, 151] on img at bounding box center [450, 132] width 163 height 107
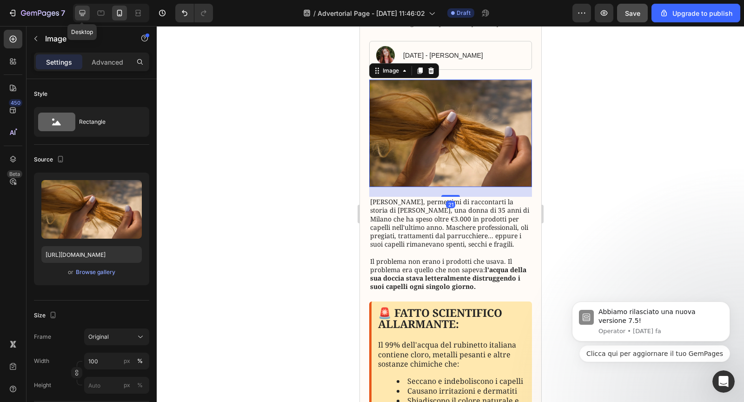
click at [81, 17] on icon at bounding box center [82, 12] width 9 height 9
type input "70"
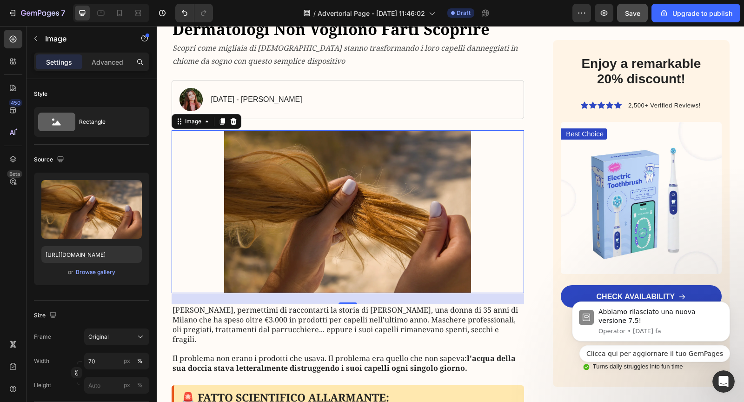
scroll to position [201, 0]
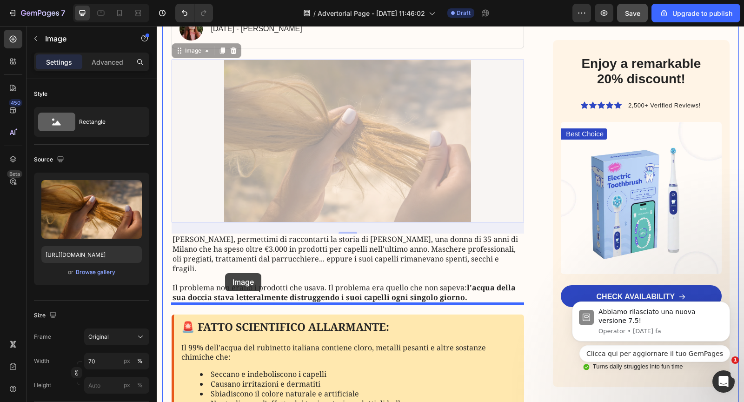
drag, startPoint x: 176, startPoint y: 47, endPoint x: 225, endPoint y: 273, distance: 231.7
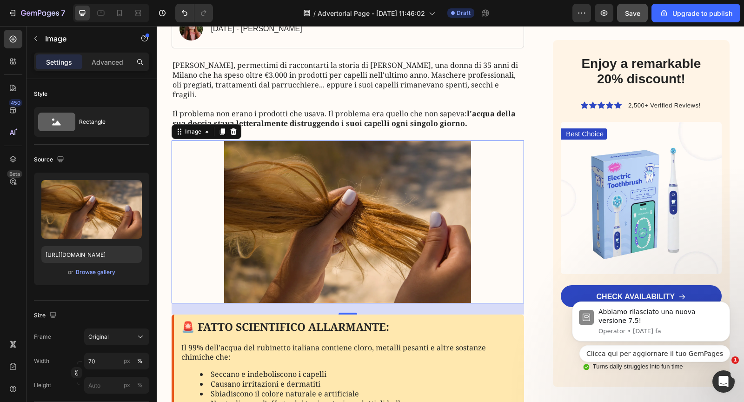
click at [195, 213] on div at bounding box center [348, 221] width 353 height 163
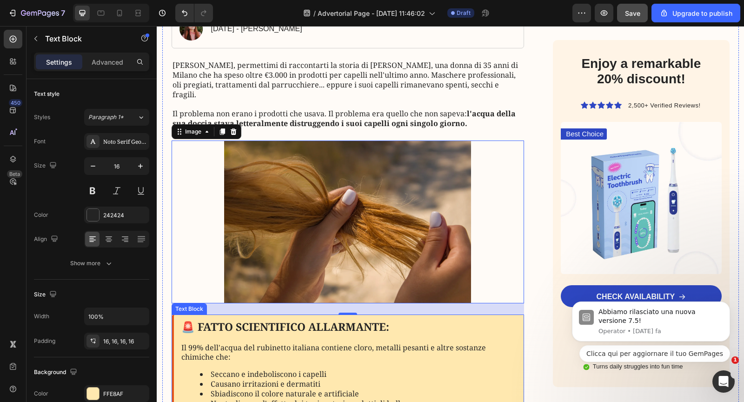
click at [250, 320] on strong "🚨 FATTO SCIENTIFICO ALLARMANTE:" at bounding box center [285, 326] width 208 height 15
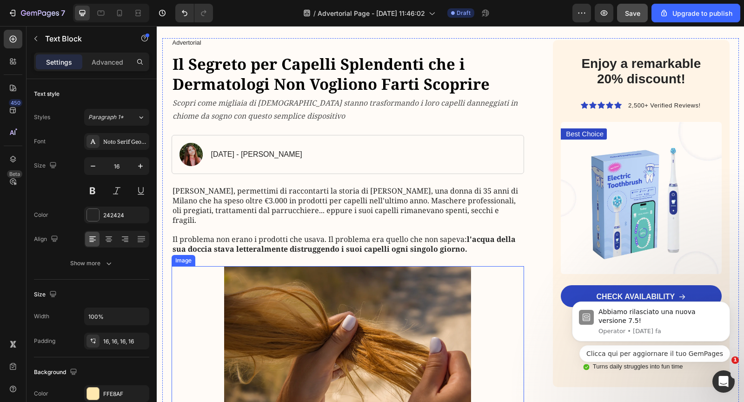
scroll to position [73, 0]
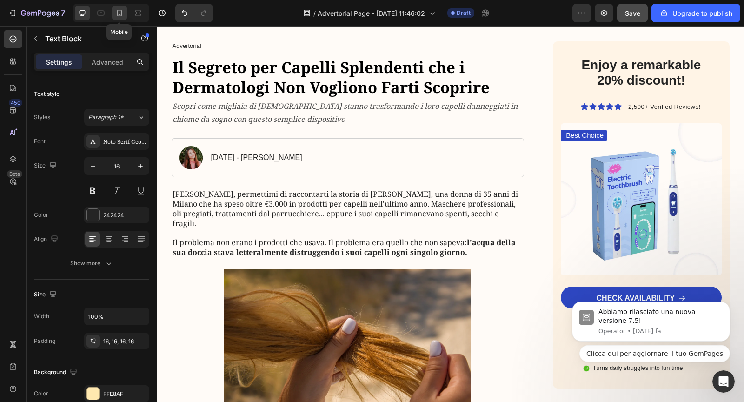
click at [121, 16] on icon at bounding box center [119, 12] width 9 height 9
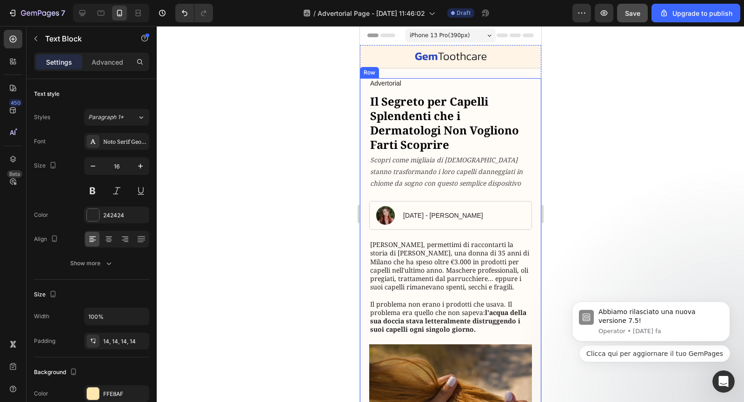
click at [433, 256] on p "[PERSON_NAME], permettimi di raccontarti la storia di [PERSON_NAME], una donna …" at bounding box center [450, 265] width 161 height 51
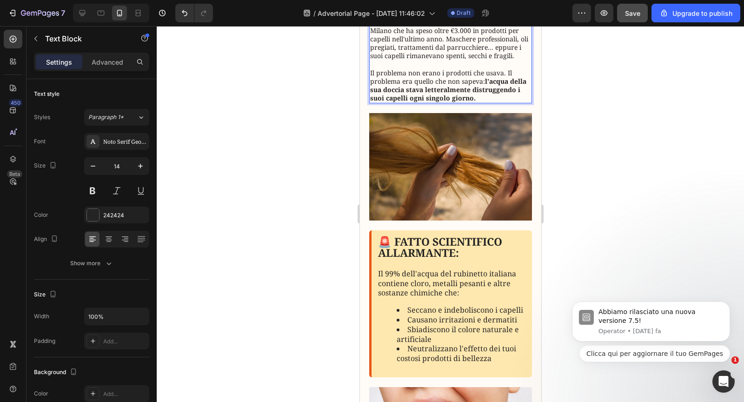
scroll to position [231, 0]
click at [437, 92] on strong "l'acqua della sua doccia stava letteralmente distruggendo i suoi capelli ogni s…" at bounding box center [448, 89] width 156 height 26
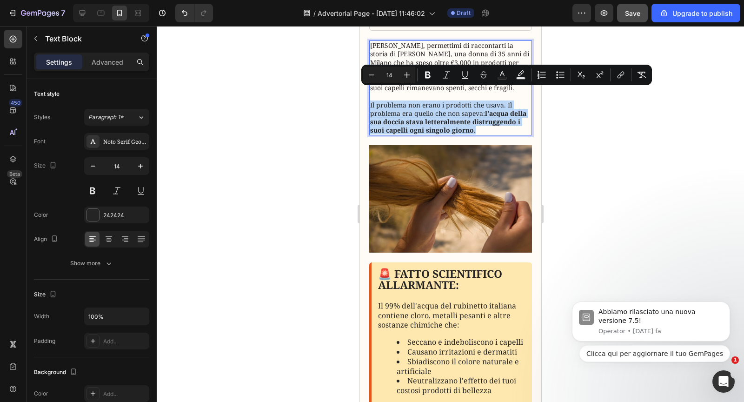
scroll to position [115, 0]
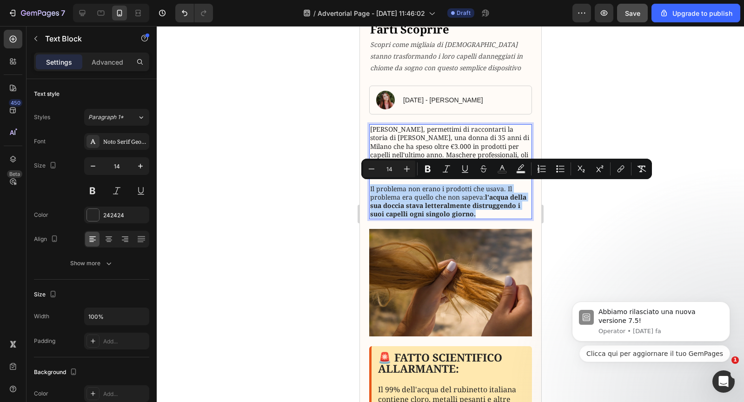
copy p "Il problema non erano i prodotti che usava. Il problema era quello che non sape…"
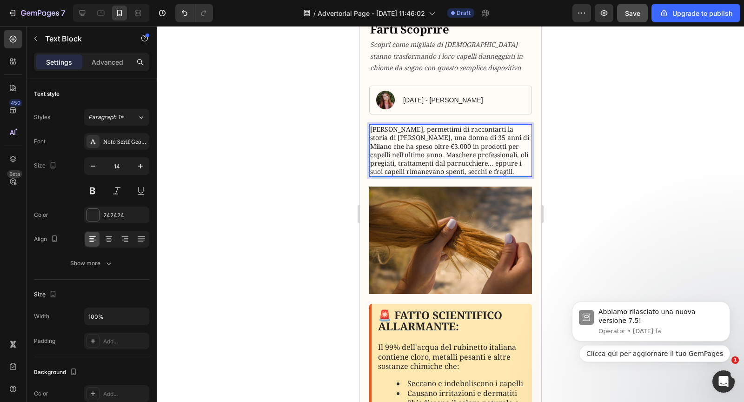
click at [444, 162] on p "[PERSON_NAME], permettimi di raccontarti la storia di [PERSON_NAME], una donna …" at bounding box center [450, 150] width 161 height 51
click at [345, 173] on div at bounding box center [450, 214] width 587 height 376
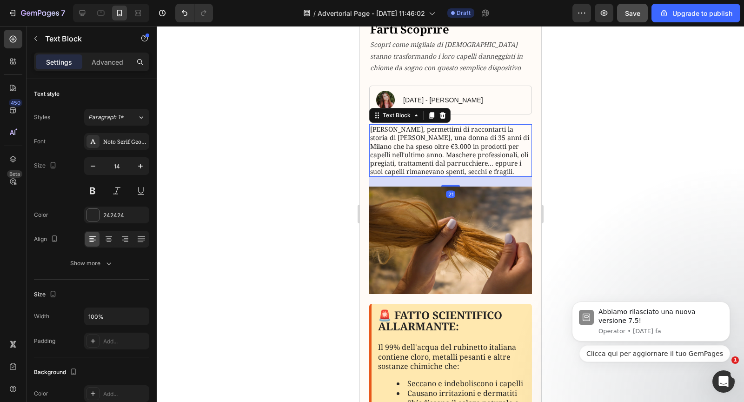
click at [394, 159] on p "[PERSON_NAME], permettimi di raccontarti la storia di [PERSON_NAME], una donna …" at bounding box center [450, 150] width 161 height 51
click at [429, 116] on icon at bounding box center [430, 115] width 7 height 7
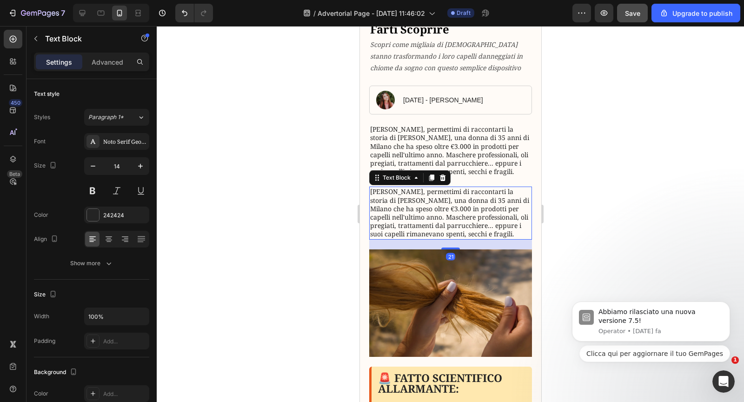
click at [422, 212] on p "[PERSON_NAME], permettimi di raccontarti la storia di [PERSON_NAME], una donna …" at bounding box center [450, 212] width 161 height 51
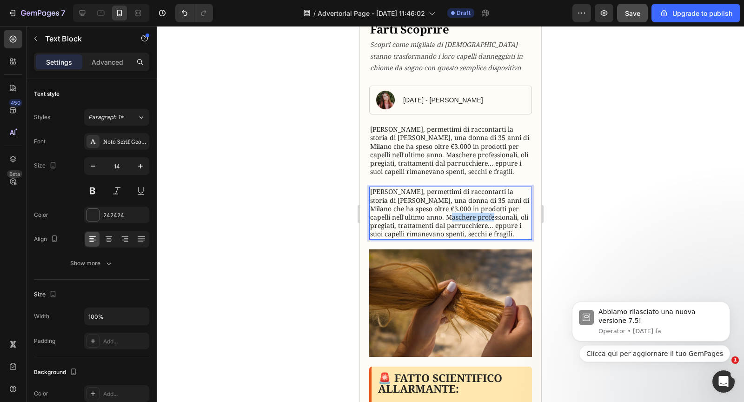
click at [422, 212] on p "[PERSON_NAME], permettimi di raccontarti la storia di [PERSON_NAME], una donna …" at bounding box center [450, 212] width 161 height 51
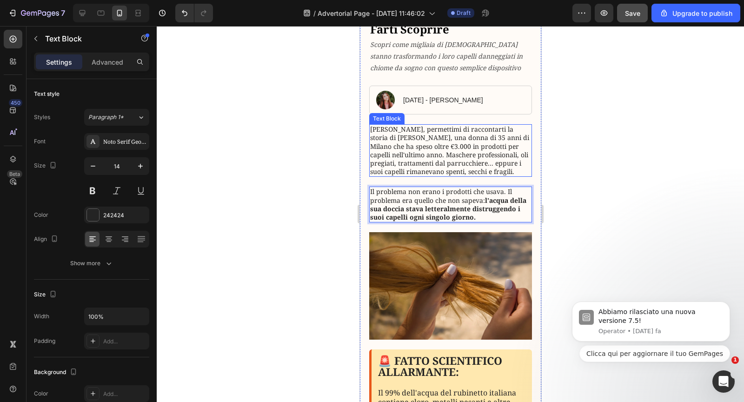
click at [435, 171] on p "[PERSON_NAME], permettimi di raccontarti la storia di [PERSON_NAME], una donna …" at bounding box center [450, 150] width 161 height 51
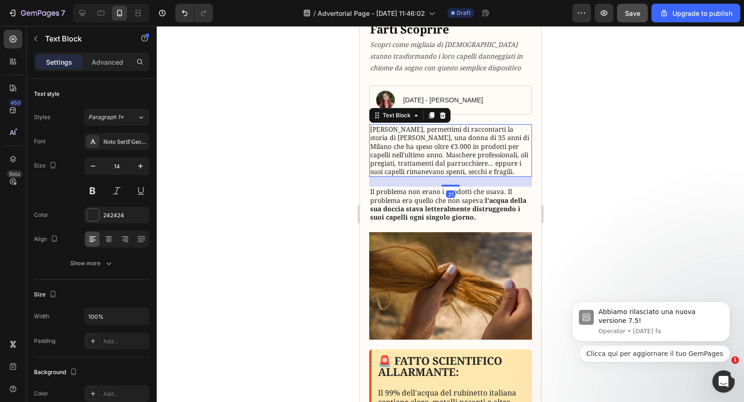
click at [425, 197] on p "Il problema non erano i prodotti che usava. Il problema era quello che non sape…" at bounding box center [450, 204] width 161 height 34
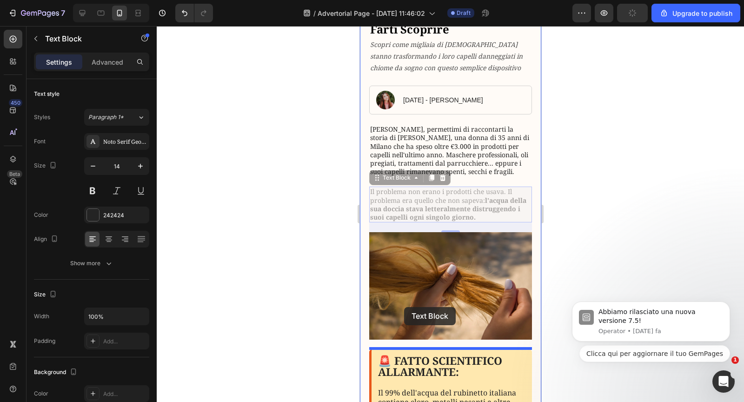
drag, startPoint x: 378, startPoint y: 176, endPoint x: 404, endPoint y: 317, distance: 143.8
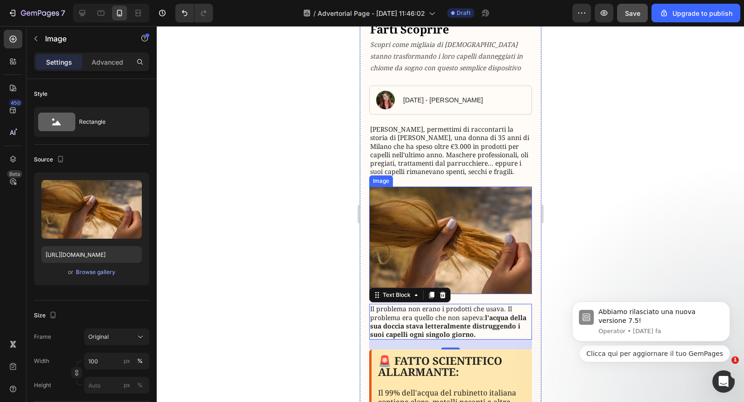
click at [404, 230] on img at bounding box center [450, 239] width 163 height 107
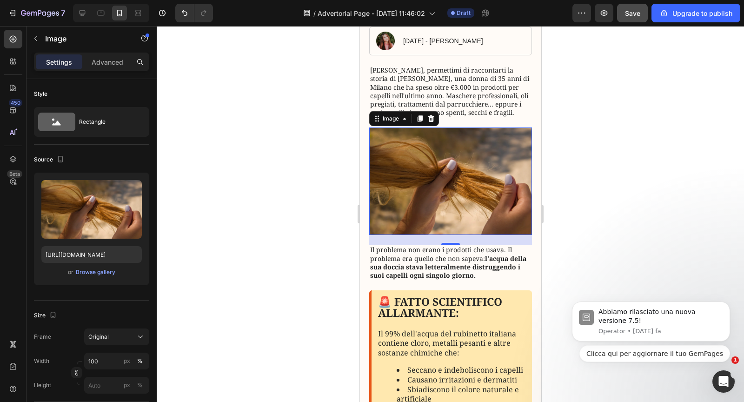
scroll to position [176, 0]
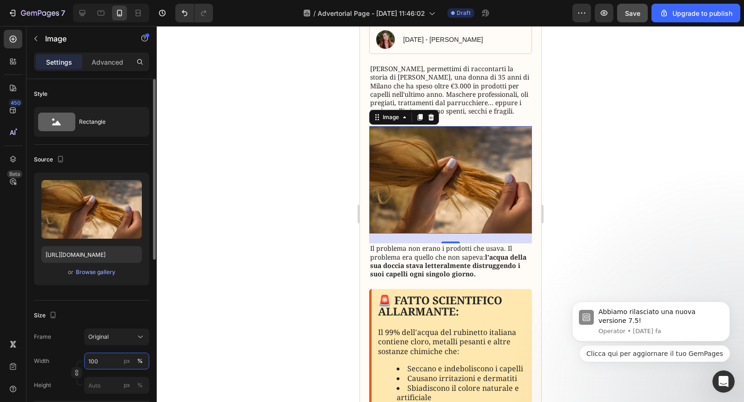
click at [105, 357] on input "100" at bounding box center [116, 360] width 65 height 17
click at [126, 360] on div "px" at bounding box center [127, 361] width 7 height 8
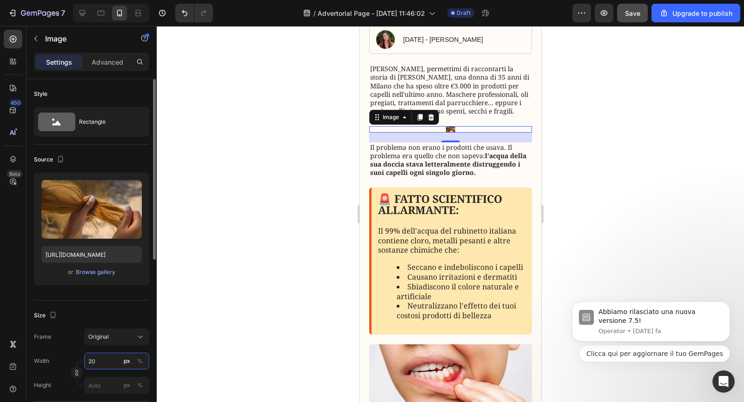
type input "2"
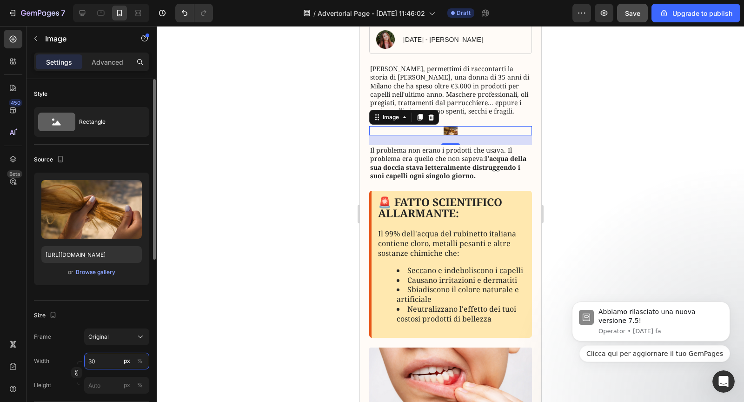
type input "300"
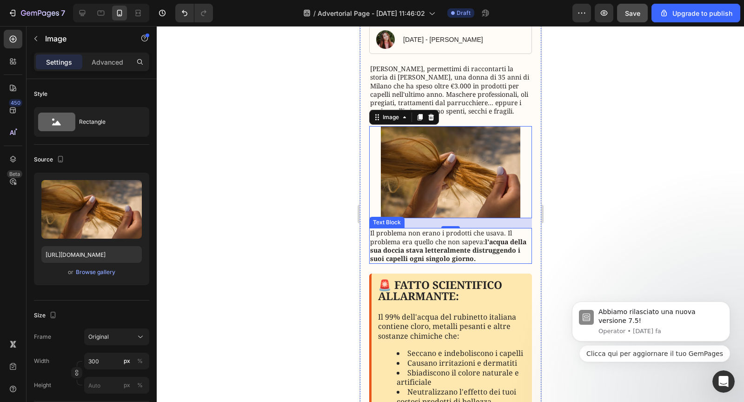
click at [405, 244] on strong "l'acqua della sua doccia stava letteralmente distruggendo i suoi capelli ogni s…" at bounding box center [448, 250] width 156 height 26
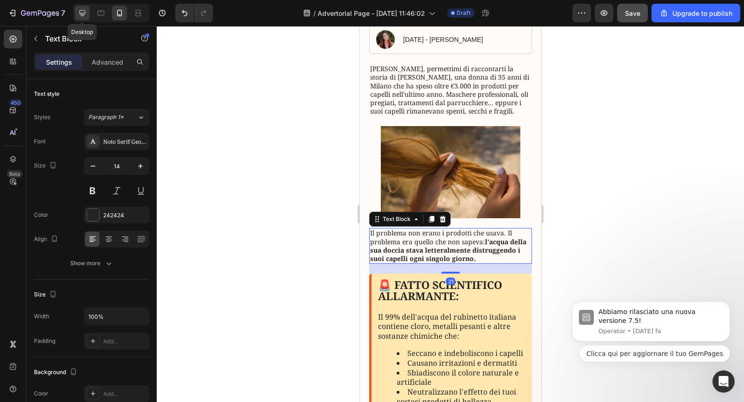
click at [79, 15] on icon at bounding box center [82, 12] width 9 height 9
type input "16"
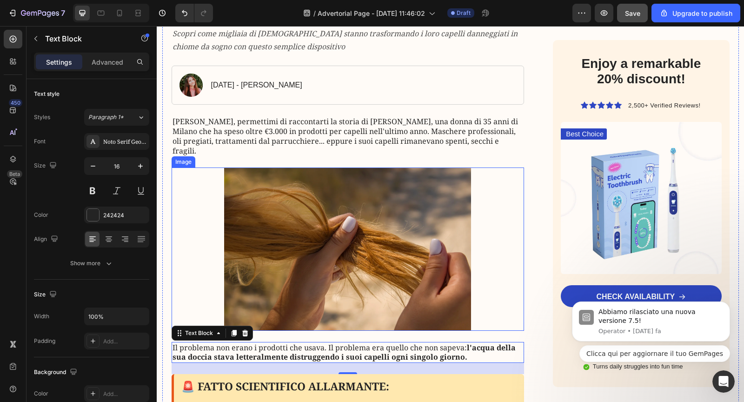
click at [215, 191] on div at bounding box center [348, 248] width 353 height 163
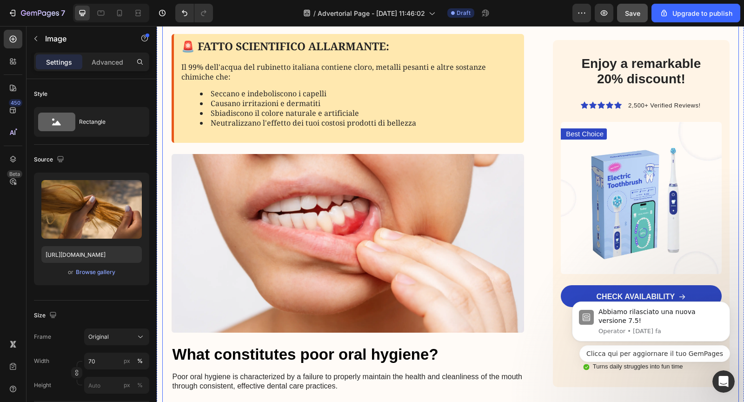
scroll to position [486, 0]
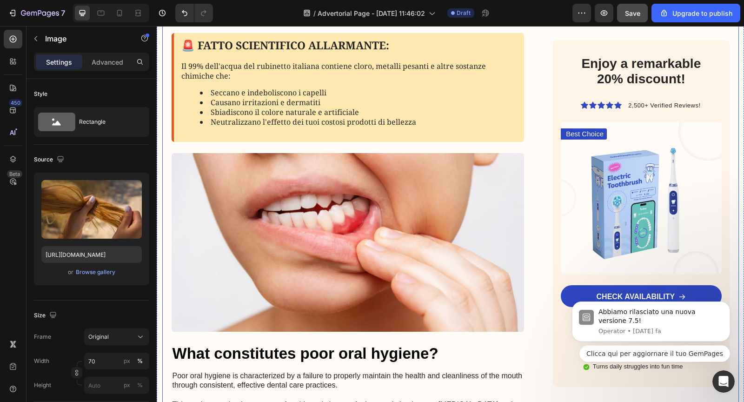
click at [280, 249] on img at bounding box center [348, 242] width 353 height 179
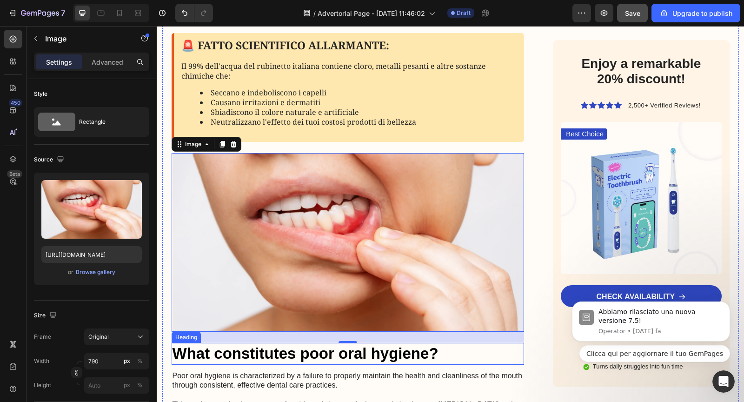
click at [410, 243] on img at bounding box center [348, 242] width 353 height 179
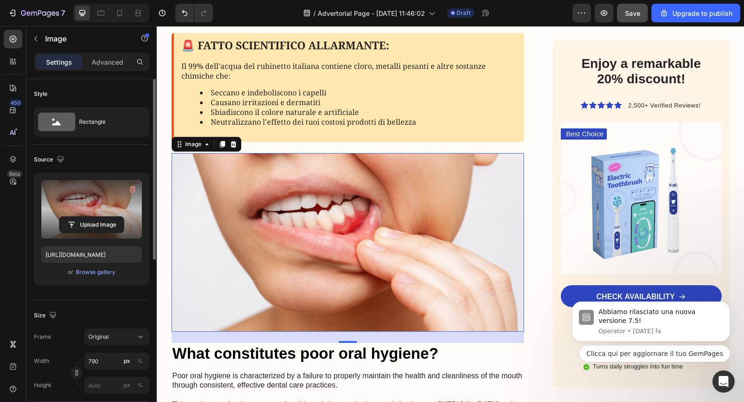
click at [99, 209] on label at bounding box center [91, 209] width 100 height 59
click at [99, 217] on input "file" at bounding box center [92, 225] width 64 height 16
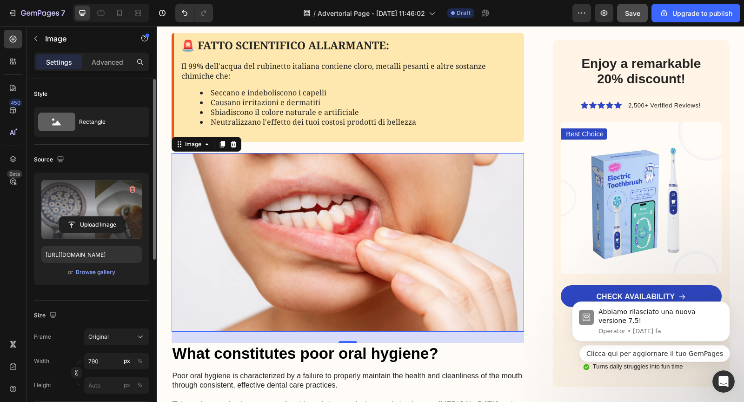
type input "[URL][DOMAIN_NAME]"
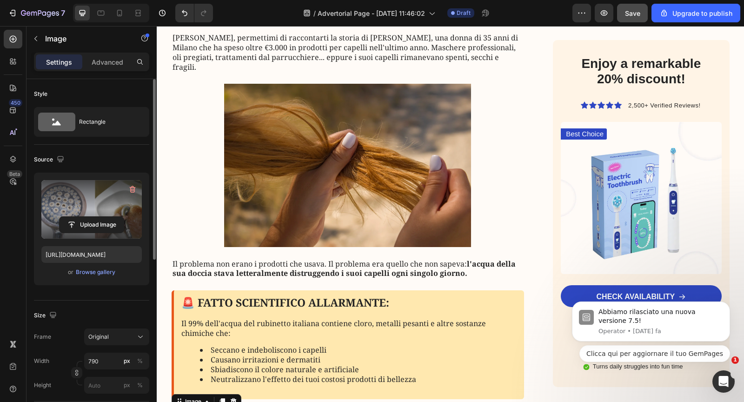
scroll to position [217, 0]
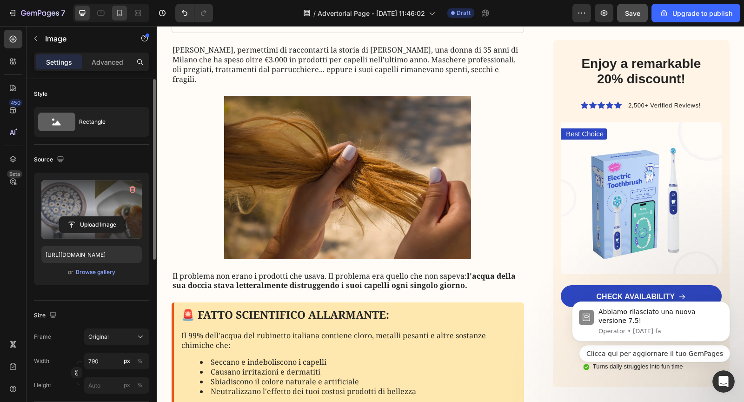
click at [125, 19] on div at bounding box center [119, 13] width 15 height 15
type input "100"
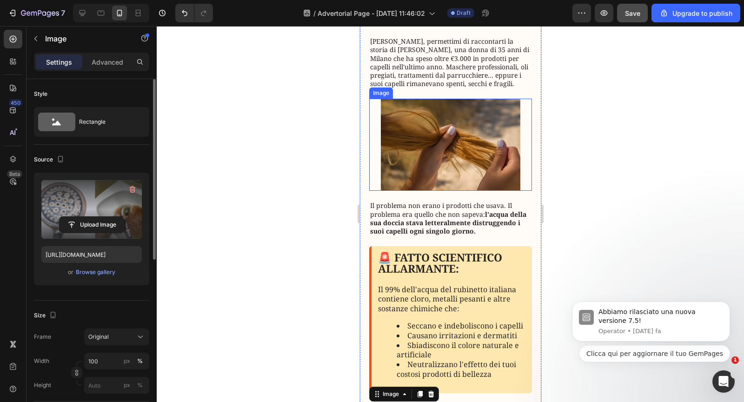
scroll to position [294, 0]
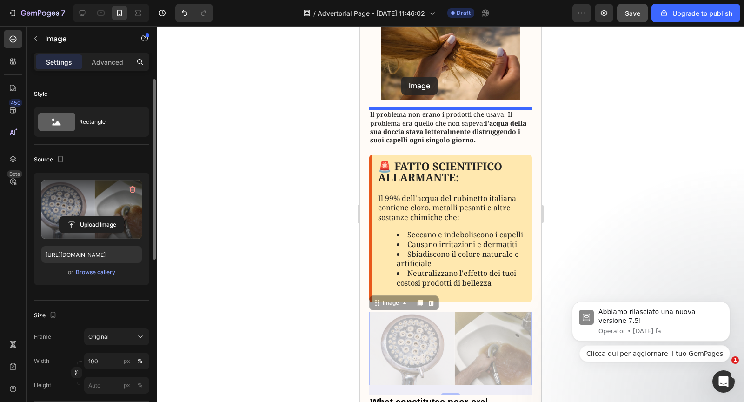
drag, startPoint x: 378, startPoint y: 303, endPoint x: 401, endPoint y: 77, distance: 227.1
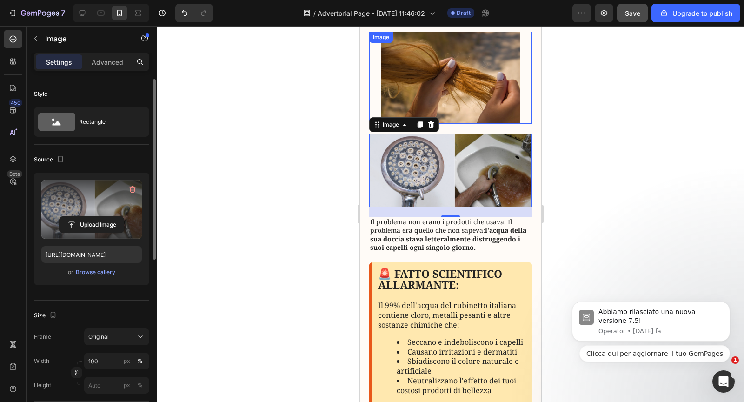
scroll to position [180, 0]
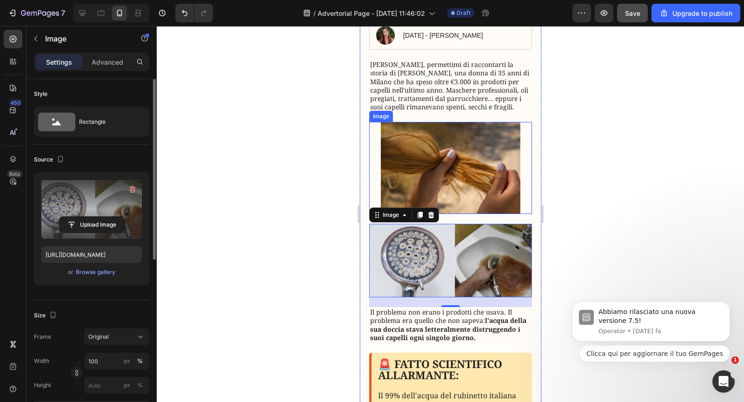
click at [429, 141] on img at bounding box center [449, 168] width 139 height 92
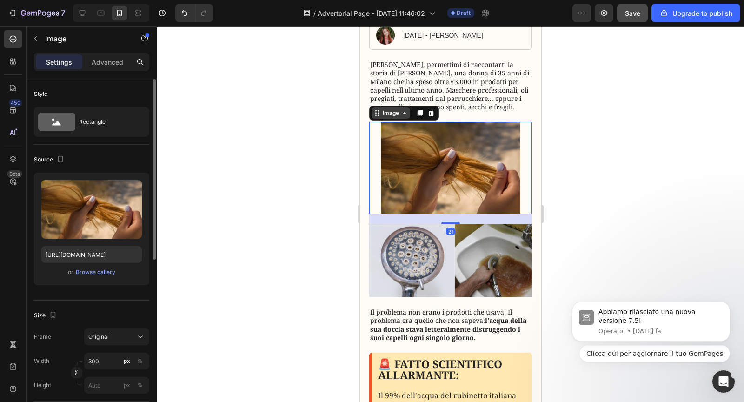
click at [397, 113] on div "Image" at bounding box center [390, 113] width 20 height 8
click at [431, 114] on icon at bounding box center [431, 113] width 6 height 7
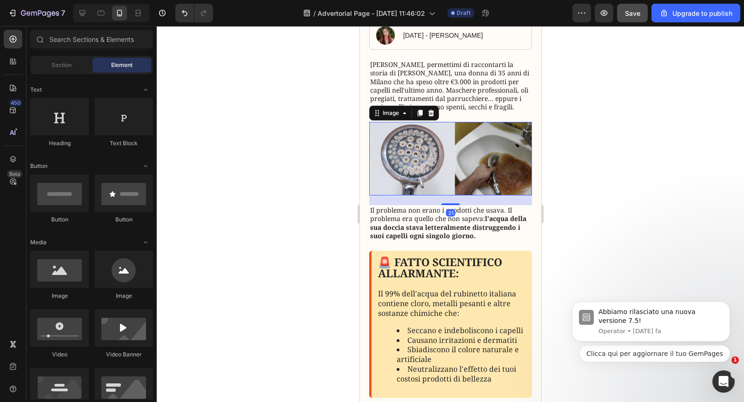
click at [430, 133] on img at bounding box center [450, 158] width 163 height 73
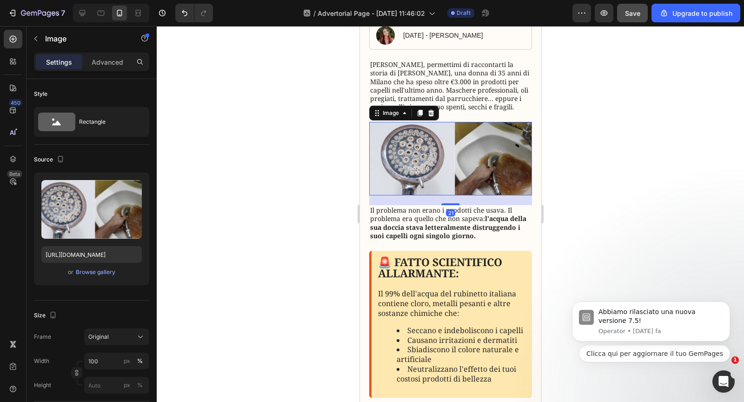
click at [418, 236] on strong "l'acqua della sua doccia stava letteralmente distruggendo i suoi capelli ogni s…" at bounding box center [448, 227] width 156 height 26
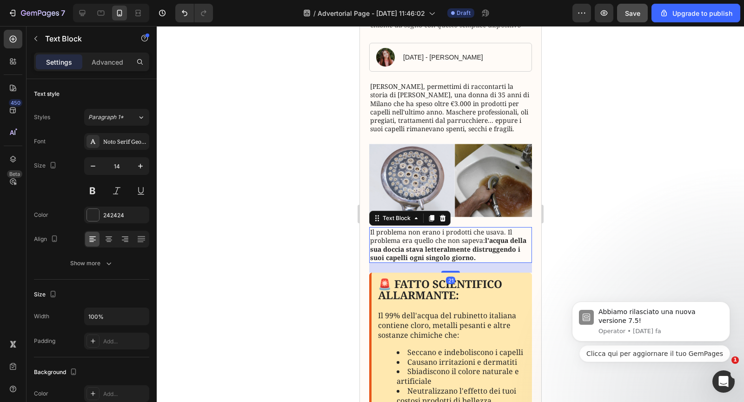
scroll to position [159, 0]
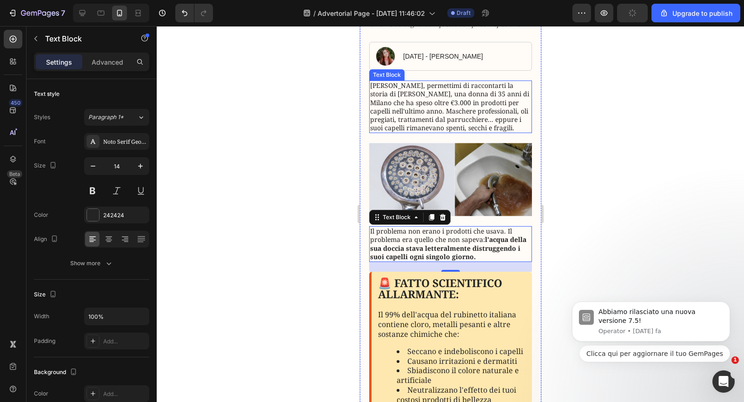
click at [417, 112] on p "[PERSON_NAME], permettimi di raccontarti la storia di [PERSON_NAME], una donna …" at bounding box center [450, 106] width 161 height 51
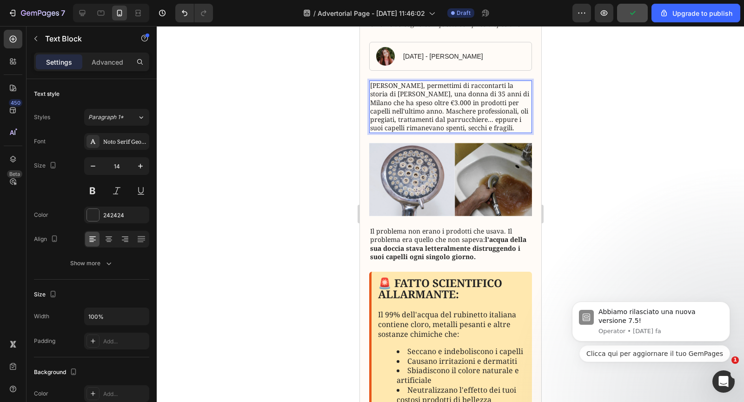
click at [377, 126] on p "[PERSON_NAME], permettimi di raccontarti la storia di [PERSON_NAME], una donna …" at bounding box center [450, 106] width 161 height 51
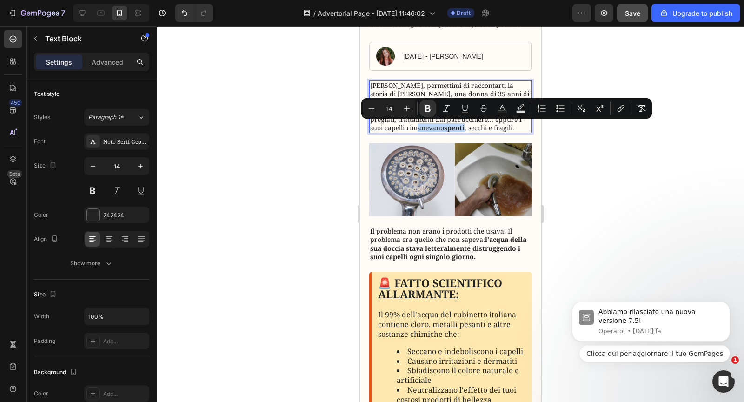
click at [398, 129] on p "[PERSON_NAME], permettimi di raccontarti la storia di [PERSON_NAME], una donna …" at bounding box center [450, 106] width 161 height 51
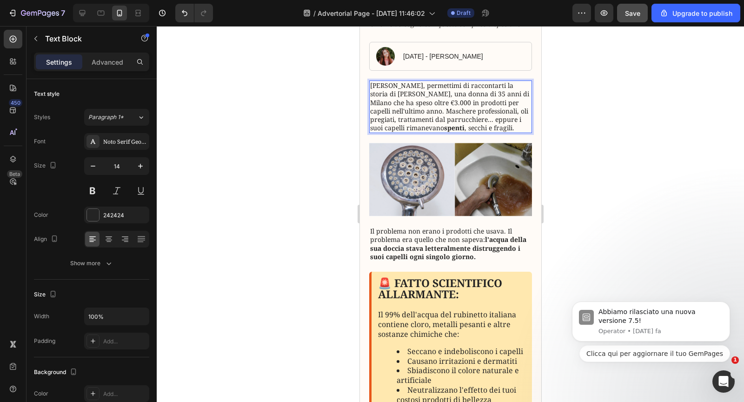
click at [398, 129] on p "[PERSON_NAME], permettimi di raccontarti la storia di [PERSON_NAME], una donna …" at bounding box center [450, 106] width 161 height 51
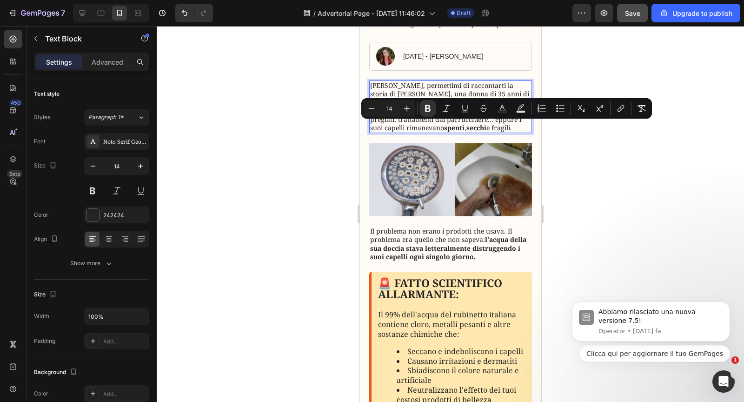
click at [421, 127] on p "[PERSON_NAME], permettimi di raccontarti la storia di [PERSON_NAME], una donna …" at bounding box center [450, 106] width 161 height 51
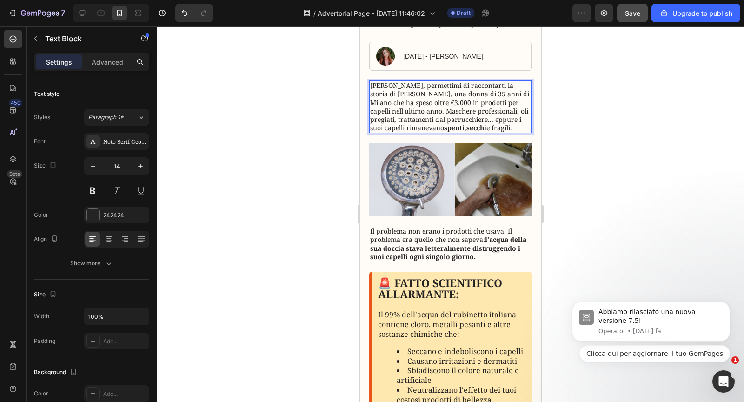
click at [421, 127] on p "[PERSON_NAME], permettimi di raccontarti la storia di [PERSON_NAME], una donna …" at bounding box center [450, 106] width 161 height 51
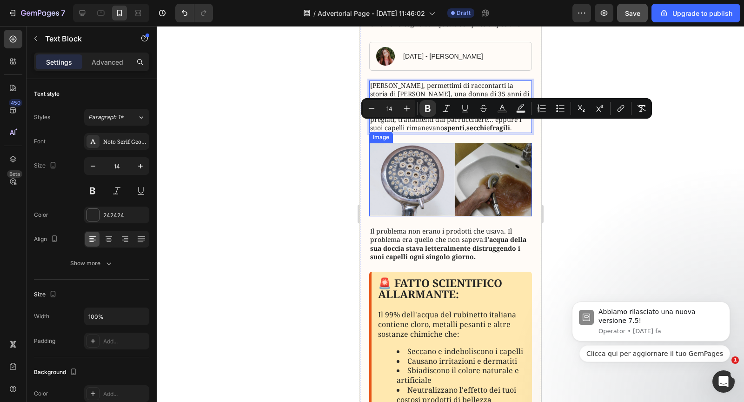
click at [423, 167] on img at bounding box center [450, 179] width 163 height 73
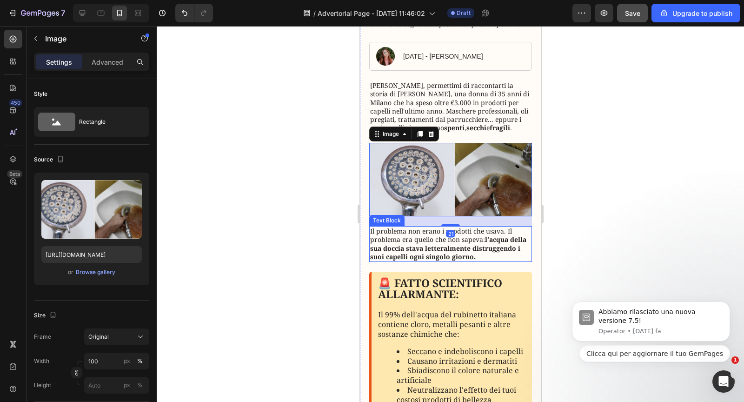
click at [413, 237] on p "Il problema non erano i prodotti che usava. Il problema era quello che non sape…" at bounding box center [450, 244] width 161 height 34
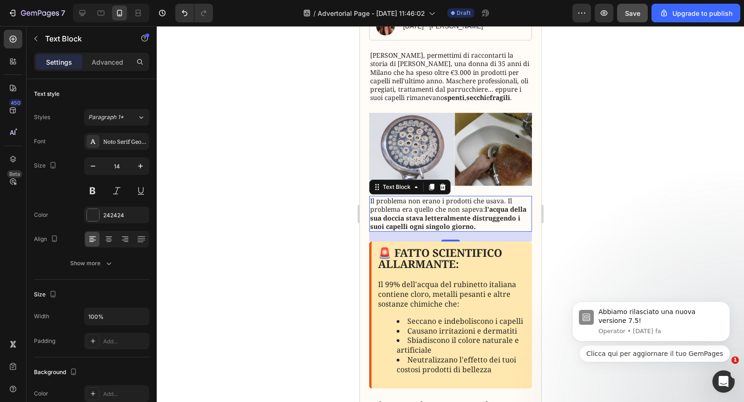
scroll to position [198, 0]
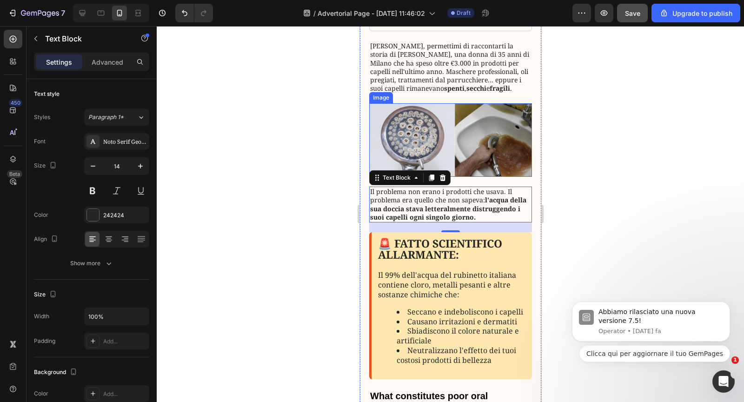
click at [415, 139] on img at bounding box center [450, 139] width 163 height 73
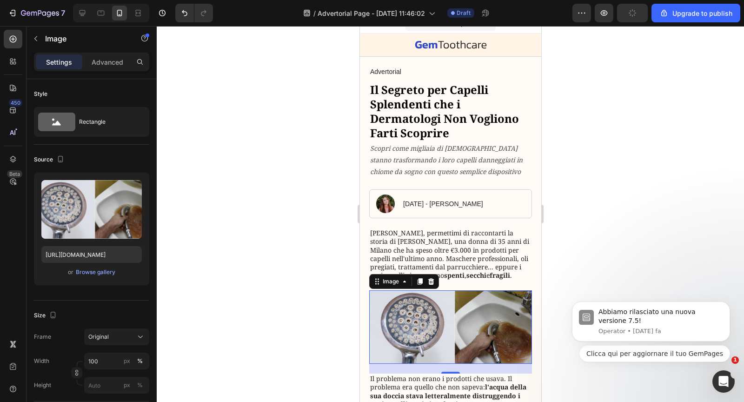
scroll to position [7, 0]
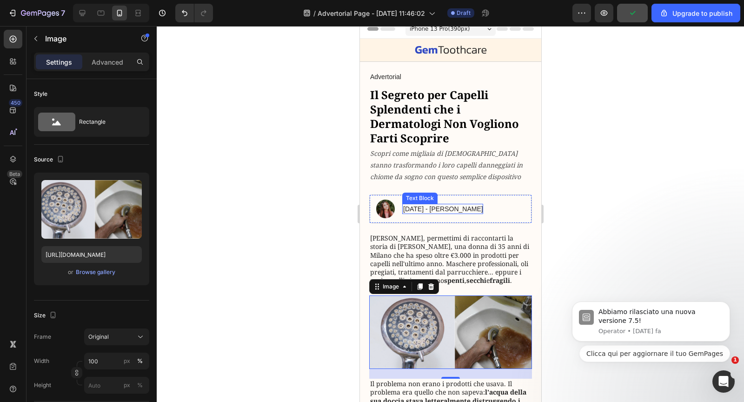
click at [429, 212] on p "[DATE] - [PERSON_NAME]" at bounding box center [443, 209] width 80 height 8
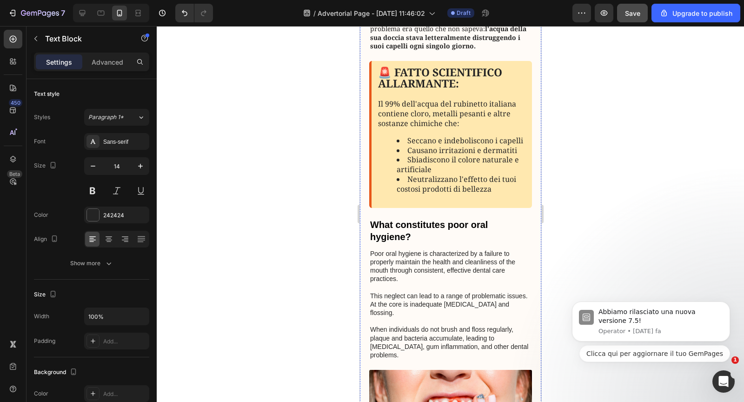
scroll to position [383, 0]
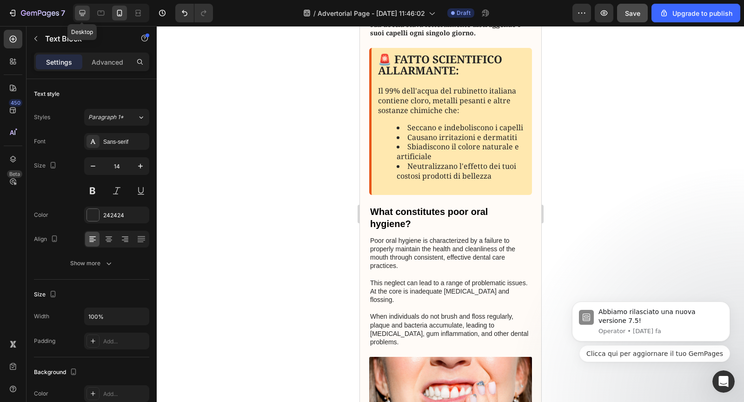
click at [81, 18] on div at bounding box center [82, 13] width 15 height 15
type input "16"
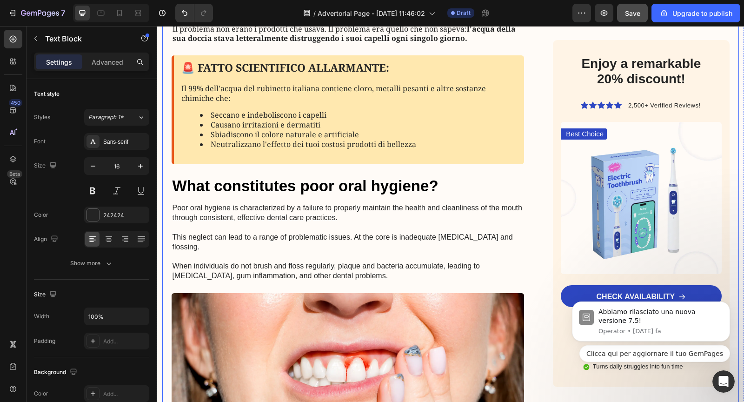
scroll to position [496, 0]
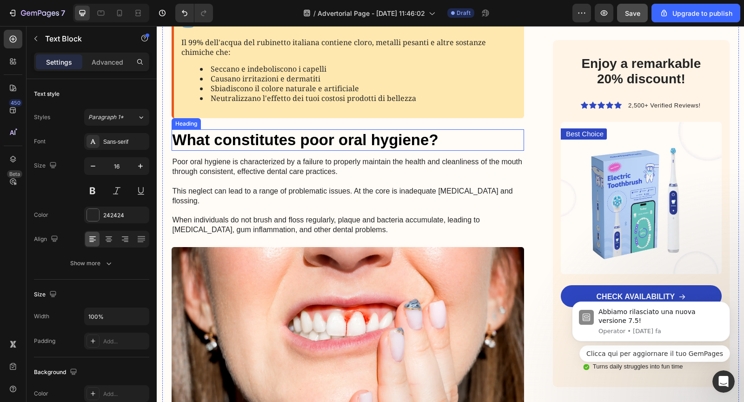
click at [328, 138] on h3 "What constitutes poor oral hygiene?" at bounding box center [348, 140] width 353 height 22
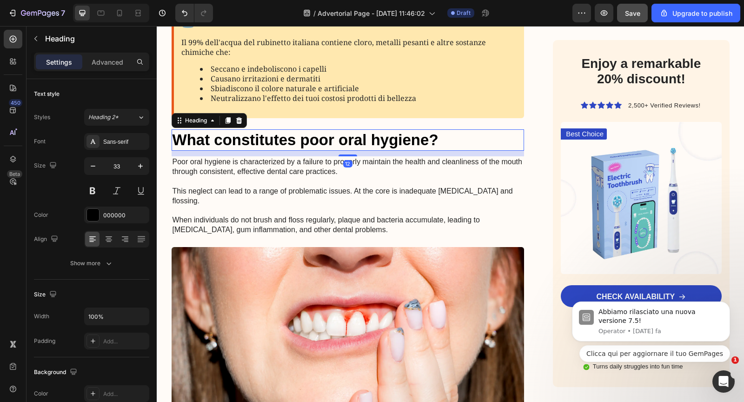
click at [328, 138] on h3 "What constitutes poor oral hygiene?" at bounding box center [348, 140] width 353 height 22
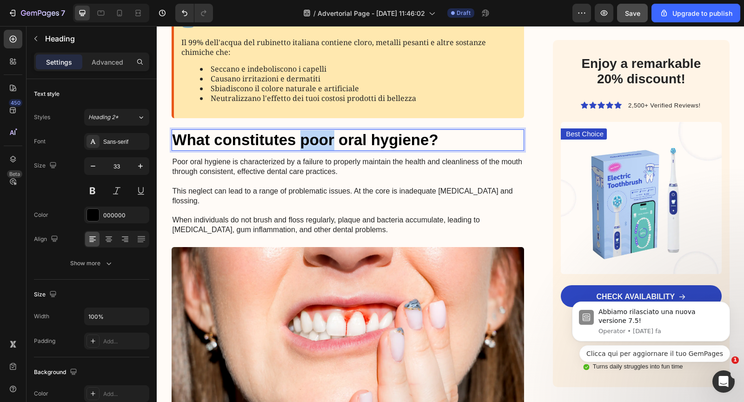
click at [328, 138] on p "What constitutes poor oral hygiene?" at bounding box center [347, 140] width 351 height 20
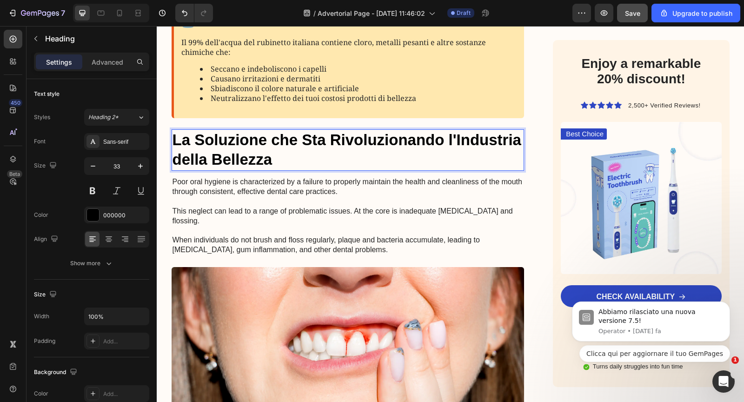
click at [307, 143] on p "La Soluzione che Sta Rivoluzionando l'Industria della Bellezza" at bounding box center [347, 150] width 351 height 40
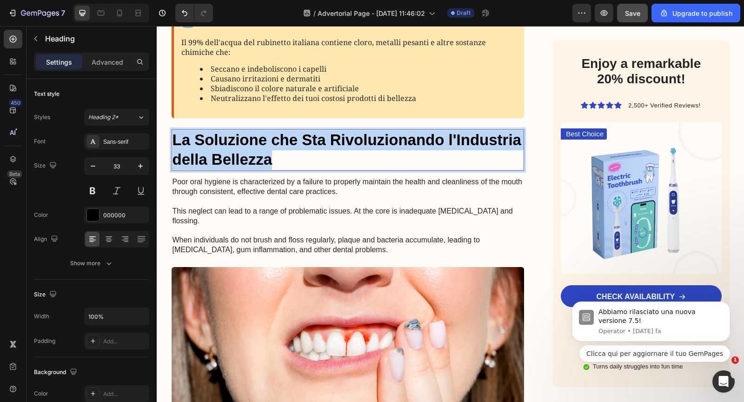
click at [307, 143] on p "La Soluzione che Sta Rivoluzionando l'Industria della Bellezza" at bounding box center [347, 150] width 351 height 40
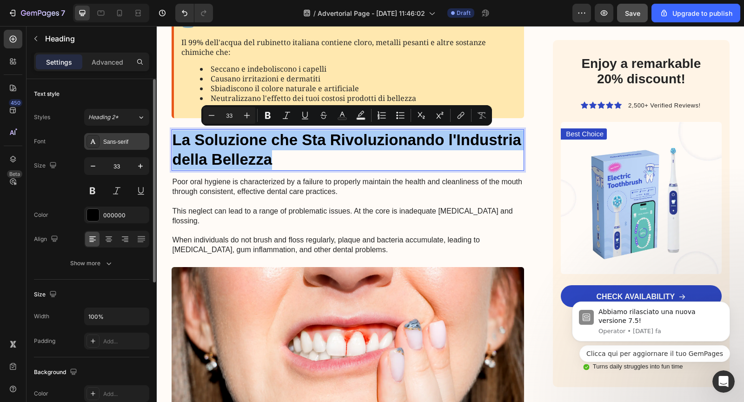
click at [132, 139] on div "Sans-serif" at bounding box center [125, 142] width 44 height 8
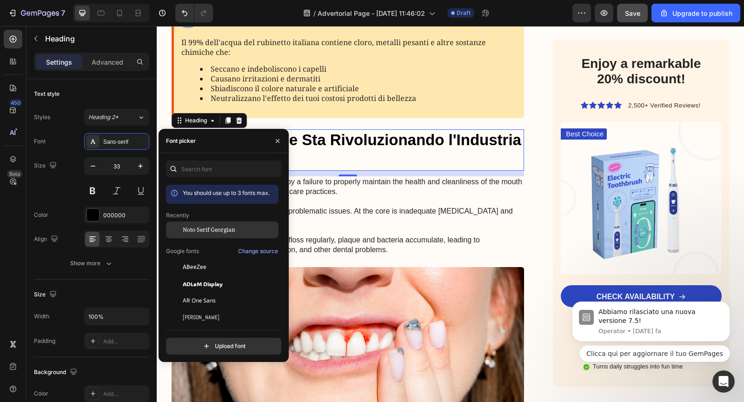
click at [192, 229] on span "Noto Serif Georgian" at bounding box center [209, 229] width 53 height 8
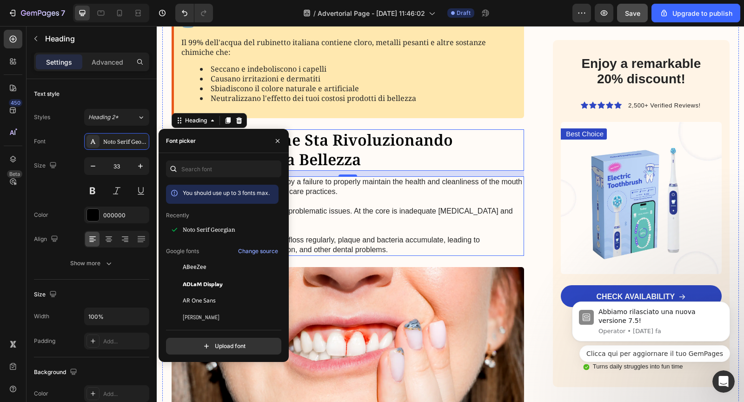
click at [351, 208] on p "Poor oral hygiene is characterized by a failure to properly maintain the health…" at bounding box center [347, 215] width 351 height 77
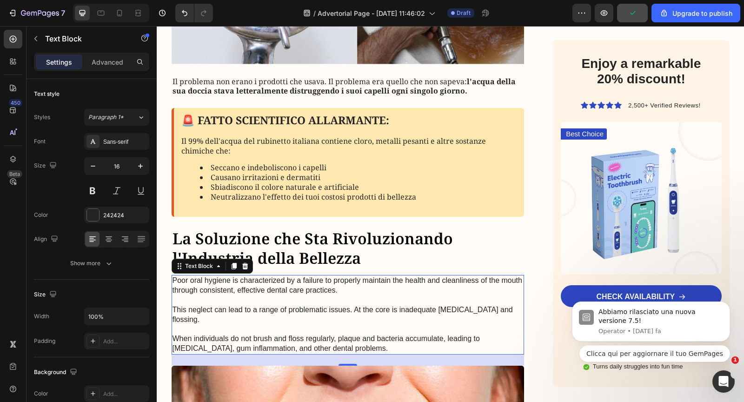
scroll to position [517, 0]
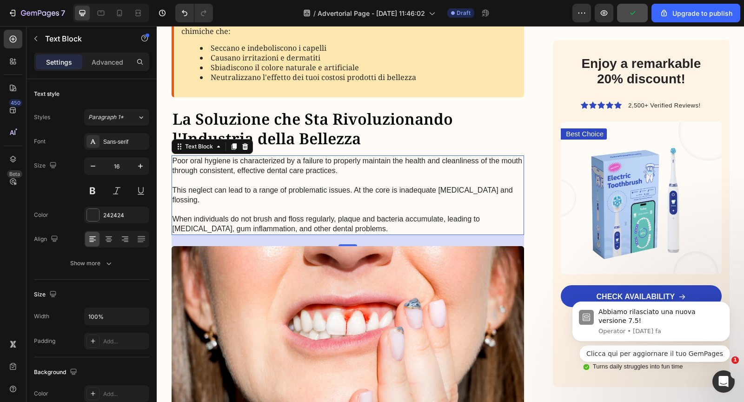
click at [339, 199] on p "Poor oral hygiene is characterized by a failure to properly maintain the health…" at bounding box center [347, 194] width 351 height 77
click at [347, 169] on p "Poor oral hygiene is characterized by a failure to properly maintain the health…" at bounding box center [347, 194] width 351 height 77
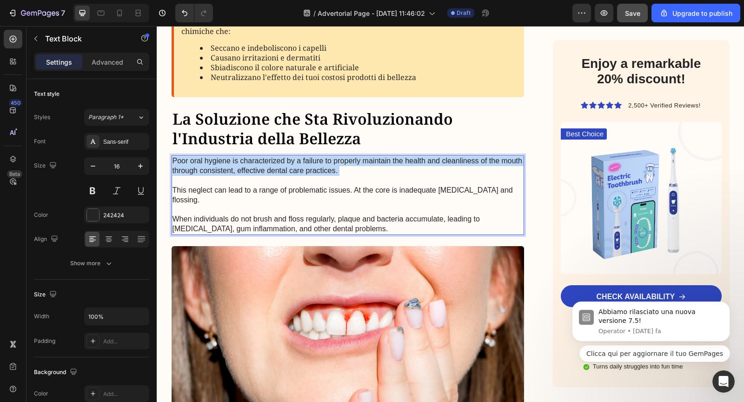
click at [347, 169] on p "Poor oral hygiene is characterized by a failure to properly maintain the health…" at bounding box center [347, 194] width 351 height 77
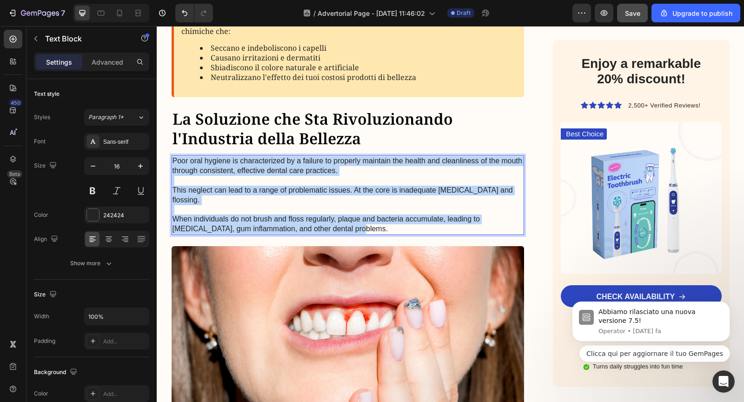
drag, startPoint x: 331, startPoint y: 227, endPoint x: 172, endPoint y: 159, distance: 173.0
click at [172, 159] on div "Poor oral hygiene is characterized by a failure to properly maintain the health…" at bounding box center [348, 194] width 353 height 79
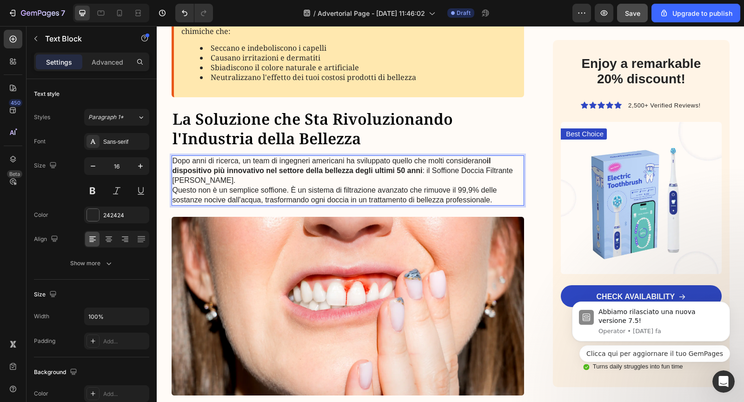
click at [201, 182] on p "Dopo anni di ricerca, un team di ingegneri americani ha sviluppato quello che m…" at bounding box center [347, 170] width 351 height 29
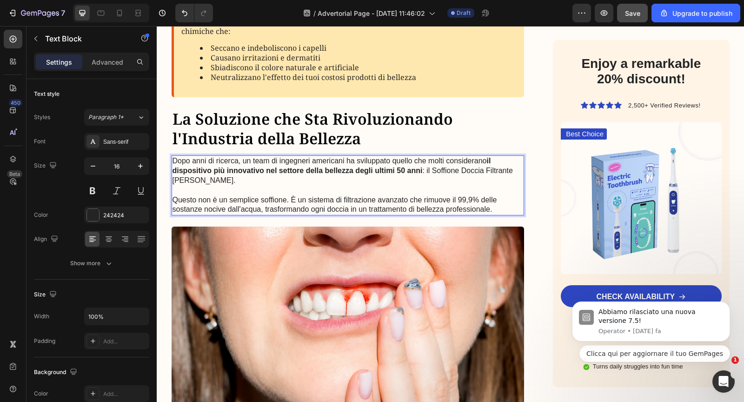
click at [443, 166] on p "Dopo anni di ricerca, un team di ingegneri americani ha sviluppato quello che m…" at bounding box center [347, 170] width 351 height 29
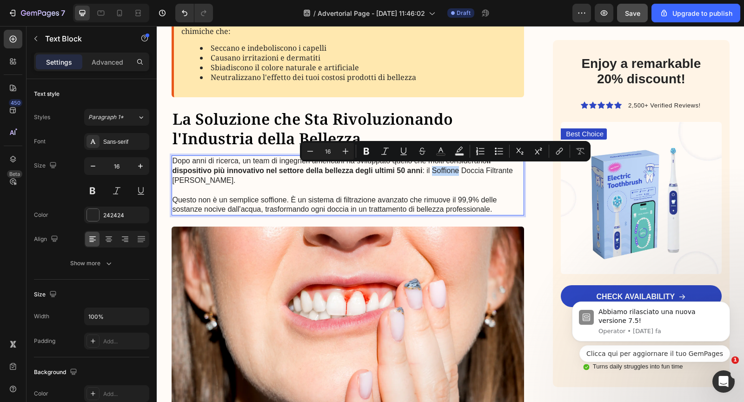
click at [430, 169] on p "Dopo anni di ricerca, un team di ingegneri americani ha sviluppato quello che m…" at bounding box center [347, 170] width 351 height 29
drag, startPoint x: 426, startPoint y: 169, endPoint x: 456, endPoint y: 169, distance: 30.7
click at [456, 169] on p "Dopo anni di ricerca, un team di ingegneri americani ha sviluppato quello che m…" at bounding box center [347, 170] width 351 height 29
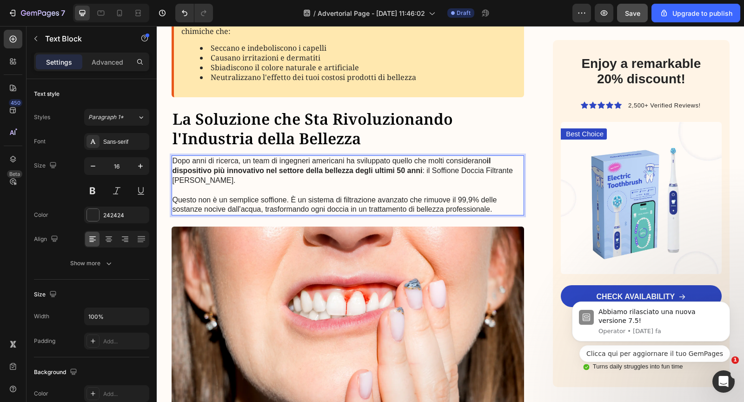
click at [459, 169] on p "Dopo anni di ricerca, un team di ingegneri americani ha sviluppato quello che m…" at bounding box center [347, 170] width 351 height 29
drag, startPoint x: 485, startPoint y: 170, endPoint x: 426, endPoint y: 170, distance: 59.5
click at [426, 170] on p "Dopo anni di ricerca, un team di ingegneri americani ha sviluppato quello che m…" at bounding box center [347, 170] width 351 height 29
click at [499, 169] on p "Dopo anni di ricerca, un team di ingegneri americani ha sviluppato quello che m…" at bounding box center [347, 170] width 351 height 29
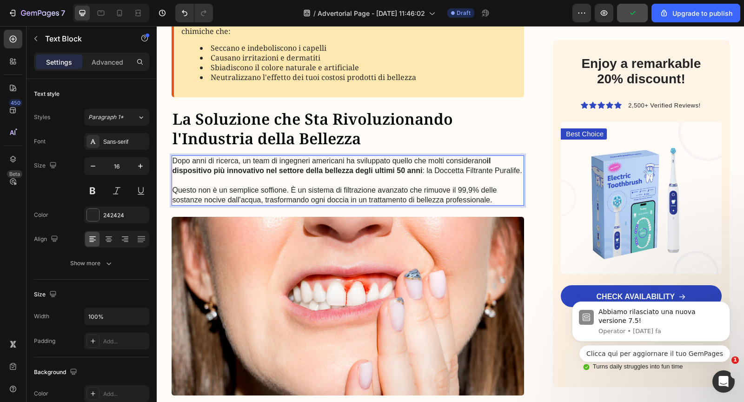
click at [273, 187] on p "Questo non è un semplice soffione. È un sistema di filtrazione avanzato che rim…" at bounding box center [347, 195] width 351 height 20
click at [228, 188] on p "Questo non è un semplice soffione. È un sistema di filtrazione avanzato che rim…" at bounding box center [347, 195] width 351 height 20
click at [271, 186] on p "Questo non è una semplice soffione. È un sistema di filtrazione avanzato che ri…" at bounding box center [347, 195] width 351 height 20
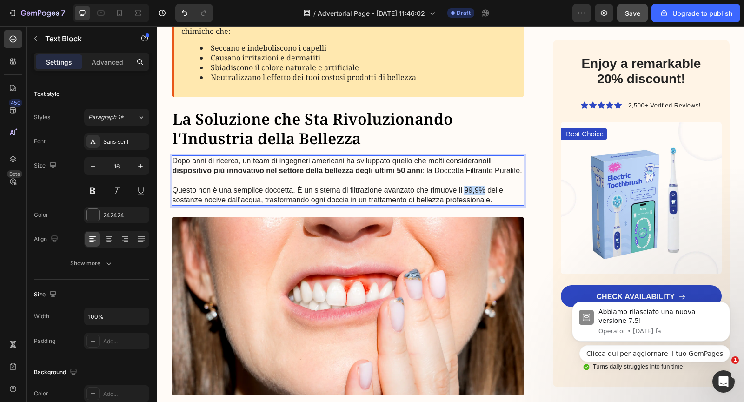
drag, startPoint x: 464, startPoint y: 189, endPoint x: 483, endPoint y: 190, distance: 18.1
click at [483, 190] on p "Questo non è una semplice doccetta. È un sistema di filtrazione avanzato che ri…" at bounding box center [347, 195] width 351 height 20
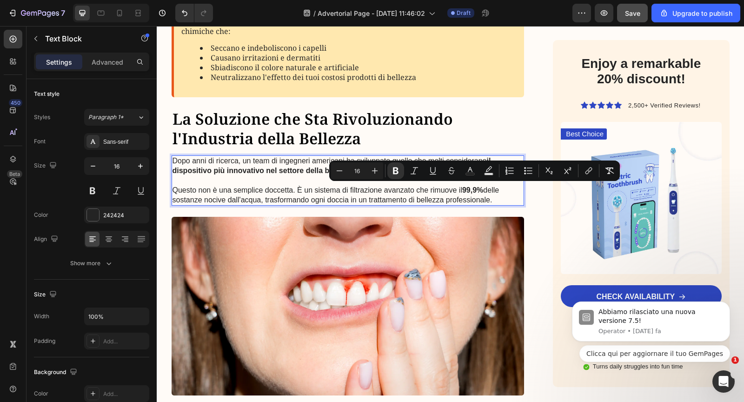
click at [476, 192] on strong "99,9%" at bounding box center [472, 190] width 21 height 8
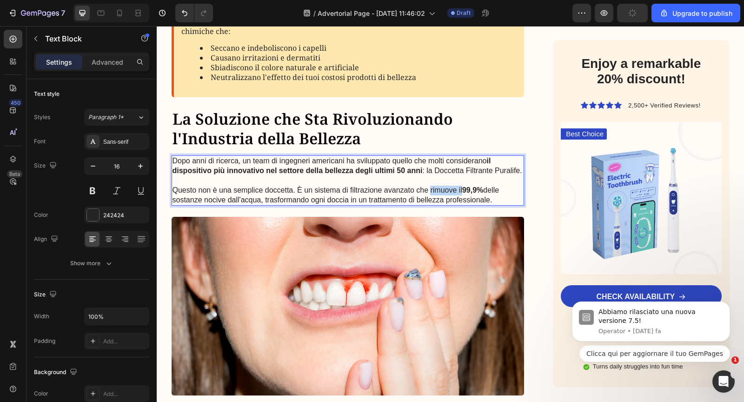
drag, startPoint x: 430, startPoint y: 190, endPoint x: 462, endPoint y: 189, distance: 32.1
click at [462, 189] on p "Questo non è una semplice doccetta. È un sistema di filtrazione avanzato che ri…" at bounding box center [347, 195] width 351 height 20
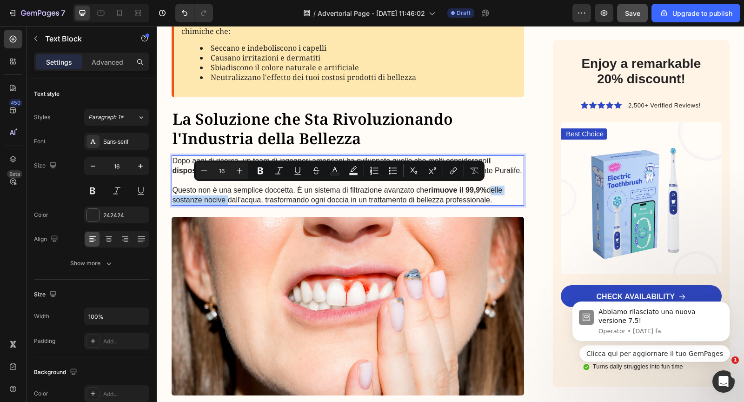
drag, startPoint x: 224, startPoint y: 198, endPoint x: 489, endPoint y: 192, distance: 265.9
click at [489, 192] on p "Questo non è una semplice doccetta. È un sistema di filtrazione avanzato che ri…" at bounding box center [347, 195] width 351 height 20
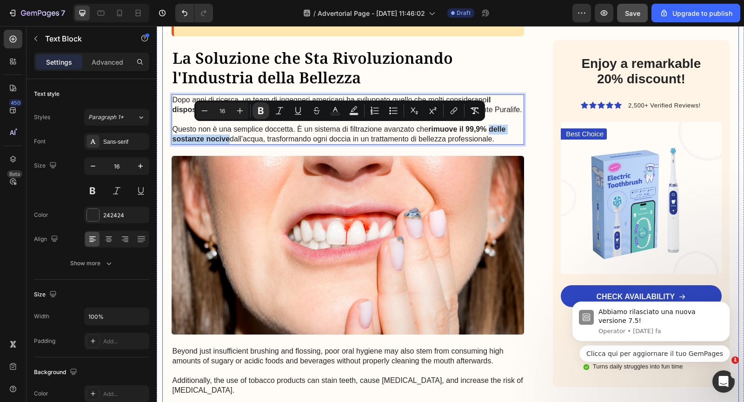
scroll to position [580, 0]
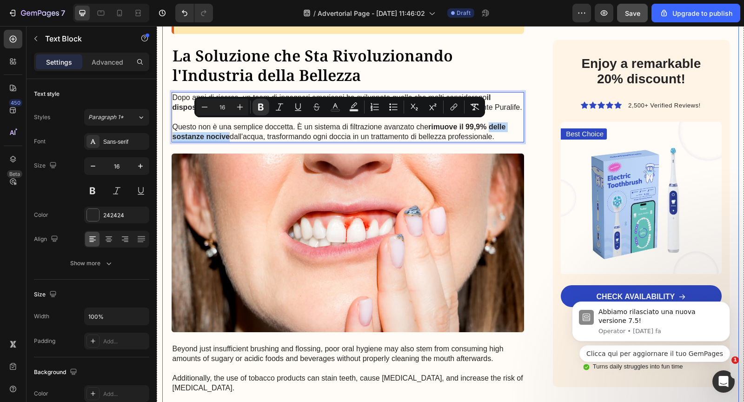
click at [463, 207] on img at bounding box center [348, 242] width 353 height 179
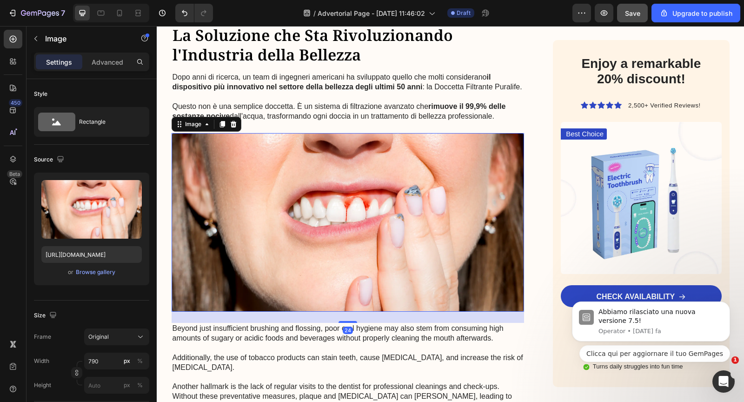
scroll to position [606, 0]
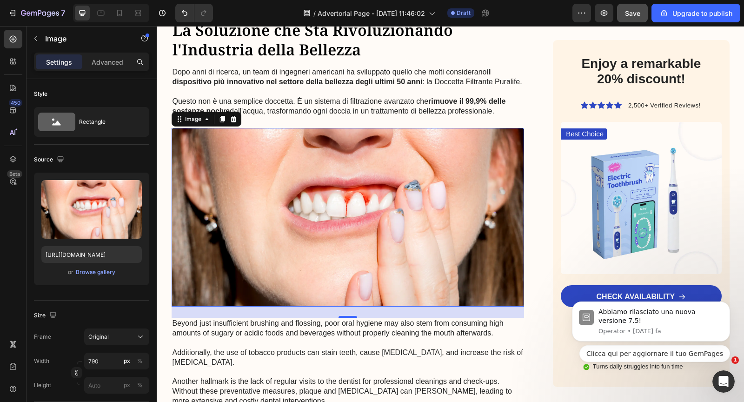
click at [275, 153] on img at bounding box center [348, 217] width 353 height 179
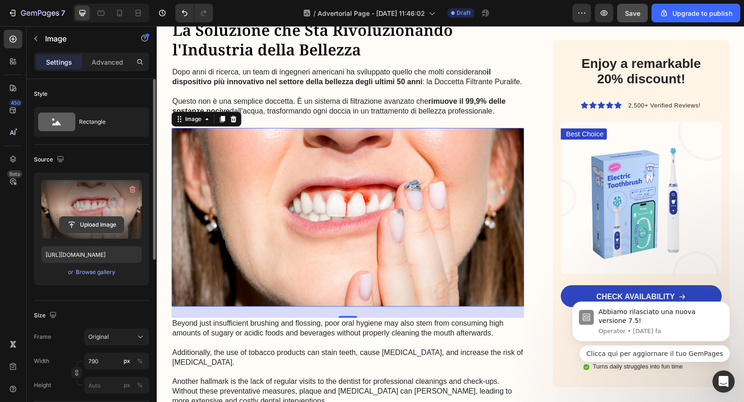
click at [99, 220] on input "file" at bounding box center [92, 225] width 64 height 16
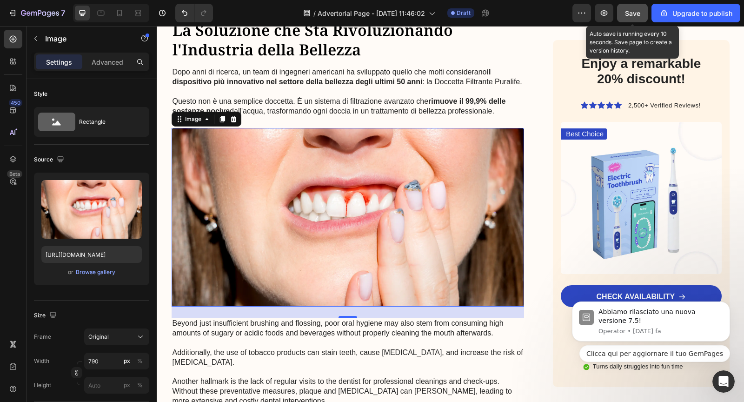
click at [637, 5] on button "Save" at bounding box center [632, 13] width 31 height 19
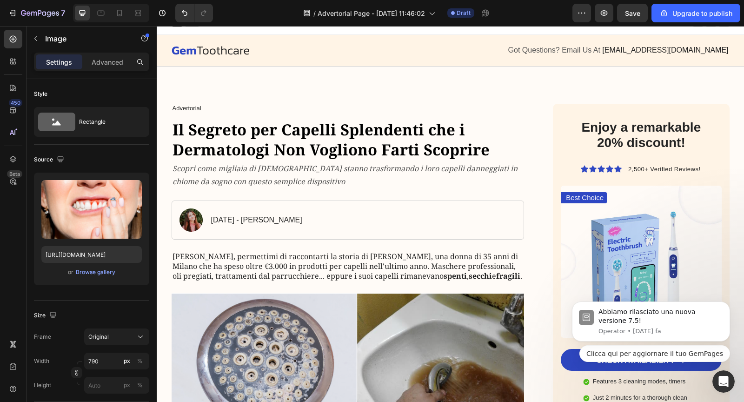
scroll to position [0, 0]
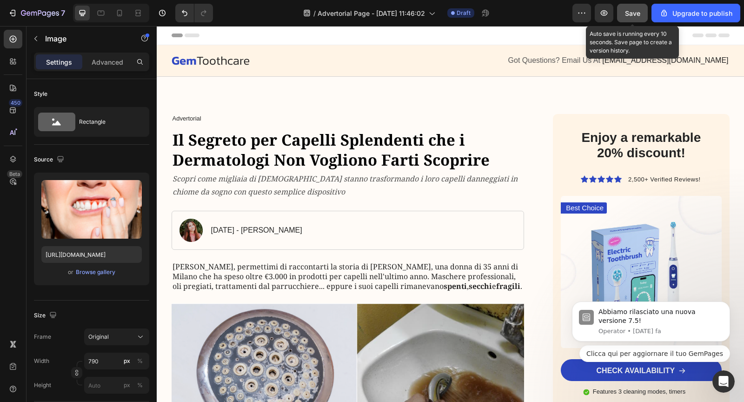
click at [622, 13] on button "Save" at bounding box center [632, 13] width 31 height 19
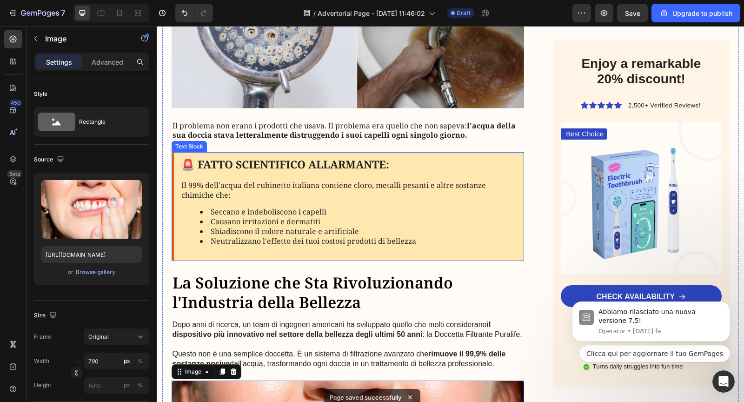
scroll to position [307, 0]
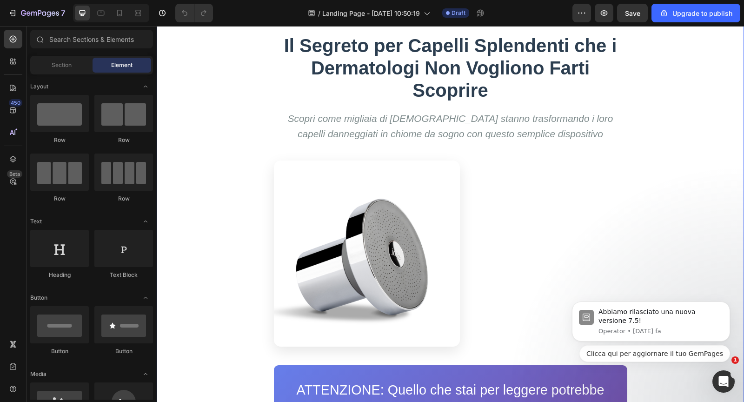
scroll to position [33, 0]
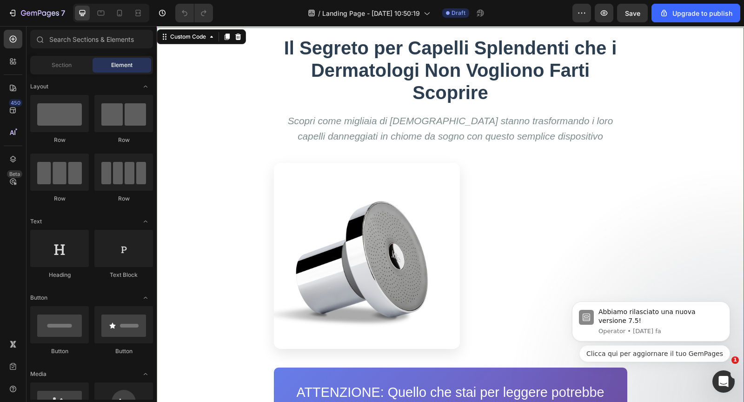
click at [494, 76] on h1 "Il Segreto per Capelli Splendenti che i Dermatologi Non Vogliono Farti Scoprire" at bounding box center [450, 70] width 353 height 67
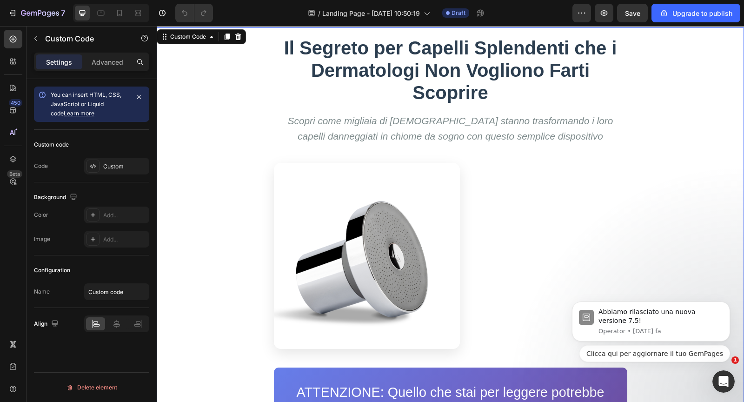
click at [417, 67] on h1 "Il Segreto per Capelli Splendenti che i Dermatologi Non Vogliono Farti Scoprire" at bounding box center [450, 70] width 353 height 67
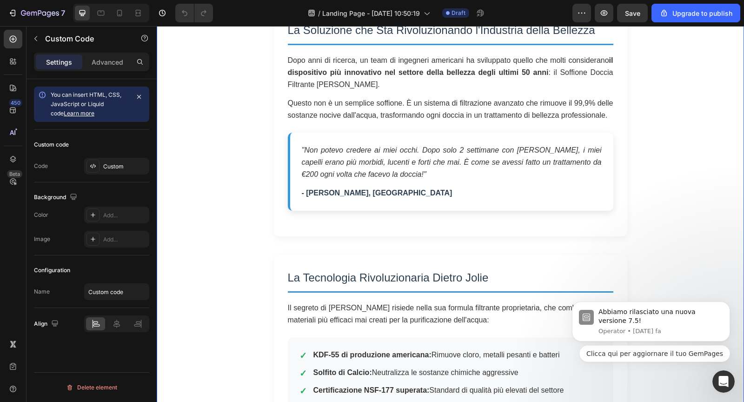
scroll to position [728, 0]
